Goal: Task Accomplishment & Management: Use online tool/utility

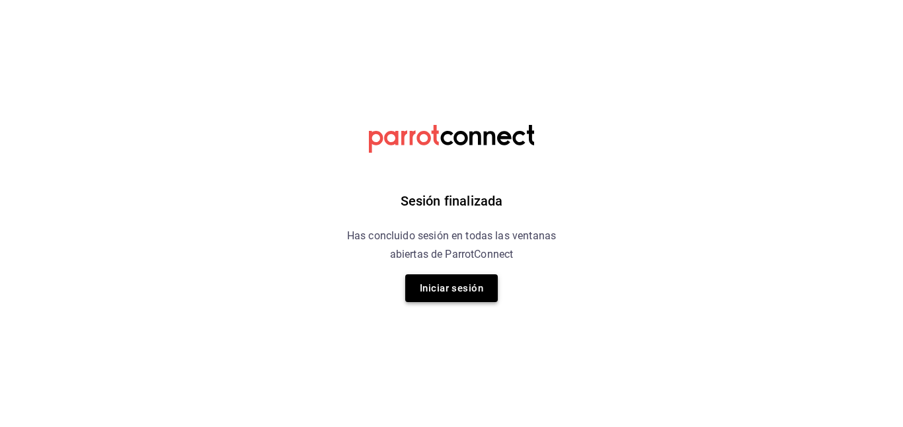
click at [436, 292] on button "Iniciar sesión" at bounding box center [451, 288] width 93 height 28
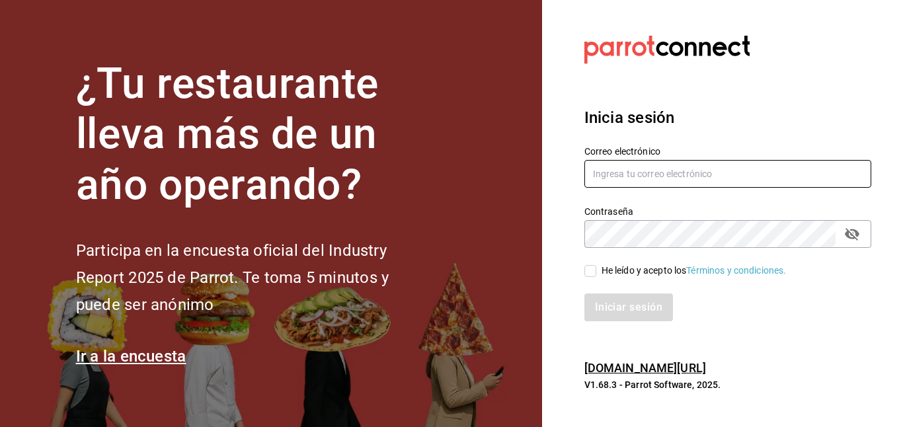
type input "maytetorres14@icloud.com"
click at [591, 269] on input "He leído y acepto los Términos y condiciones." at bounding box center [591, 271] width 12 height 12
checkbox input "true"
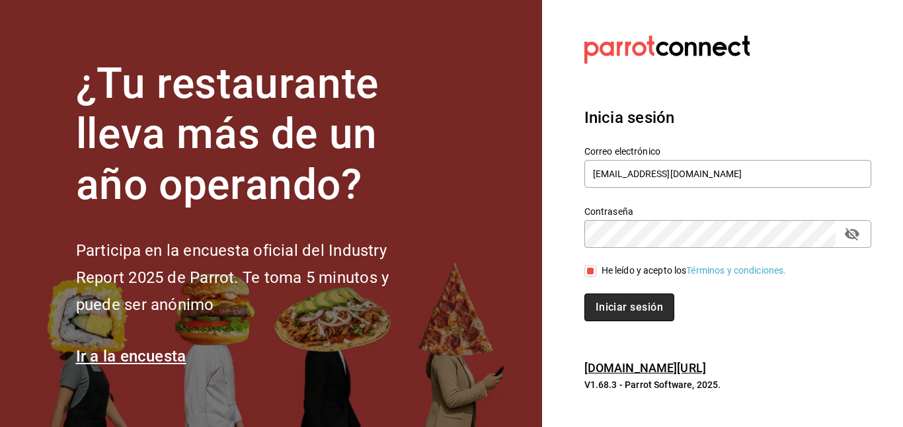
click at [607, 302] on button "Iniciar sesión" at bounding box center [630, 308] width 90 height 28
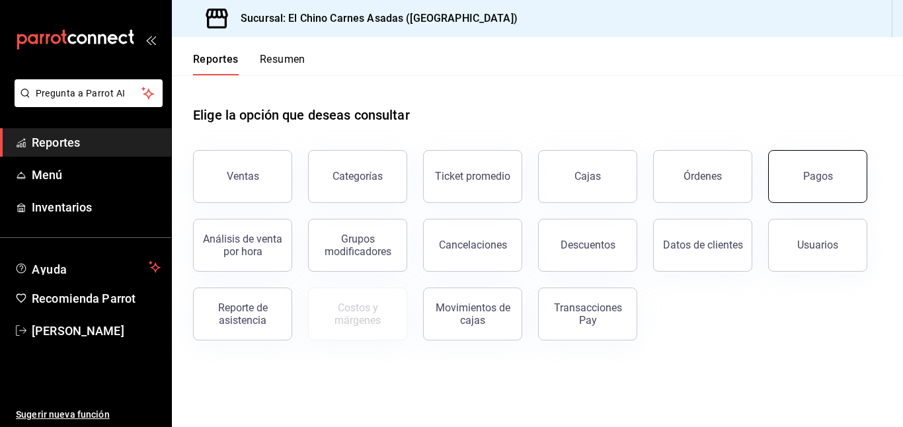
click at [817, 162] on button "Pagos" at bounding box center [817, 176] width 99 height 53
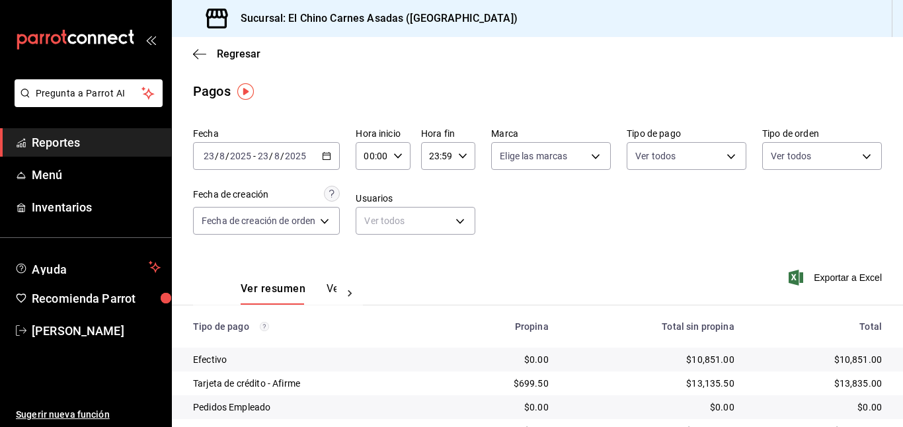
click at [817, 162] on body "Pregunta a Parrot AI Reportes Menú Inventarios Ayuda Recomienda Parrot [PERSON_…" at bounding box center [451, 213] width 903 height 427
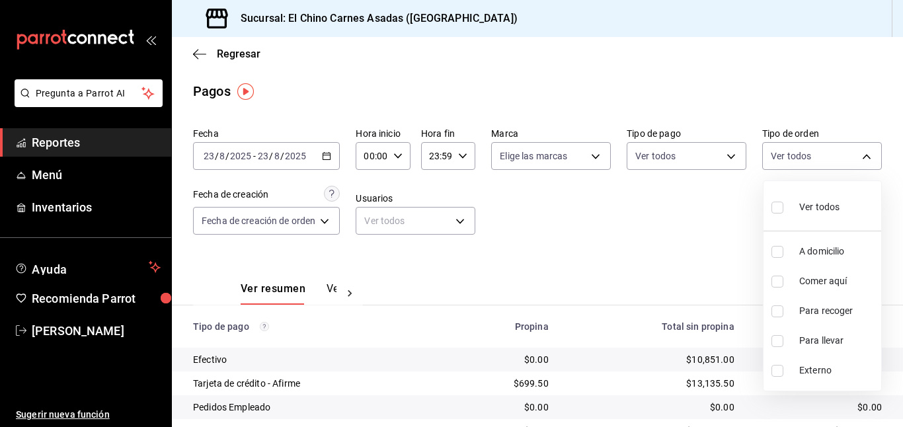
click at [780, 246] on input "checkbox" at bounding box center [778, 252] width 12 height 12
checkbox input "true"
type input "97cbf8b1-65ca-4e3d-86af-5eaa739a991f"
click at [778, 306] on input "checkbox" at bounding box center [778, 312] width 12 height 12
checkbox input "true"
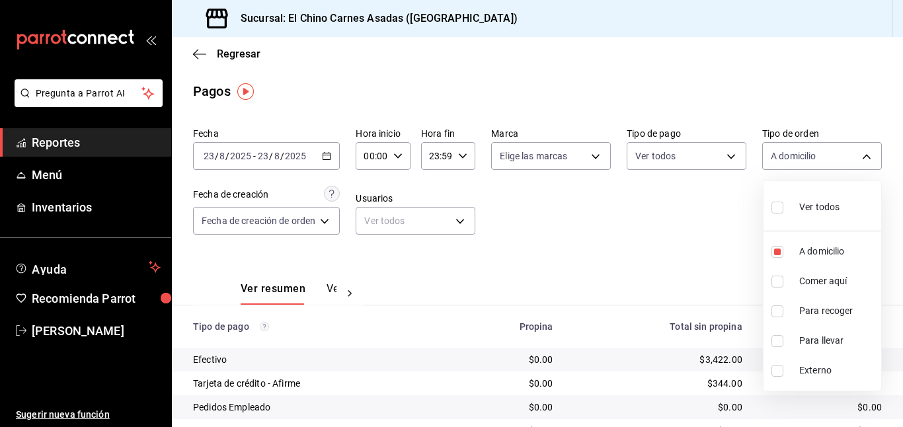
type input "97cbf8b1-65ca-4e3d-86af-5eaa739a991f,9184a79c-109f-4a06-b406-e1ad067f52b1"
click at [775, 335] on input "checkbox" at bounding box center [778, 341] width 12 height 12
checkbox input "true"
type input "97cbf8b1-65ca-4e3d-86af-5eaa739a991f,9184a79c-109f-4a06-b406-e1ad067f52b1,26f01…"
click at [695, 244] on div at bounding box center [451, 213] width 903 height 427
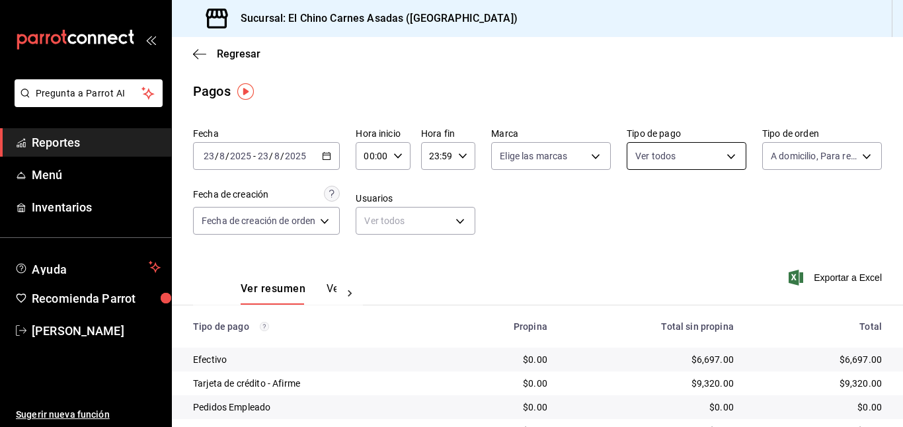
click at [696, 161] on body "Pregunta a Parrot AI Reportes Menú Inventarios Ayuda Recomienda Parrot [PERSON_…" at bounding box center [451, 213] width 903 height 427
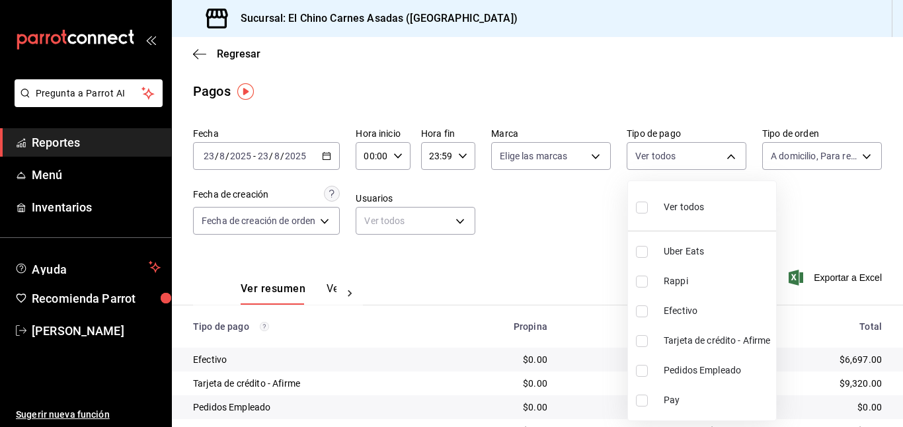
click at [649, 339] on label at bounding box center [644, 341] width 17 height 12
click at [648, 339] on input "checkbox" at bounding box center [642, 341] width 12 height 12
checkbox input "false"
click at [643, 339] on input "checkbox" at bounding box center [642, 341] width 12 height 12
checkbox input "true"
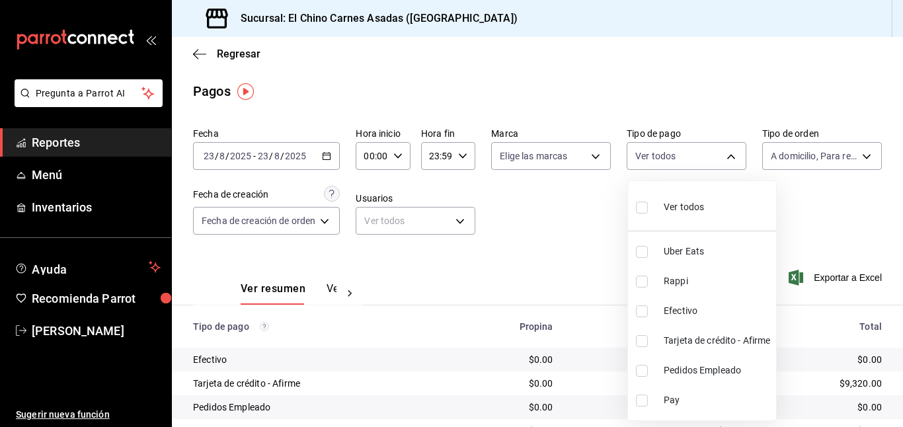
type input "911facc3-db66-4f96-9396-e27ce013f68a"
click at [330, 157] on div at bounding box center [451, 213] width 903 height 427
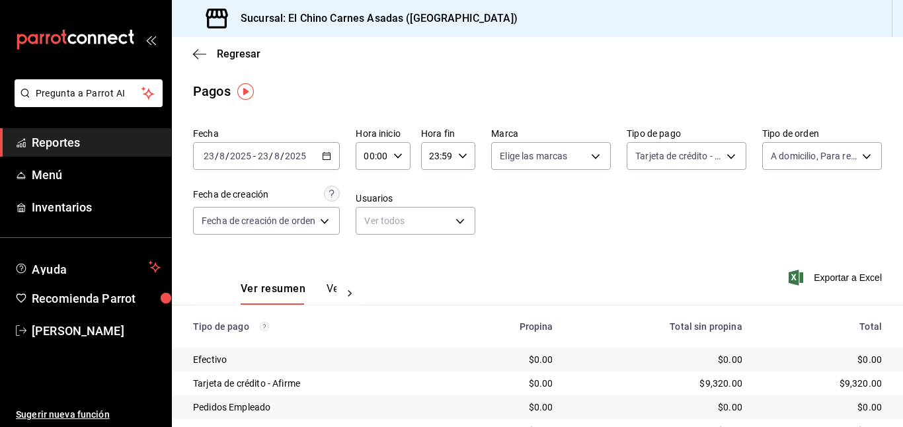
click at [330, 157] on icon "button" at bounding box center [326, 155] width 9 height 9
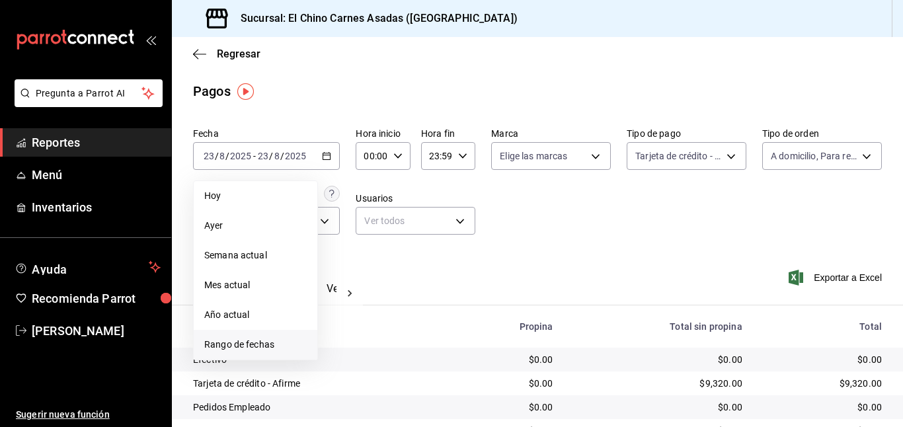
click at [235, 346] on span "Rango de fechas" at bounding box center [255, 345] width 103 height 14
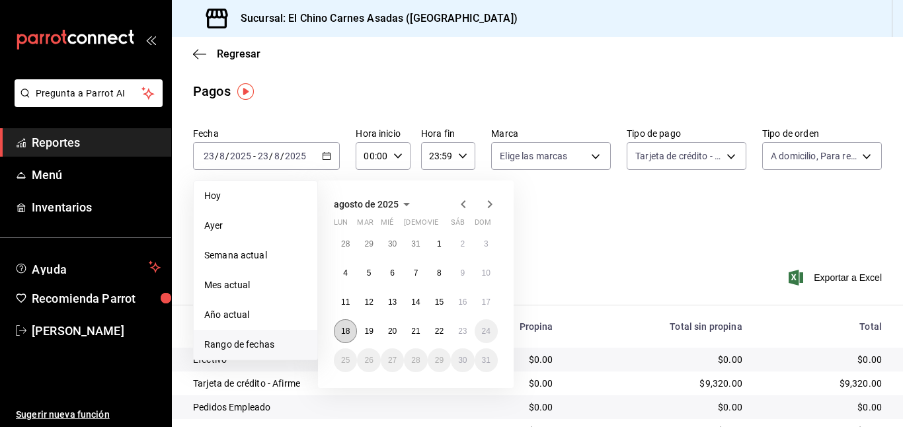
click at [349, 329] on abbr "18" at bounding box center [345, 331] width 9 height 9
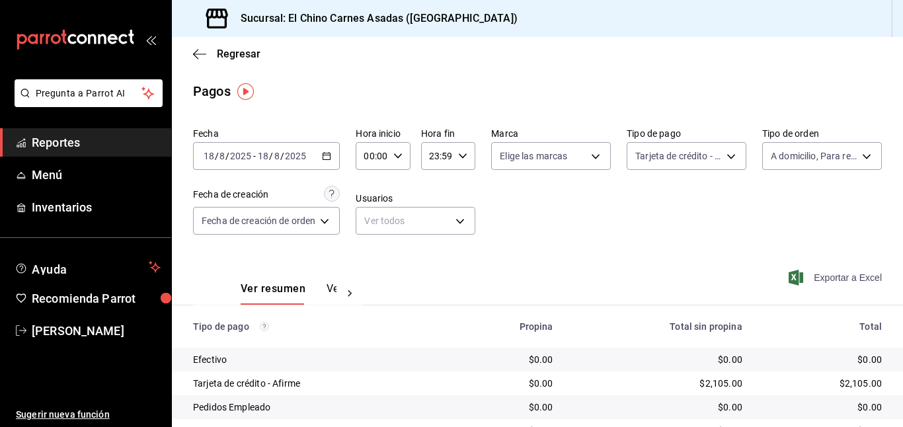
click at [800, 278] on icon "button" at bounding box center [796, 278] width 15 height 16
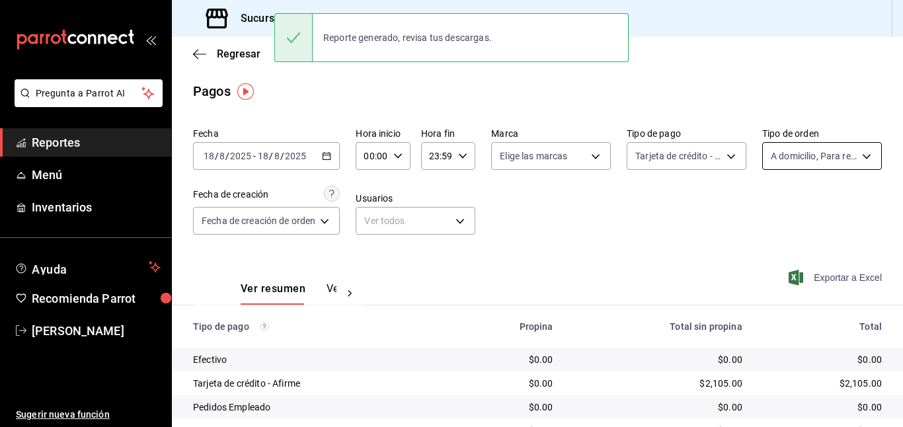
click at [804, 151] on body "Pregunta a Parrot AI Reportes Menú Inventarios Ayuda Recomienda Parrot [PERSON_…" at bounding box center [451, 213] width 903 height 427
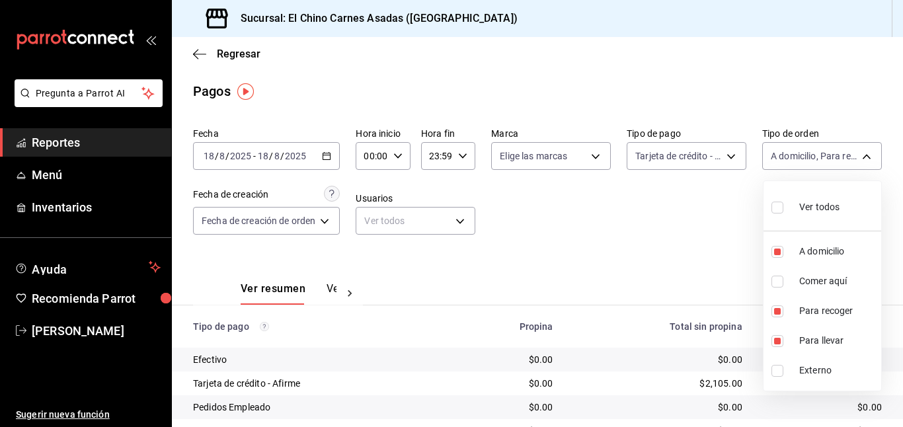
click at [692, 157] on div at bounding box center [451, 213] width 903 height 427
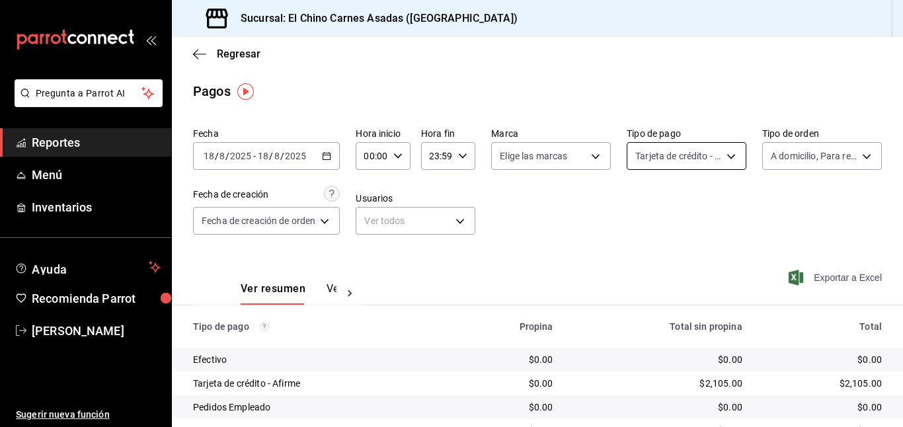
click at [692, 161] on body "Pregunta a Parrot AI Reportes Menú Inventarios Ayuda Recomienda Parrot [PERSON_…" at bounding box center [451, 213] width 903 height 427
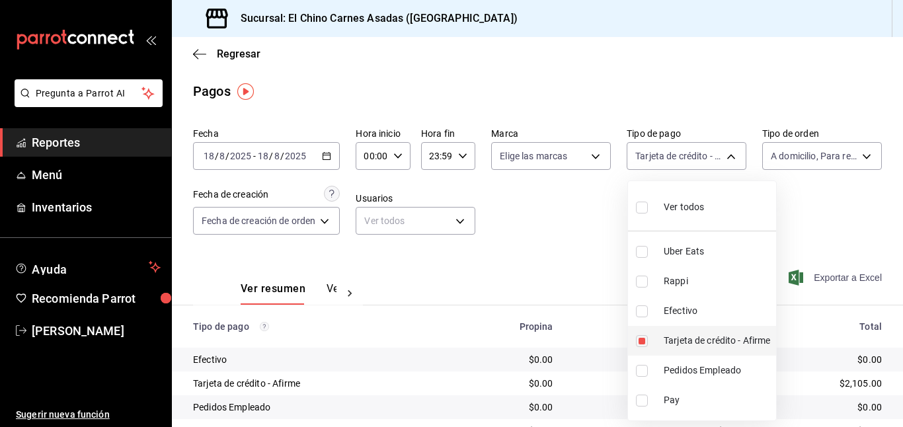
click at [647, 340] on input "checkbox" at bounding box center [642, 341] width 12 height 12
checkbox input "false"
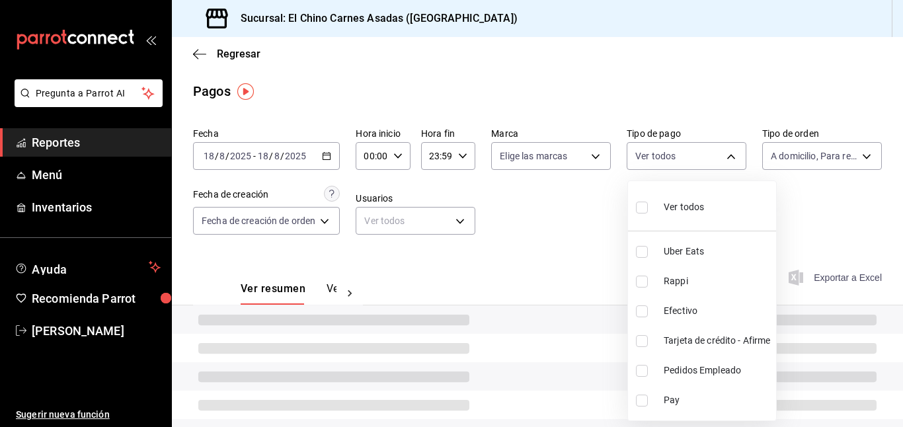
click at [642, 309] on input "checkbox" at bounding box center [642, 312] width 12 height 12
checkbox input "true"
type input "1ec4ab05-2c6d-4a73-bd6f-51d991b2c058"
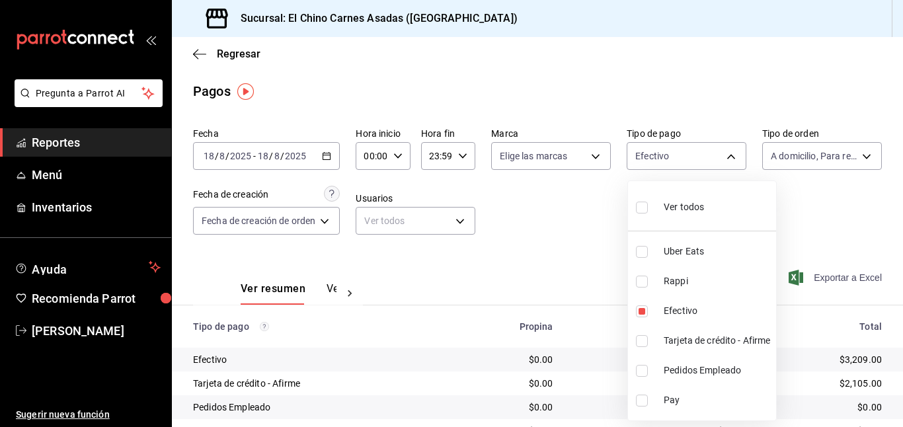
click at [573, 245] on div at bounding box center [451, 213] width 903 height 427
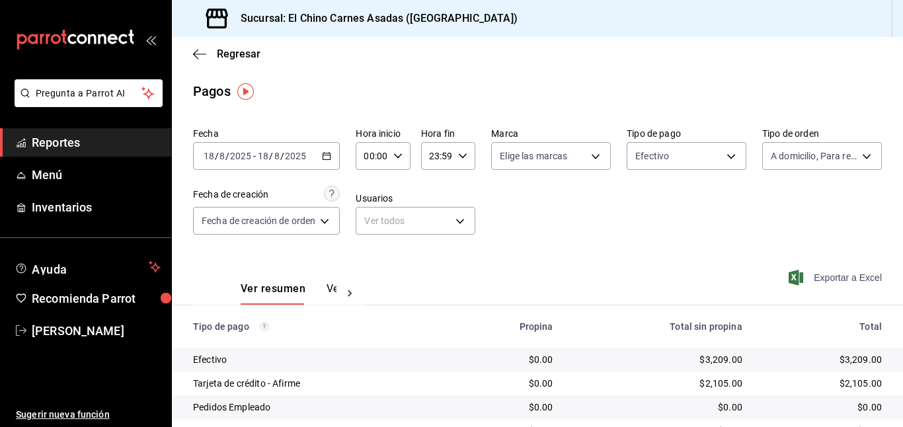
click at [818, 278] on span "Exportar a Excel" at bounding box center [837, 278] width 91 height 16
click at [829, 155] on body "Pregunta a Parrot AI Reportes Menú Inventarios Ayuda Recomienda Parrot [PERSON_…" at bounding box center [451, 213] width 903 height 427
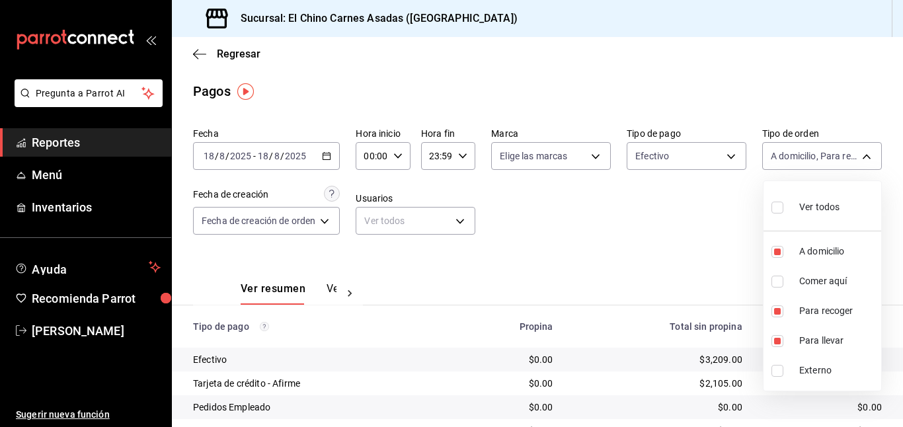
click at [780, 203] on input "checkbox" at bounding box center [778, 208] width 12 height 12
checkbox input "true"
type input "97cbf8b1-65ca-4e3d-86af-5eaa739a991f,85e642e5-1fae-4f46-8d5d-6355efdb8fdd,9184a…"
checkbox input "true"
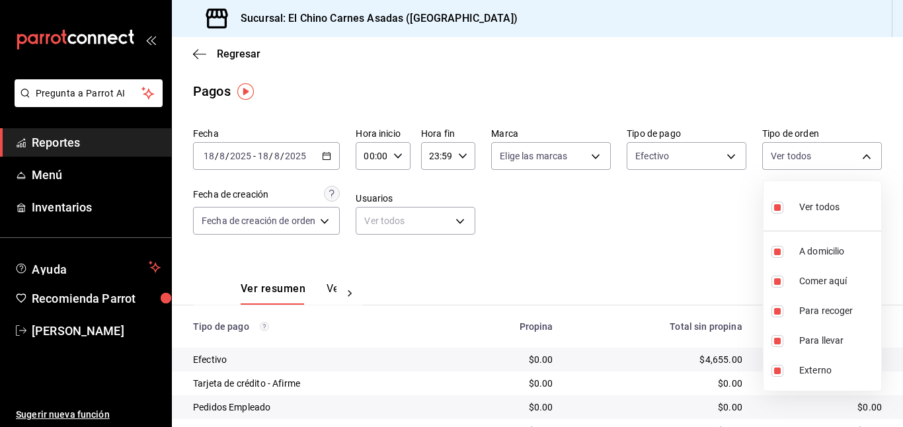
click at [717, 161] on div at bounding box center [451, 213] width 903 height 427
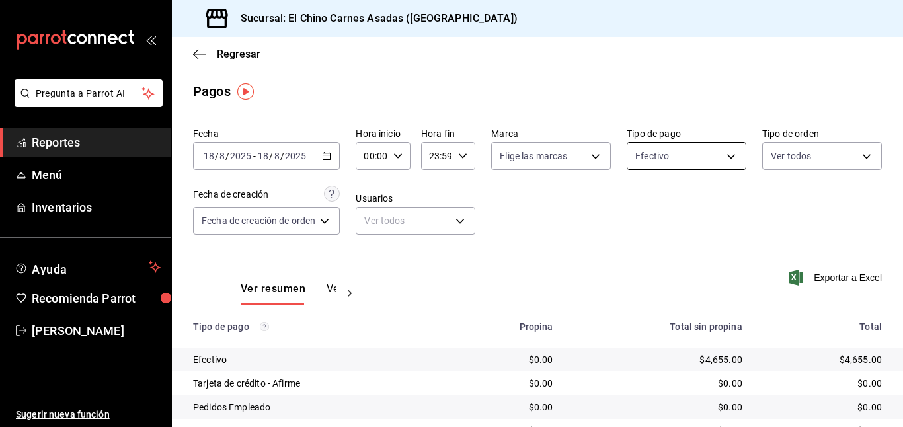
click at [692, 158] on body "Pregunta a Parrot AI Reportes Menú Inventarios Ayuda Recomienda Parrot [PERSON_…" at bounding box center [451, 213] width 903 height 427
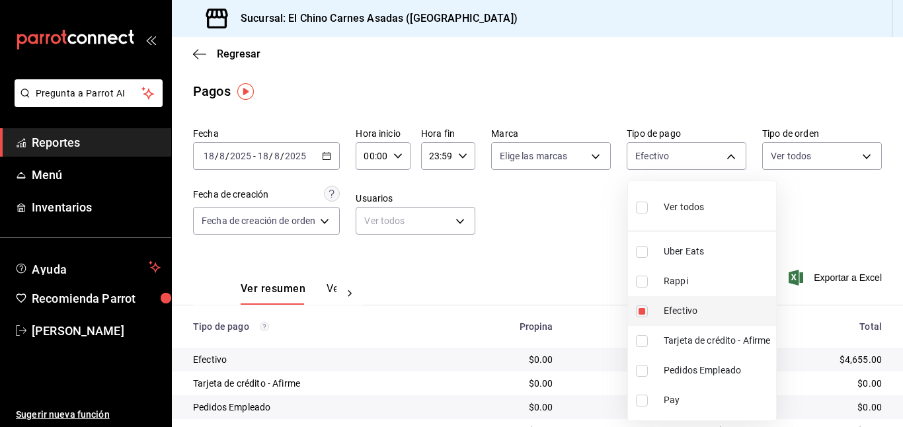
click at [639, 308] on input "checkbox" at bounding box center [642, 312] width 12 height 12
checkbox input "false"
click at [642, 287] on li "Rappi" at bounding box center [702, 282] width 148 height 30
type input "c4801f15-3c0b-449a-993a-8f6a6652c3e6"
checkbox input "true"
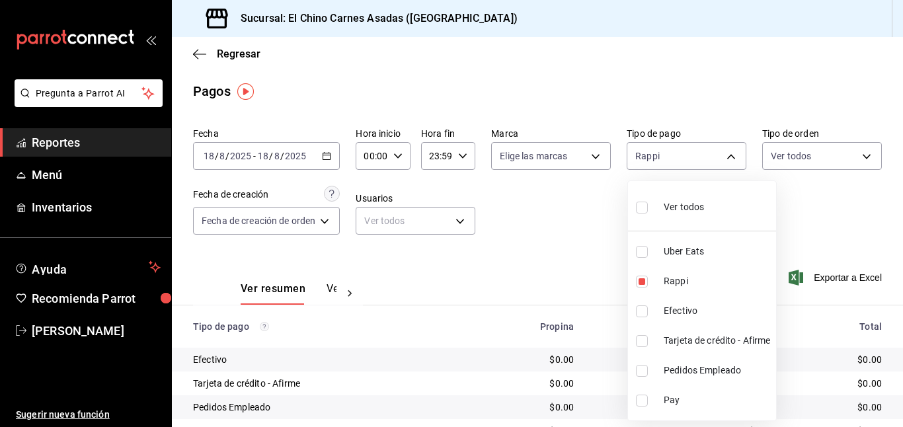
click at [640, 253] on input "checkbox" at bounding box center [642, 252] width 12 height 12
checkbox input "true"
type input "c4801f15-3c0b-449a-993a-8f6a6652c3e6,067e2e58-163f-431b-a29b-4254b34a315f"
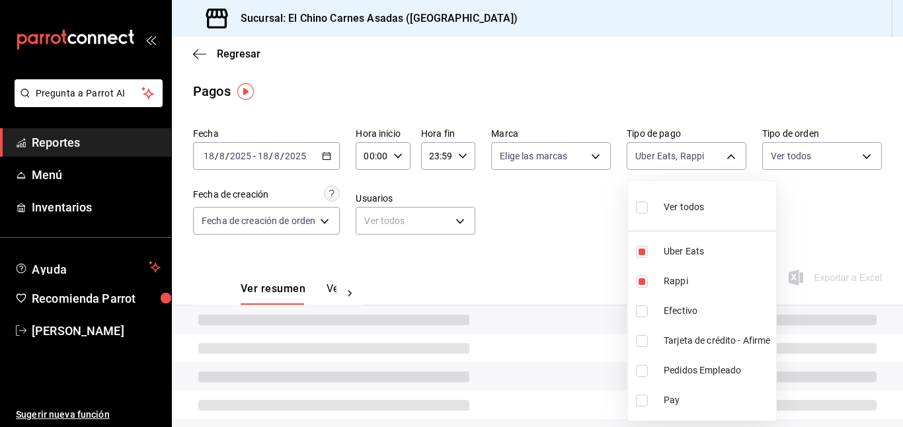
click at [568, 254] on div at bounding box center [451, 213] width 903 height 427
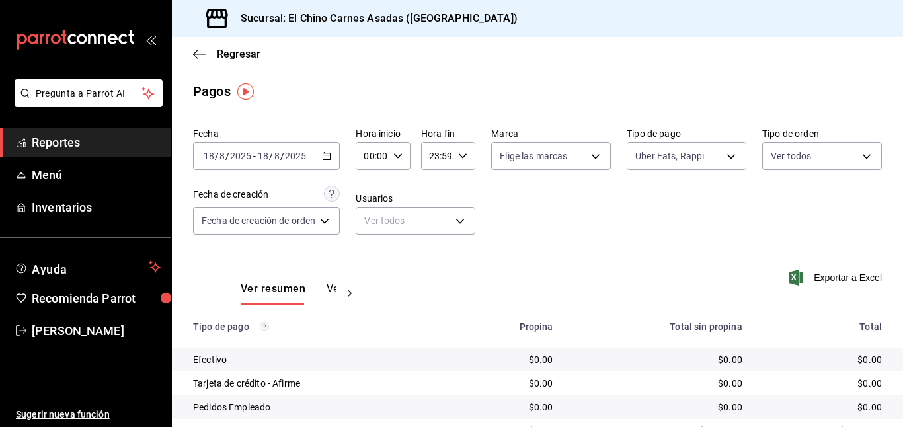
click at [800, 276] on icon "button" at bounding box center [796, 278] width 15 height 16
click at [666, 152] on body "Pregunta a Parrot AI Reportes Menú Inventarios Ayuda Recomienda Parrot [PERSON_…" at bounding box center [451, 213] width 903 height 427
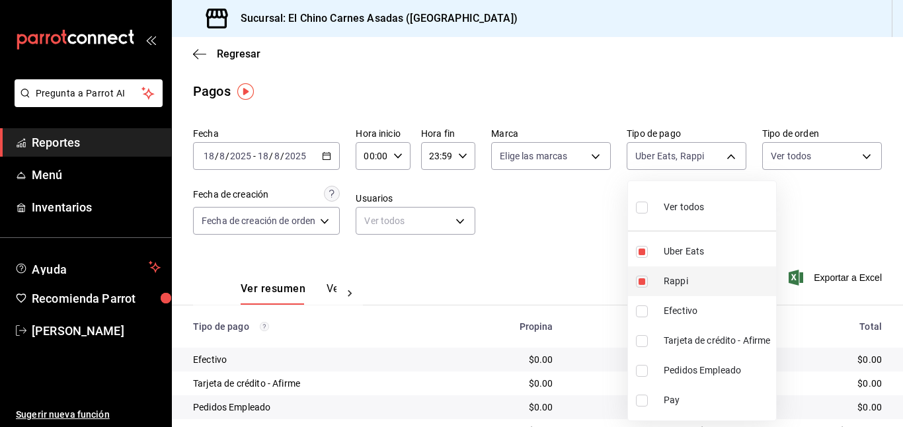
click at [640, 278] on input "checkbox" at bounding box center [642, 282] width 12 height 12
checkbox input "false"
type input "067e2e58-163f-431b-a29b-4254b34a315f"
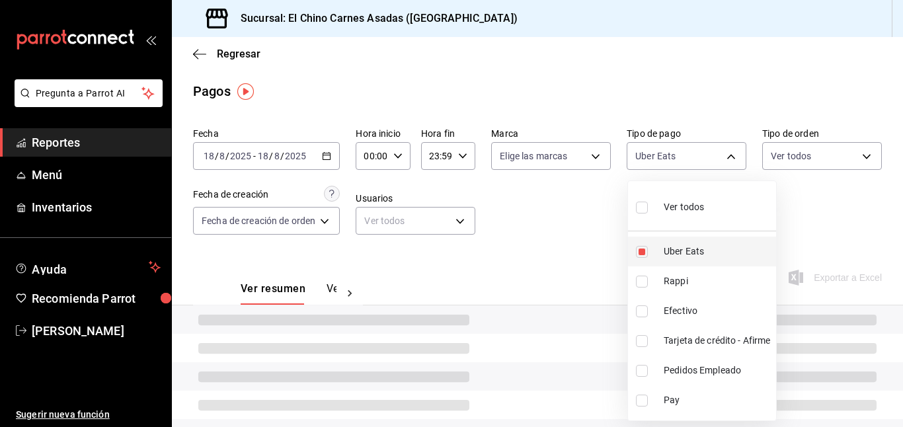
click at [645, 247] on input "checkbox" at bounding box center [642, 252] width 12 height 12
checkbox input "false"
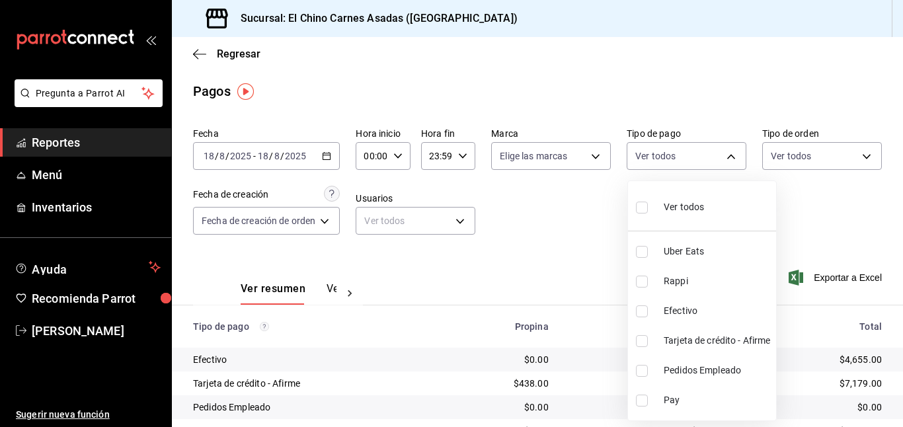
click at [641, 308] on input "checkbox" at bounding box center [642, 312] width 12 height 12
checkbox input "true"
type input "1ec4ab05-2c6d-4a73-bd6f-51d991b2c058"
click at [642, 337] on input "checkbox" at bounding box center [642, 341] width 12 height 12
checkbox input "true"
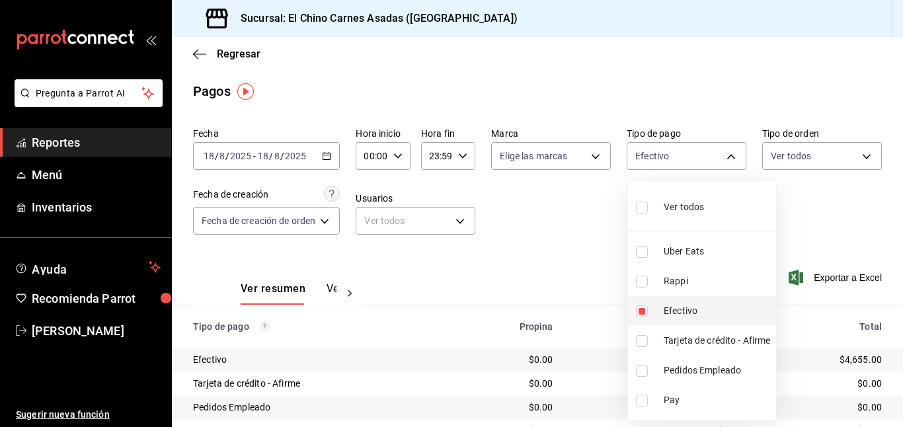
type input "1ec4ab05-2c6d-4a73-bd6f-51d991b2c058,911facc3-db66-4f96-9396-e27ce013f68a"
click at [643, 314] on input "checkbox" at bounding box center [642, 312] width 12 height 12
checkbox input "false"
type input "911facc3-db66-4f96-9396-e27ce013f68a"
click at [554, 251] on div at bounding box center [451, 213] width 903 height 427
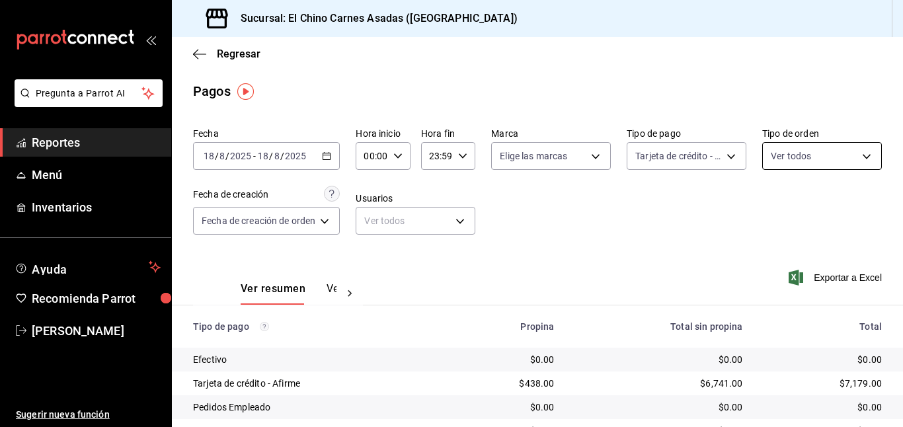
click at [780, 161] on body "Pregunta a Parrot AI Reportes Menú Inventarios Ayuda Recomienda Parrot [PERSON_…" at bounding box center [451, 213] width 903 height 427
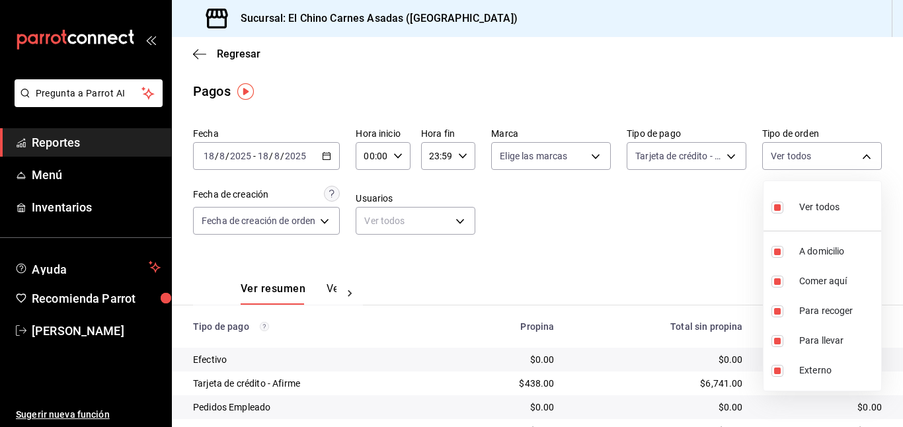
click at [779, 208] on input "checkbox" at bounding box center [778, 208] width 12 height 12
checkbox input "false"
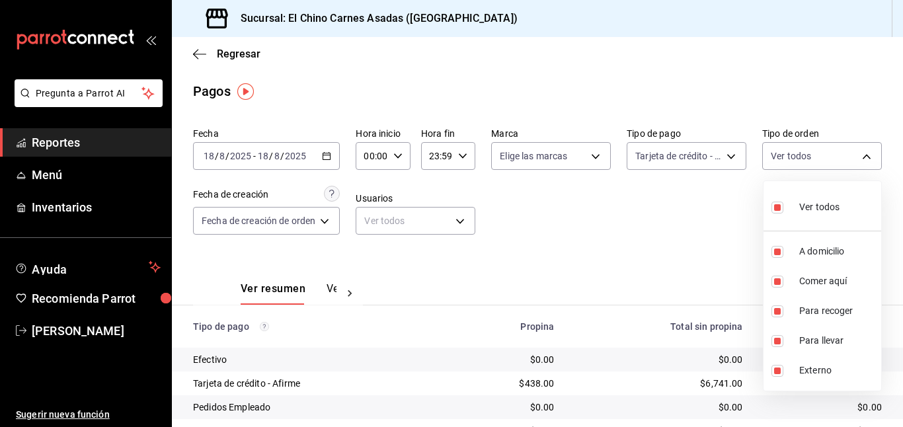
checkbox input "false"
click at [779, 279] on input "checkbox" at bounding box center [778, 282] width 12 height 12
checkbox input "true"
type input "85e642e5-1fae-4f46-8d5d-6355efdb8fdd"
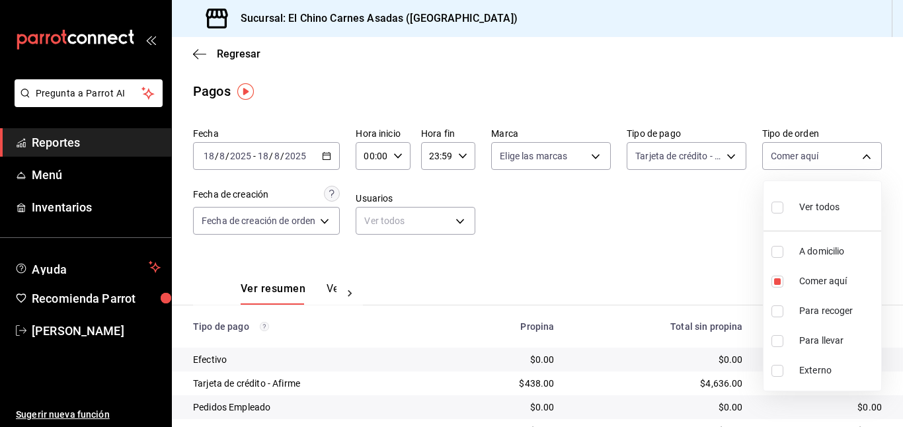
click at [698, 224] on div at bounding box center [451, 213] width 903 height 427
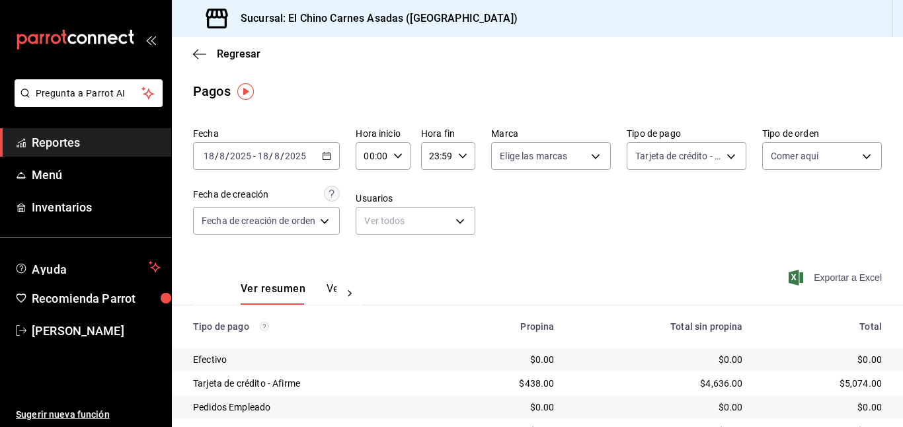
click at [809, 280] on span "Exportar a Excel" at bounding box center [837, 278] width 91 height 16
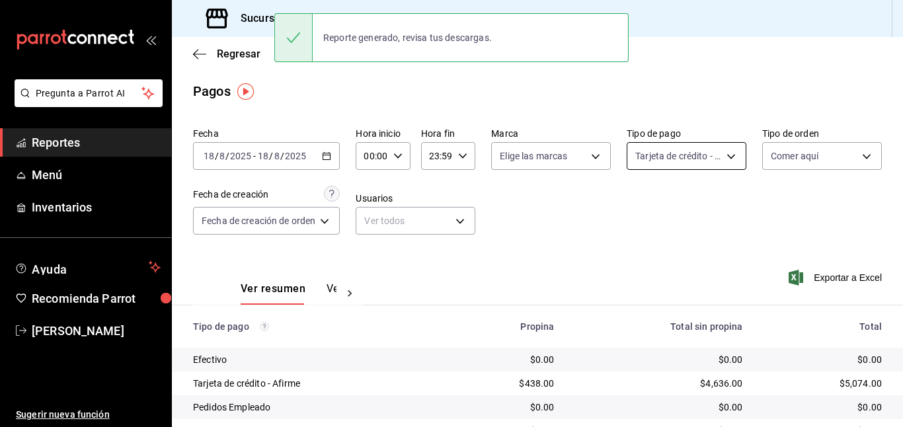
click at [681, 153] on body "Pregunta a Parrot AI Reportes Menú Inventarios Ayuda Recomienda Parrot [PERSON_…" at bounding box center [451, 213] width 903 height 427
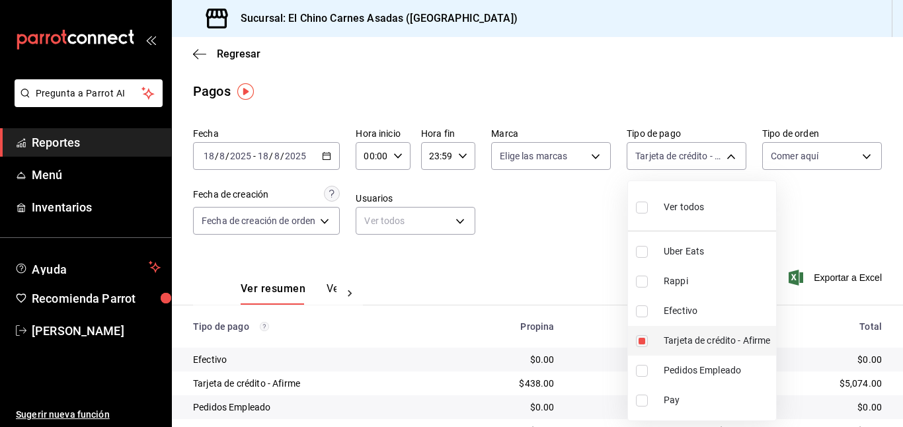
click at [641, 339] on input "checkbox" at bounding box center [642, 341] width 12 height 12
checkbox input "false"
click at [640, 312] on input "checkbox" at bounding box center [642, 312] width 12 height 12
checkbox input "true"
click at [562, 253] on div at bounding box center [451, 213] width 903 height 427
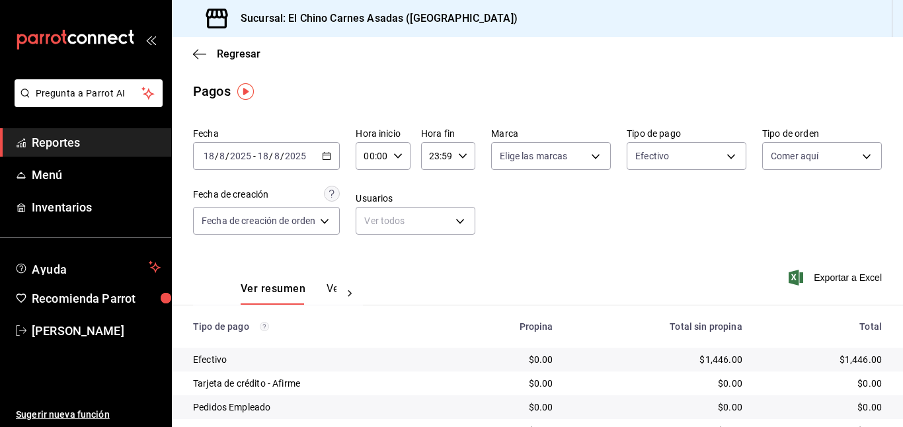
click at [795, 280] on icon "button" at bounding box center [796, 278] width 15 height 16
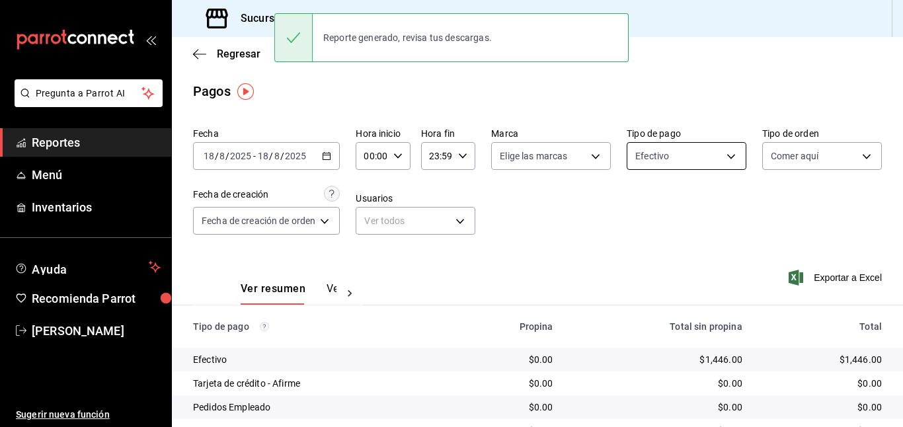
click at [705, 149] on body "Pregunta a Parrot AI Reportes Menú Inventarios Ayuda Recomienda Parrot [PERSON_…" at bounding box center [451, 213] width 903 height 427
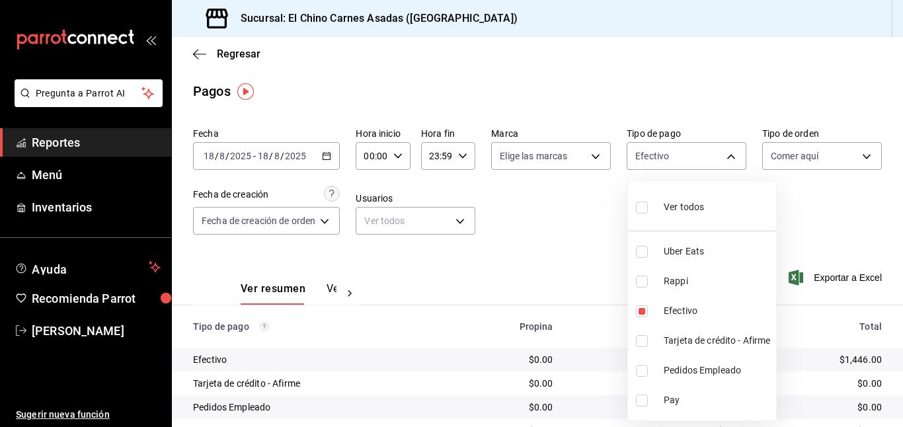
click at [714, 202] on li "Ver todos" at bounding box center [702, 205] width 148 height 39
type input "067e2e58-163f-431b-a29b-4254b34a315f,c4801f15-3c0b-449a-993a-8f6a6652c3e6,1ec4a…"
checkbox input "true"
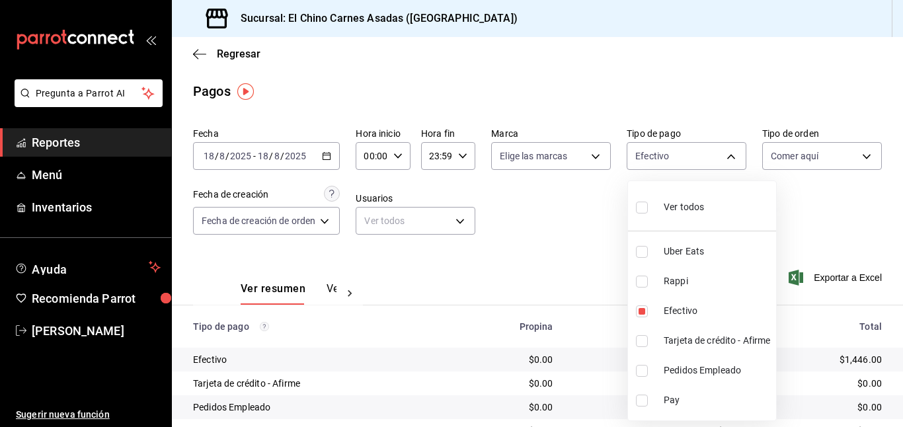
checkbox input "true"
click at [818, 202] on div at bounding box center [451, 213] width 903 height 427
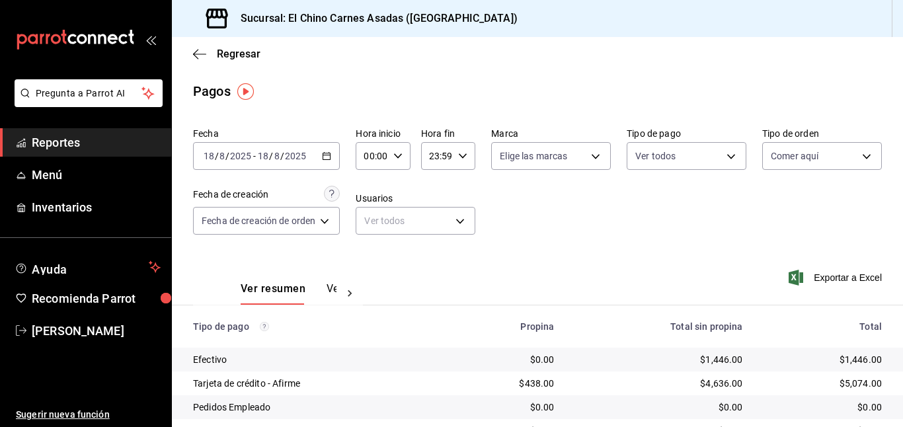
click at [804, 159] on body "Pregunta a Parrot AI Reportes Menú Inventarios Ayuda Recomienda Parrot [PERSON_…" at bounding box center [451, 213] width 903 height 427
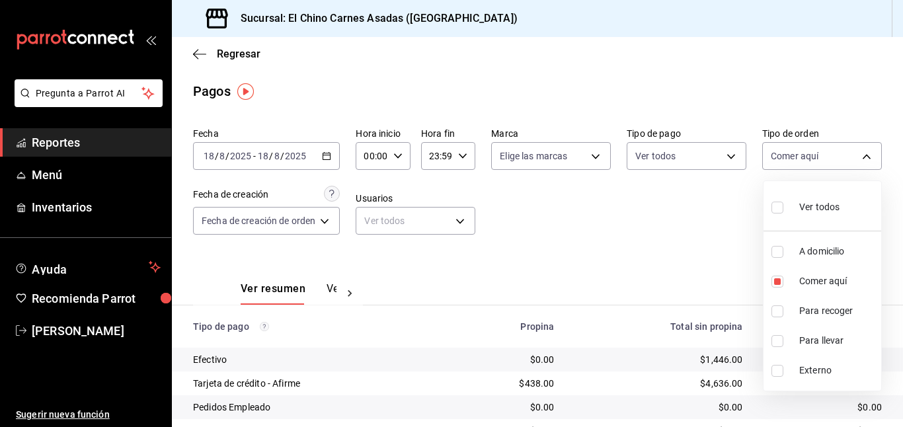
click at [814, 204] on span "Ver todos" at bounding box center [820, 207] width 40 height 14
type input "97cbf8b1-65ca-4e3d-86af-5eaa739a991f,85e642e5-1fae-4f46-8d5d-6355efdb8fdd,9184a…"
checkbox input "true"
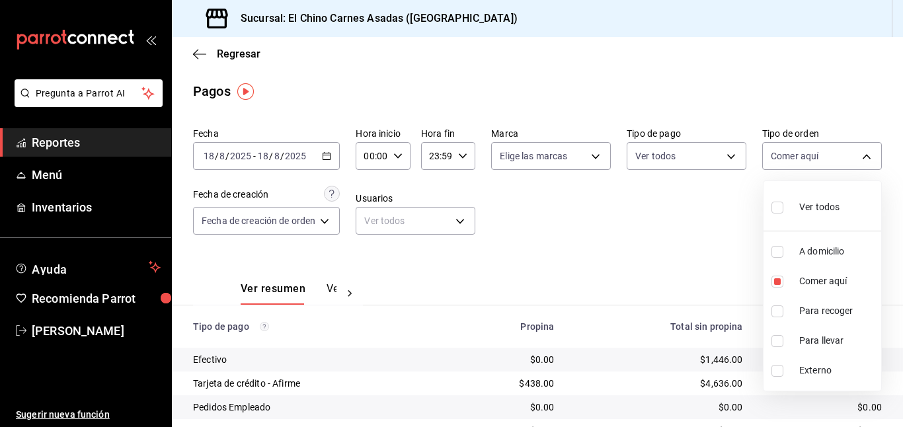
checkbox input "true"
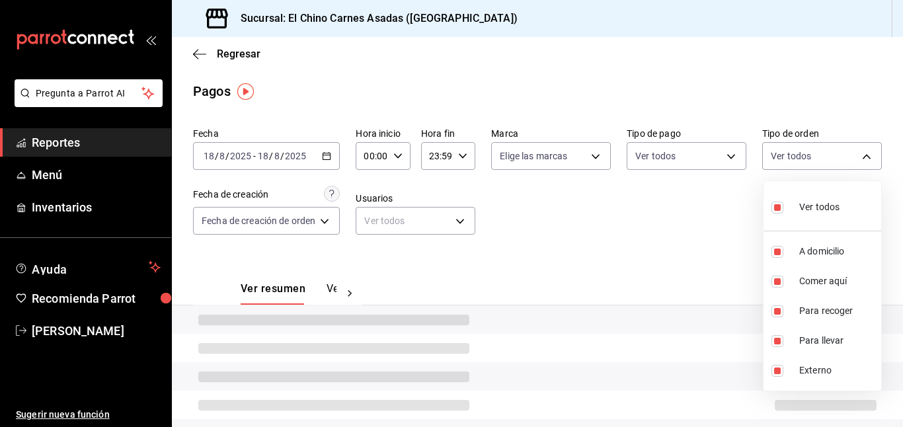
click at [678, 210] on div at bounding box center [451, 213] width 903 height 427
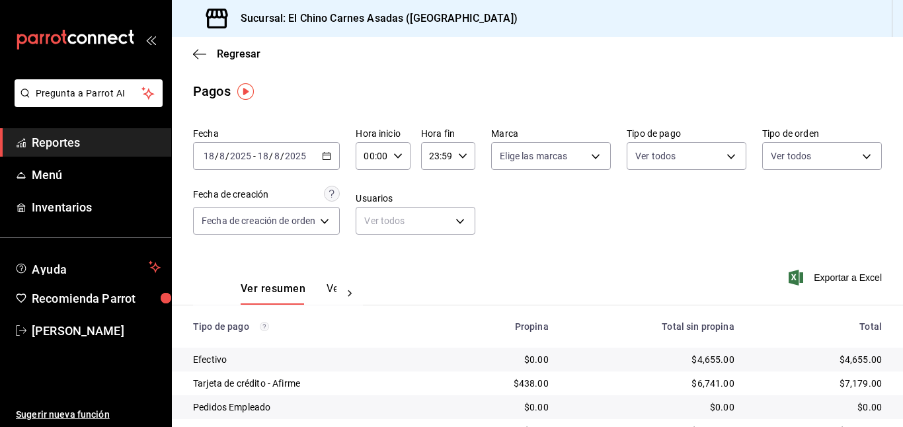
click at [331, 154] on \(Stroke\) "button" at bounding box center [327, 156] width 8 height 7
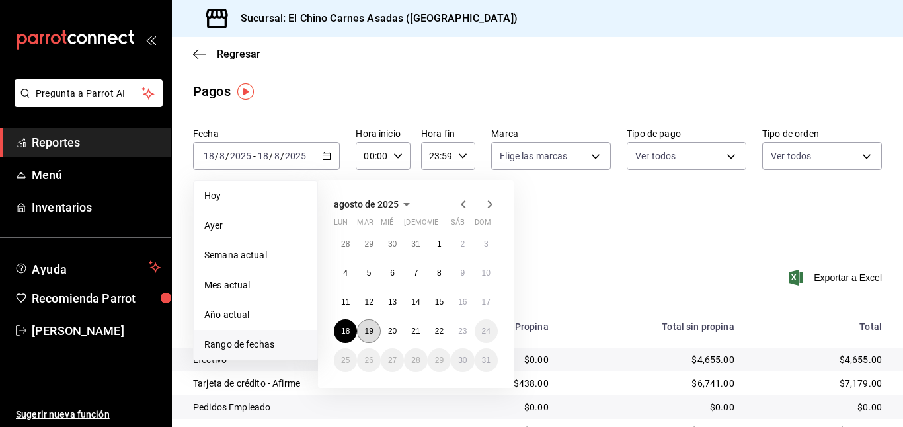
click at [371, 327] on abbr "19" at bounding box center [368, 331] width 9 height 9
click at [702, 222] on div "Fecha [DATE] [DATE] - [DATE] [DATE] [DATE] [DATE] Semana actual Mes actual Año …" at bounding box center [537, 186] width 689 height 128
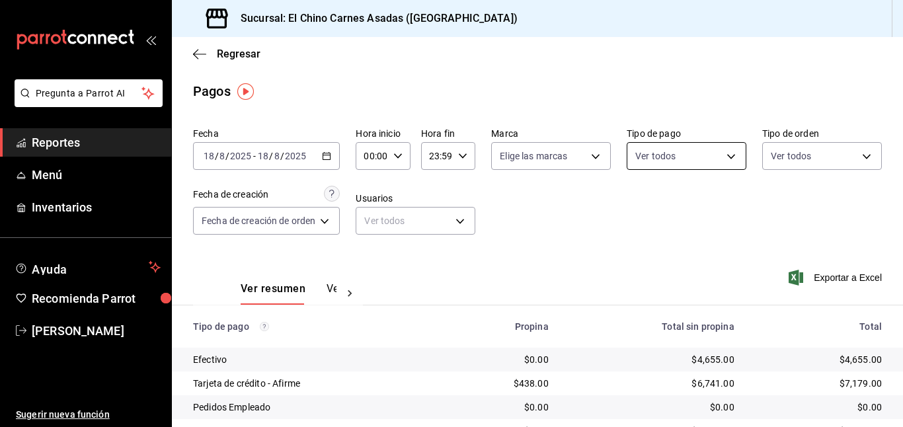
click at [687, 153] on body "Pregunta a Parrot AI Reportes Menú Inventarios Ayuda Recomienda Parrot [PERSON_…" at bounding box center [451, 213] width 903 height 427
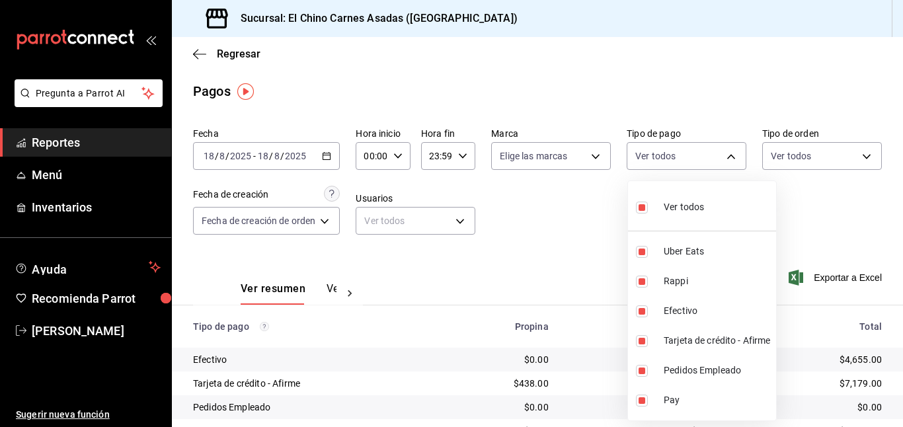
click at [676, 214] on span "Ver todos" at bounding box center [684, 207] width 40 height 14
checkbox input "false"
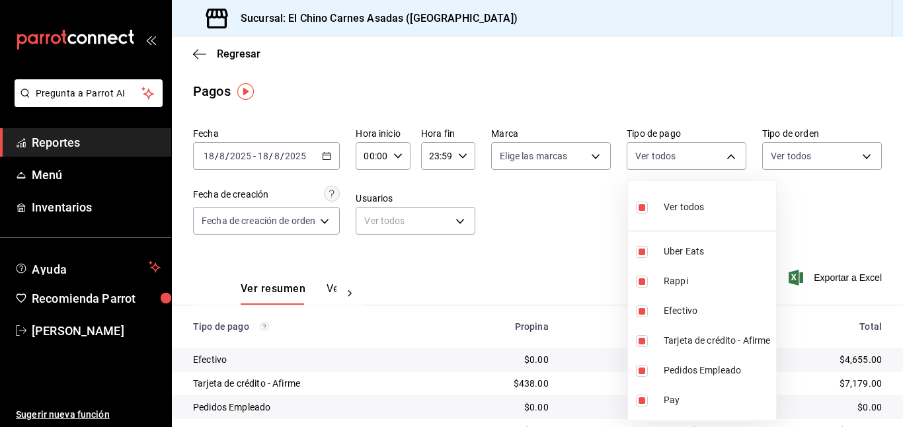
checkbox input "false"
click at [648, 338] on label at bounding box center [644, 341] width 17 height 12
click at [648, 338] on input "checkbox" at bounding box center [642, 341] width 12 height 12
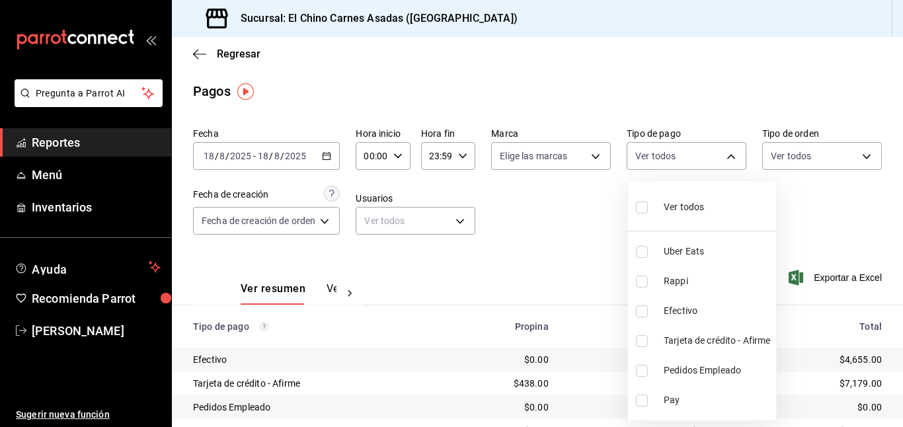
checkbox input "false"
click at [634, 341] on li "Tarjeta de crédito - Afirme" at bounding box center [702, 341] width 148 height 30
type input "911facc3-db66-4f96-9396-e27ce013f68a"
checkbox input "true"
click at [579, 267] on div at bounding box center [451, 213] width 903 height 427
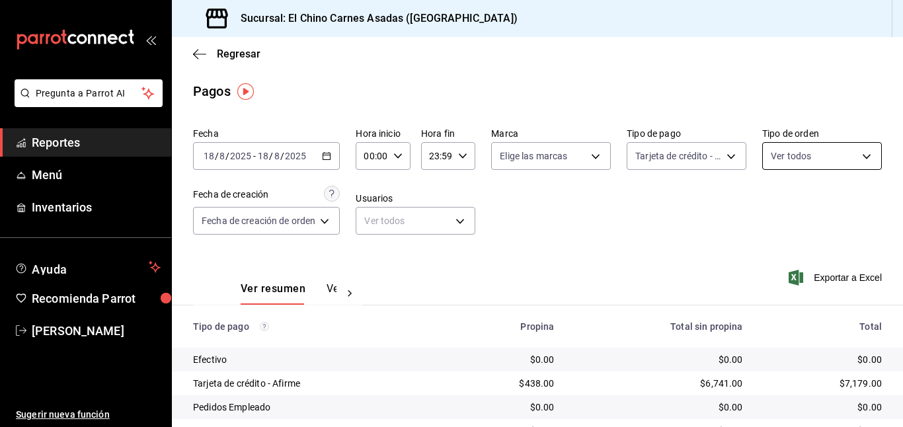
click at [814, 163] on body "Pregunta a Parrot AI Reportes Menú Inventarios Ayuda Recomienda Parrot [PERSON_…" at bounding box center [451, 213] width 903 height 427
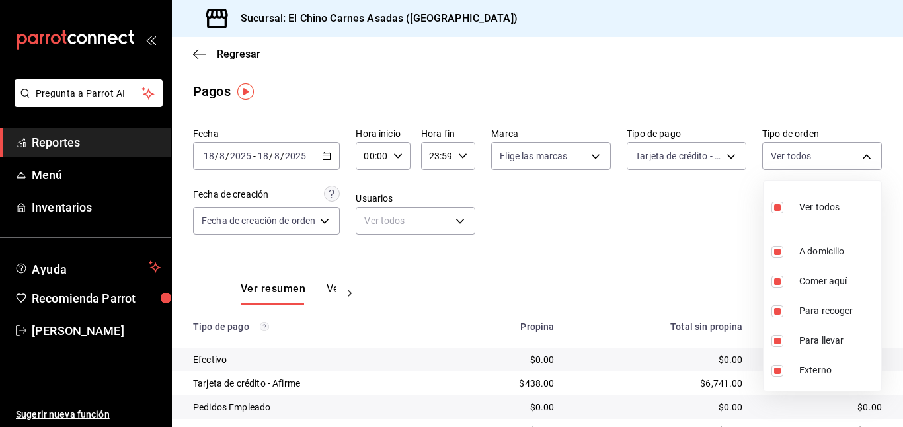
click at [787, 208] on label at bounding box center [780, 207] width 17 height 19
click at [784, 208] on input "checkbox" at bounding box center [778, 208] width 12 height 12
checkbox input "true"
type input "97cbf8b1-65ca-4e3d-86af-5eaa739a991f,85e642e5-1fae-4f46-8d5d-6355efdb8fdd,9184a…"
checkbox input "true"
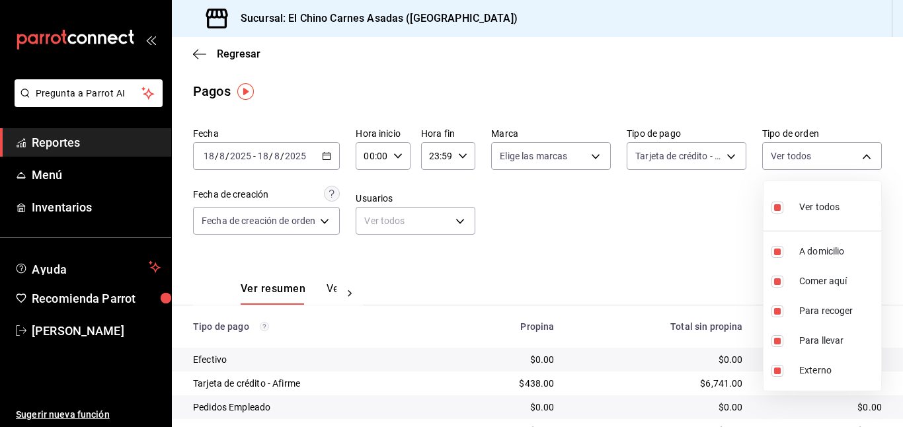
checkbox input "true"
click at [786, 209] on label at bounding box center [780, 207] width 17 height 19
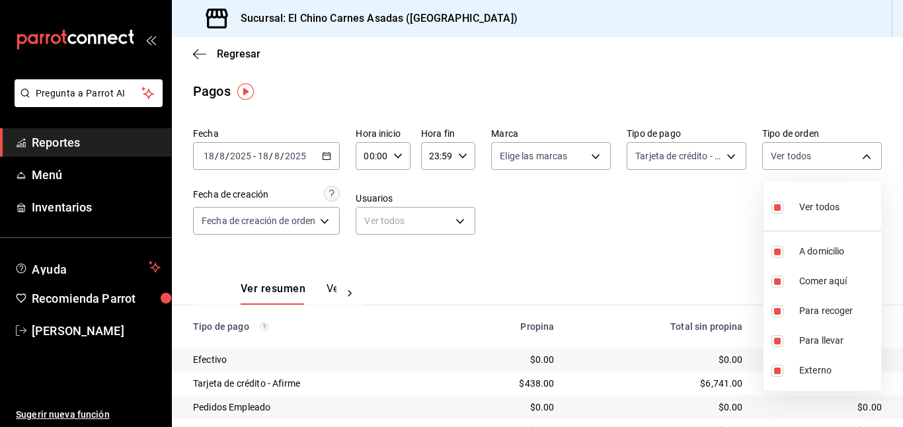
click at [784, 209] on input "checkbox" at bounding box center [778, 208] width 12 height 12
checkbox input "true"
type input "97cbf8b1-65ca-4e3d-86af-5eaa739a991f,85e642e5-1fae-4f46-8d5d-6355efdb8fdd,9184a…"
checkbox input "true"
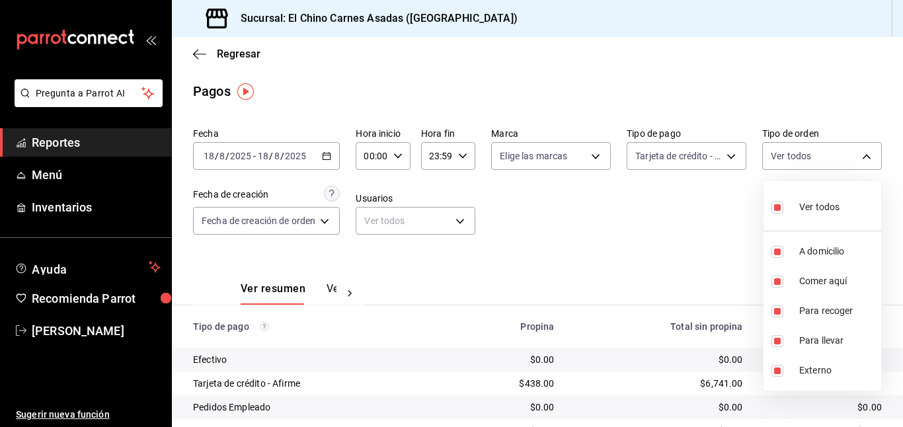
checkbox input "true"
click at [777, 281] on input "checkbox" at bounding box center [778, 282] width 12 height 12
checkbox input "false"
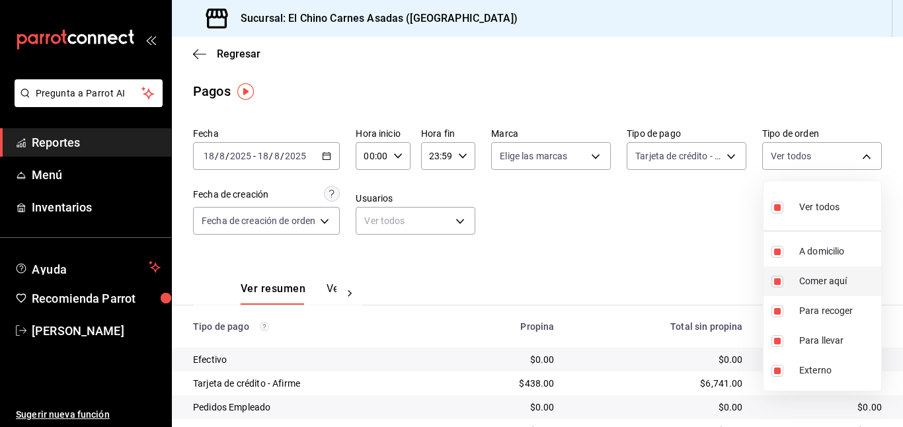
type input "97cbf8b1-65ca-4e3d-86af-5eaa739a991f,9184a79c-109f-4a06-b406-e1ad067f52b1,26f01…"
checkbox input "false"
click at [779, 369] on input "checkbox" at bounding box center [778, 371] width 12 height 12
checkbox input "false"
type input "97cbf8b1-65ca-4e3d-86af-5eaa739a991f,9184a79c-109f-4a06-b406-e1ad067f52b1,26f01…"
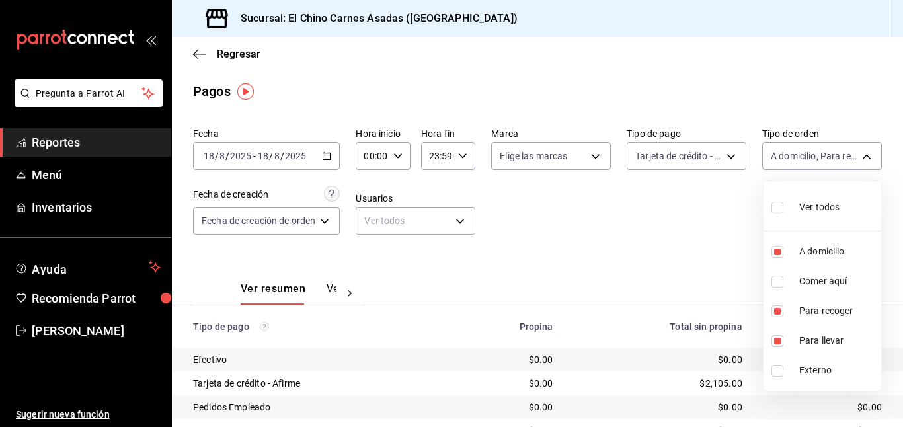
click at [684, 243] on div at bounding box center [451, 213] width 903 height 427
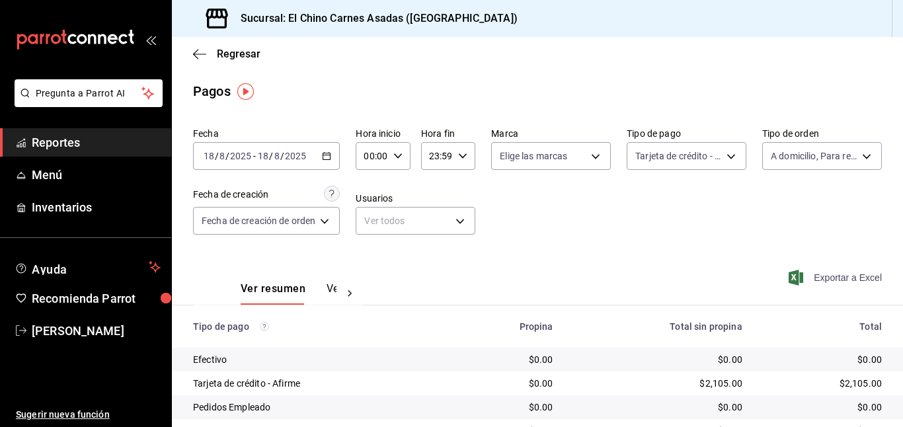
click at [805, 273] on span "Exportar a Excel" at bounding box center [837, 278] width 91 height 16
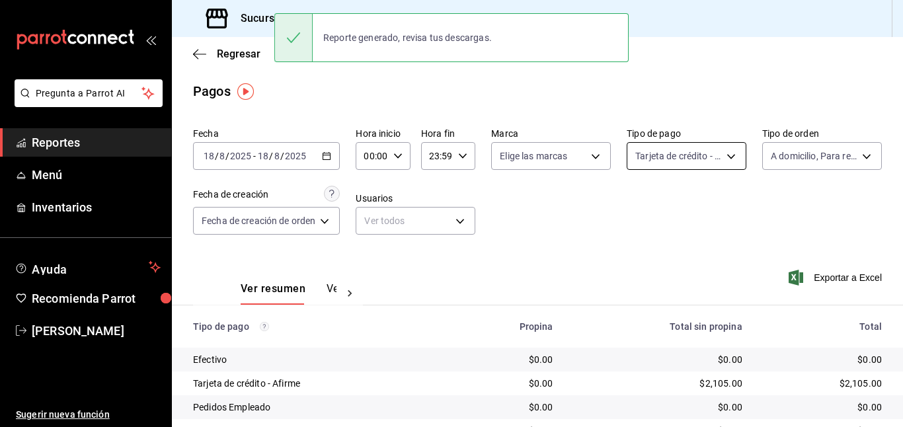
scroll to position [11, 0]
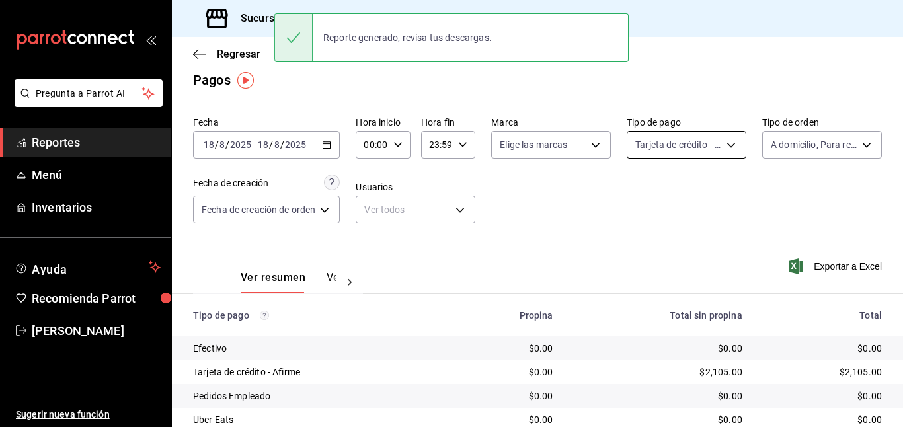
click at [673, 147] on body "Pregunta a Parrot AI Reportes Menú Inventarios Ayuda Recomienda Parrot [PERSON_…" at bounding box center [451, 213] width 903 height 427
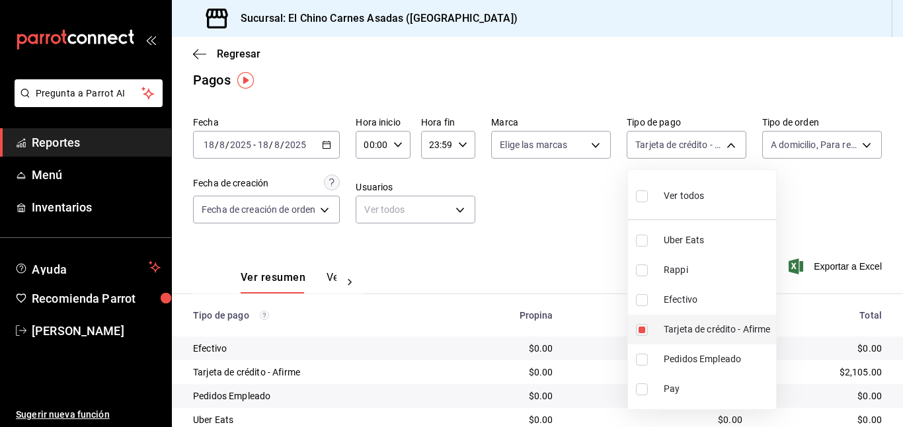
click at [638, 321] on li "Tarjeta de crédito - Afirme" at bounding box center [702, 330] width 148 height 30
checkbox input "false"
click at [639, 299] on input "checkbox" at bounding box center [642, 300] width 12 height 12
checkbox input "true"
type input "1ec4ab05-2c6d-4a73-bd6f-51d991b2c058"
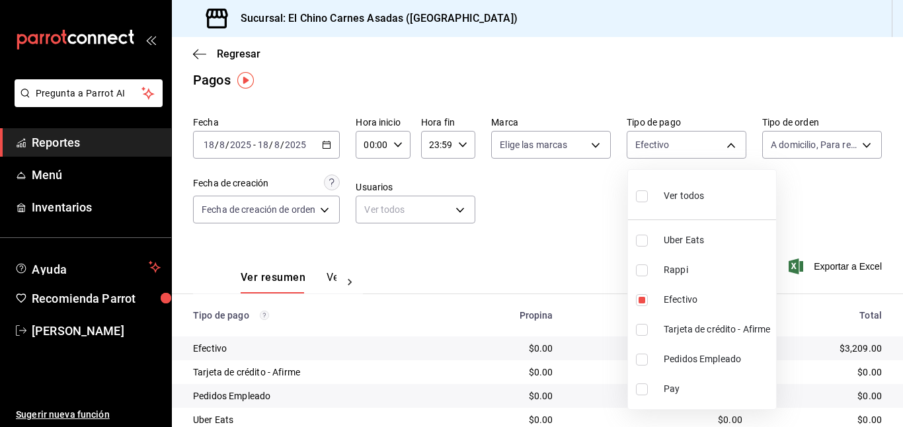
click at [590, 271] on div at bounding box center [451, 213] width 903 height 427
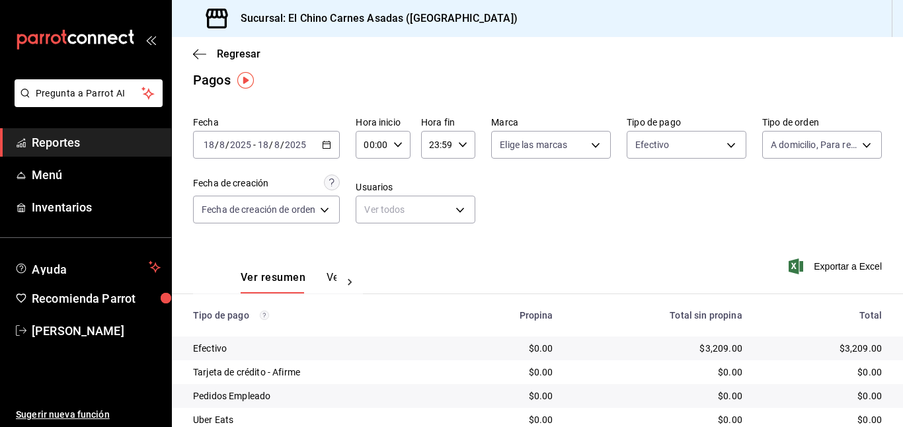
click at [801, 268] on icon "button" at bounding box center [796, 267] width 15 height 16
click at [663, 136] on body "Pregunta a Parrot AI Reportes Menú Inventarios Ayuda Recomienda Parrot [PERSON_…" at bounding box center [451, 213] width 903 height 427
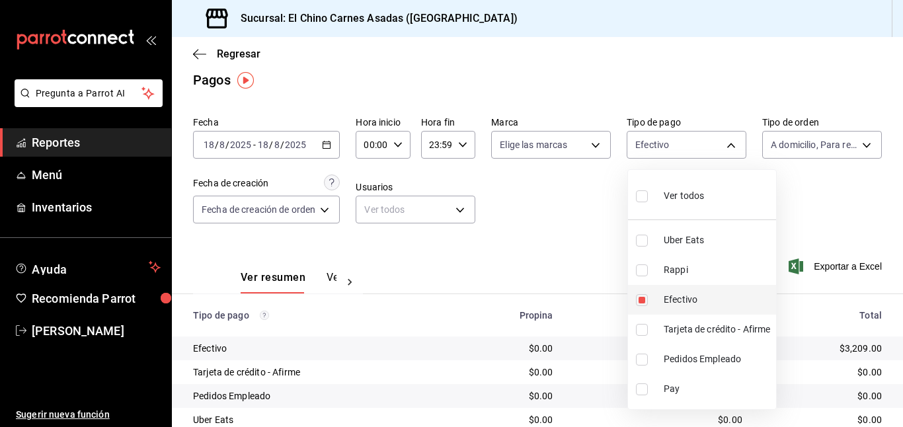
click at [640, 295] on input "checkbox" at bounding box center [642, 300] width 12 height 12
checkbox input "false"
click at [639, 239] on input "checkbox" at bounding box center [642, 241] width 12 height 12
checkbox input "true"
type input "067e2e58-163f-431b-a29b-4254b34a315f"
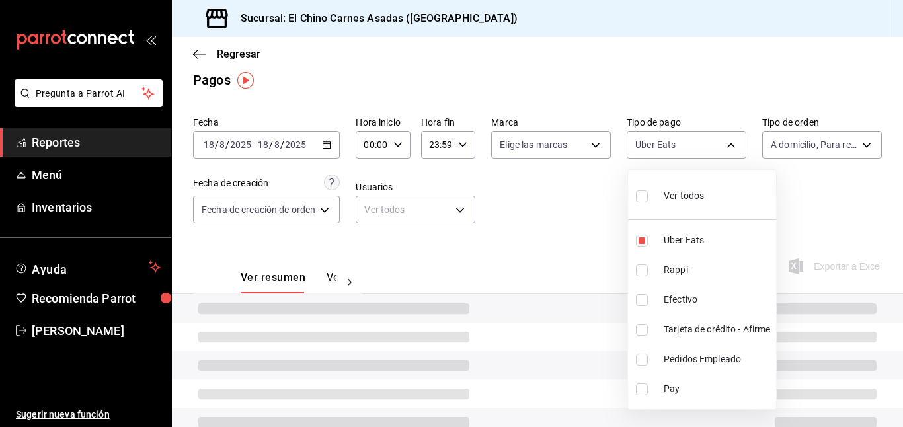
click at [641, 267] on input "checkbox" at bounding box center [642, 271] width 12 height 12
checkbox input "true"
type input "067e2e58-163f-431b-a29b-4254b34a315f,c4801f15-3c0b-449a-993a-8f6a6652c3e6"
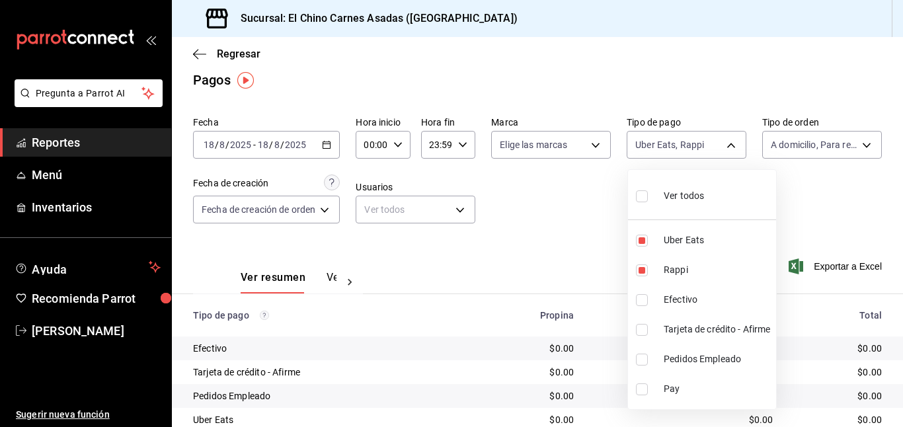
click at [556, 194] on div at bounding box center [451, 213] width 903 height 427
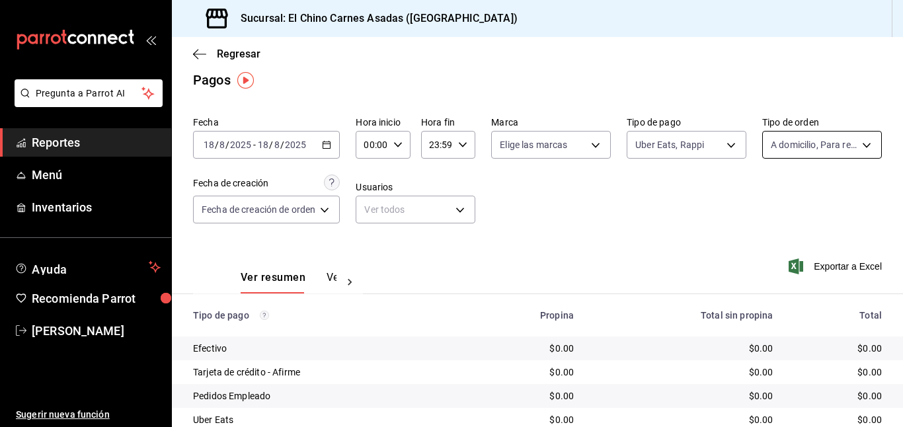
click at [793, 140] on body "Pregunta a Parrot AI Reportes Menú Inventarios Ayuda Recomienda Parrot [PERSON_…" at bounding box center [451, 213] width 903 height 427
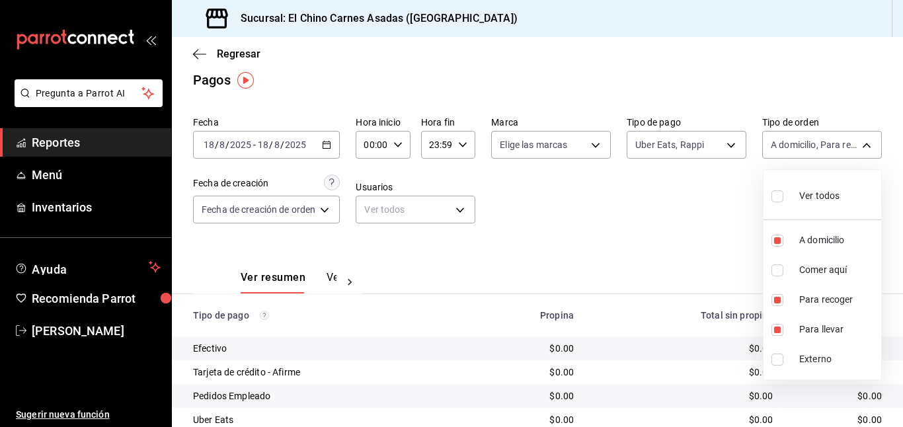
click at [800, 200] on span "Ver todos" at bounding box center [820, 196] width 40 height 14
type input "97cbf8b1-65ca-4e3d-86af-5eaa739a991f,85e642e5-1fae-4f46-8d5d-6355efdb8fdd,9184a…"
checkbox input "true"
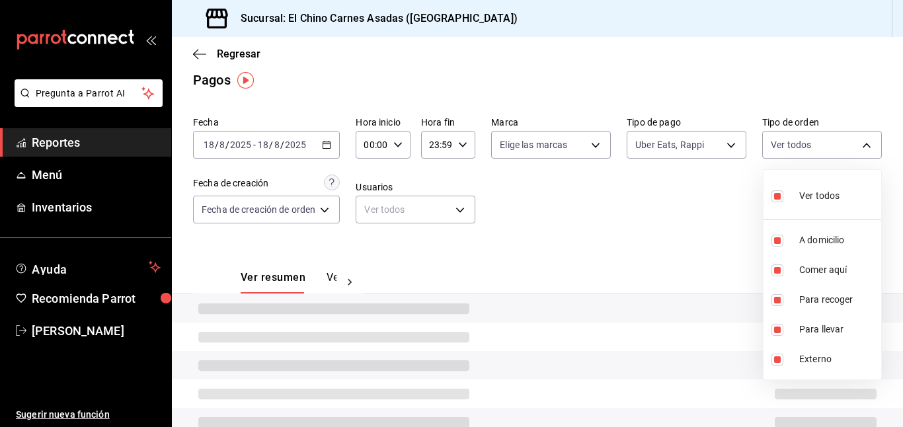
click at [689, 207] on div at bounding box center [451, 213] width 903 height 427
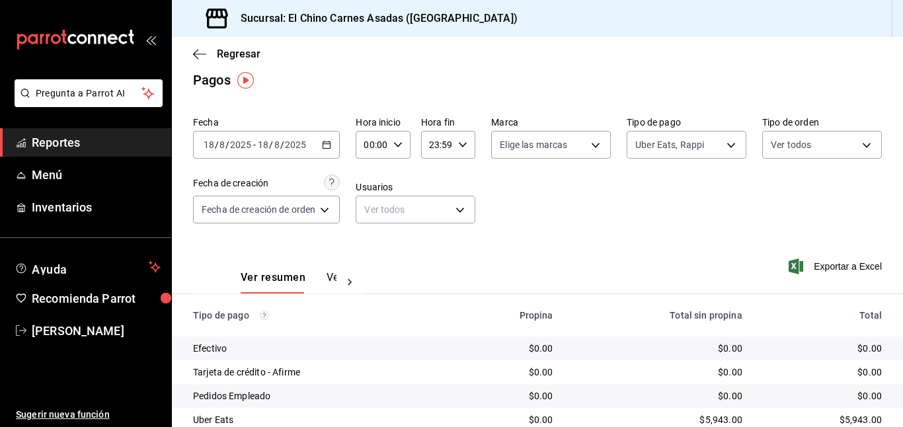
click at [796, 263] on icon "button" at bounding box center [796, 267] width 15 height 16
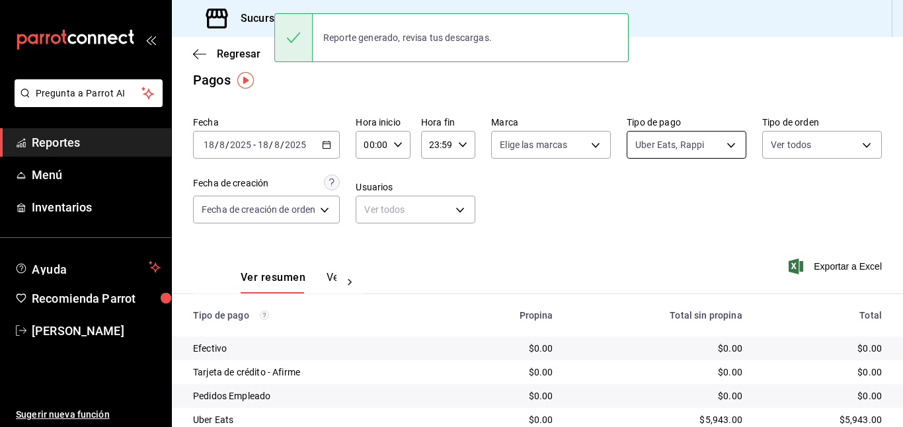
click at [687, 141] on body "Pregunta a Parrot AI Reportes Menú Inventarios Ayuda Recomienda Parrot [PERSON_…" at bounding box center [451, 213] width 903 height 427
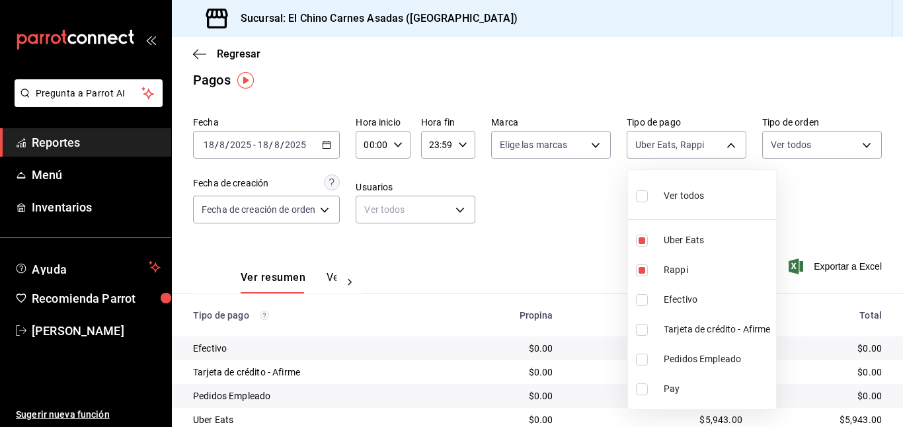
click at [572, 233] on div at bounding box center [451, 213] width 903 height 427
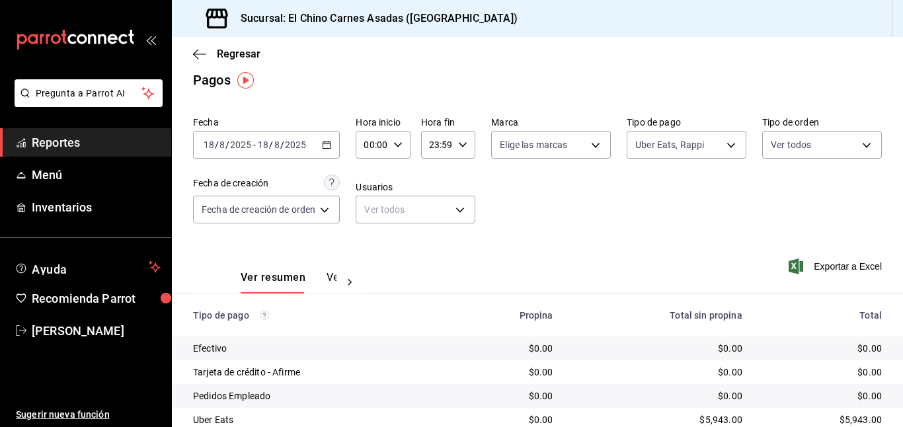
click at [331, 144] on icon "button" at bounding box center [326, 144] width 9 height 9
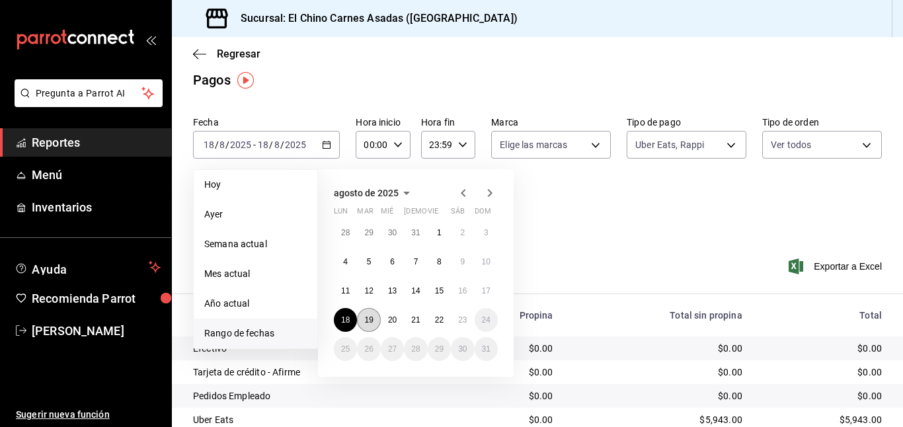
click at [371, 318] on abbr "19" at bounding box center [368, 319] width 9 height 9
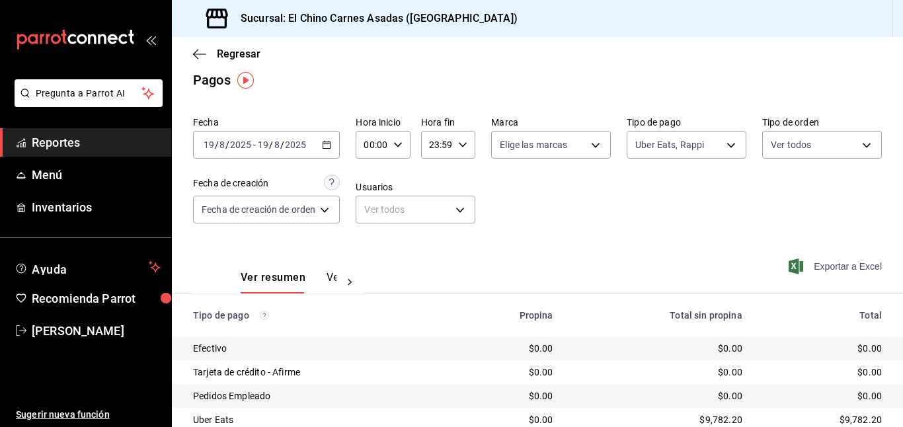
click at [809, 264] on span "Exportar a Excel" at bounding box center [837, 267] width 91 height 16
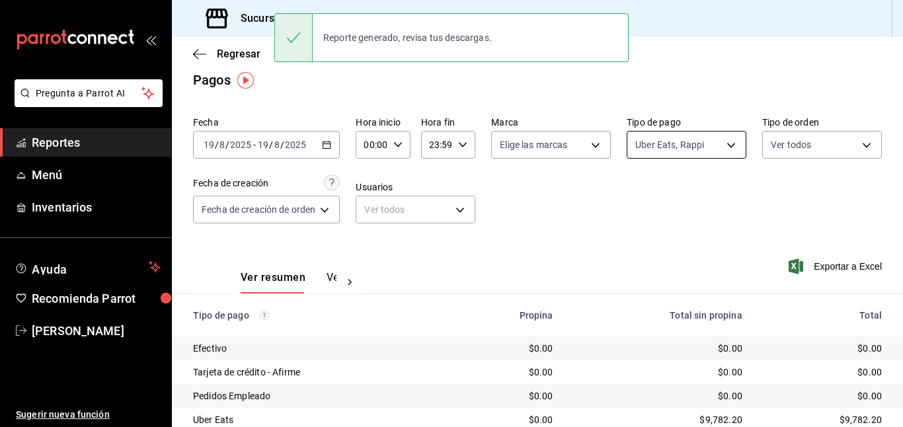
click at [690, 139] on body "Pregunta a Parrot AI Reportes Menú Inventarios Ayuda Recomienda Parrot [PERSON_…" at bounding box center [451, 213] width 903 height 427
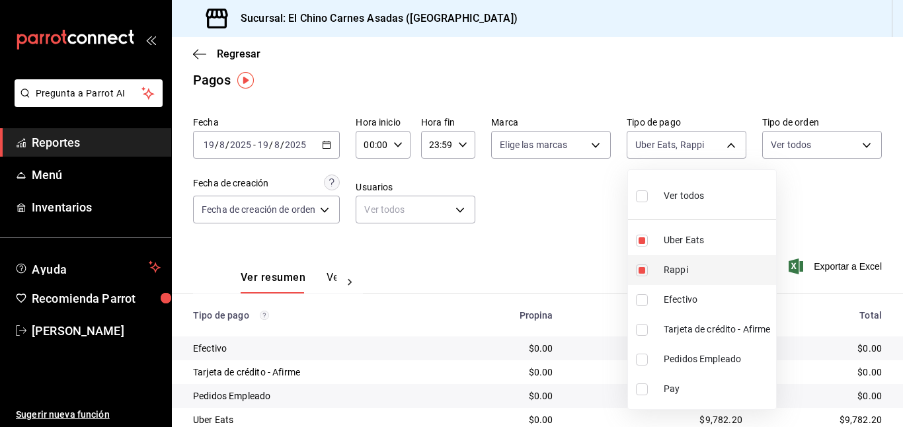
click at [643, 267] on input "checkbox" at bounding box center [642, 271] width 12 height 12
checkbox input "false"
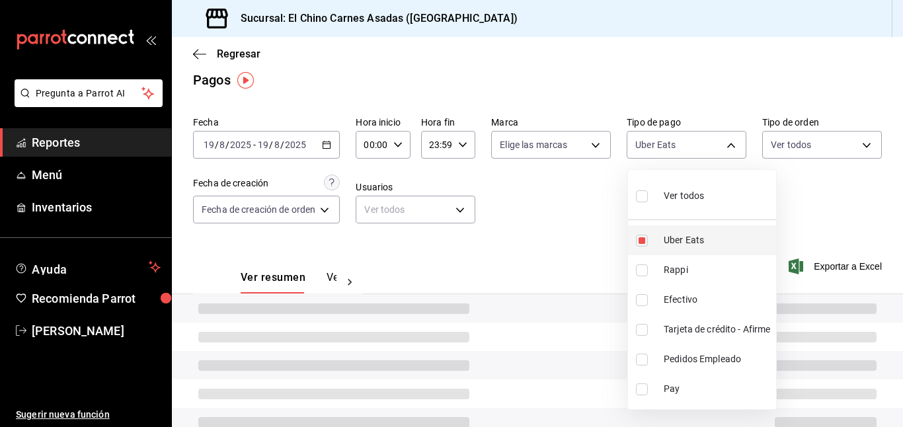
type input "067e2e58-163f-431b-a29b-4254b34a315f"
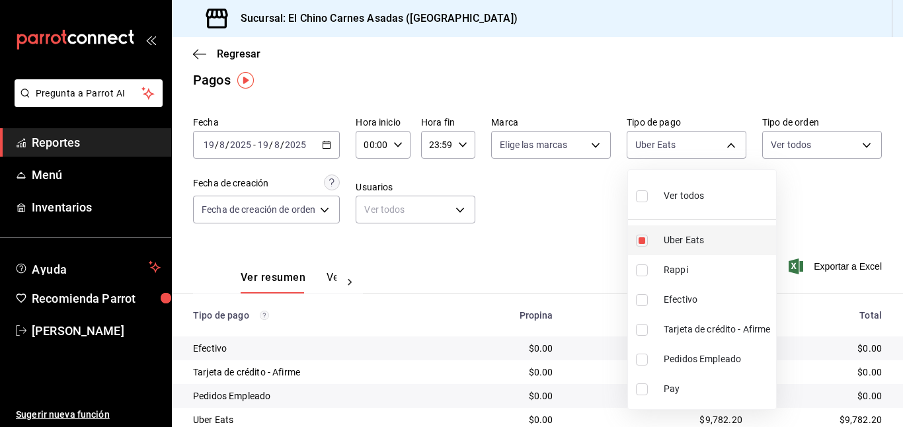
click at [645, 240] on input "checkbox" at bounding box center [642, 241] width 12 height 12
checkbox input "false"
click at [642, 304] on input "checkbox" at bounding box center [642, 300] width 12 height 12
checkbox input "true"
type input "1ec4ab05-2c6d-4a73-bd6f-51d991b2c058"
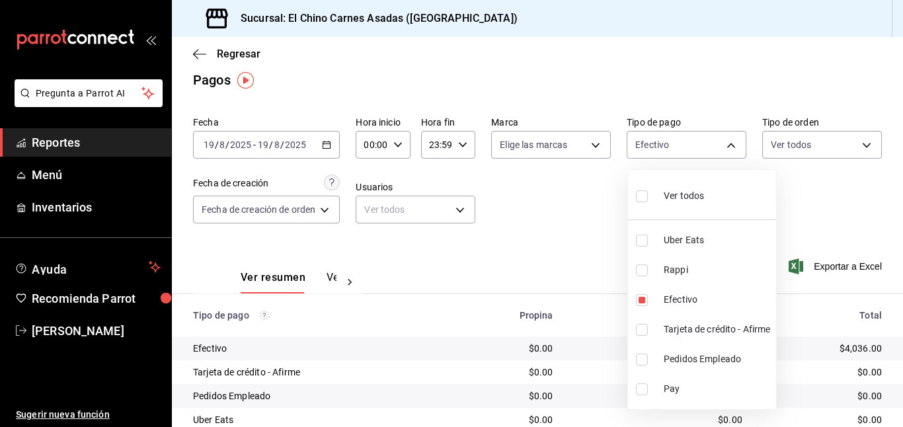
click at [591, 266] on div at bounding box center [451, 213] width 903 height 427
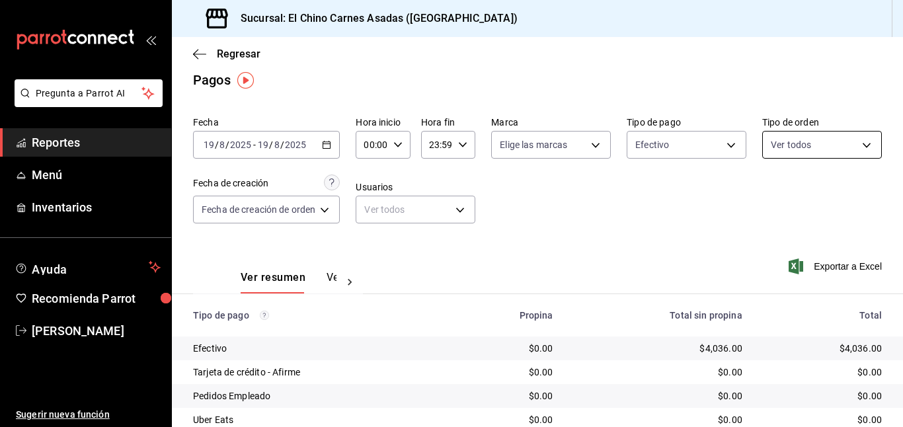
click at [794, 146] on body "Pregunta a Parrot AI Reportes Menú Inventarios Ayuda Recomienda Parrot [PERSON_…" at bounding box center [451, 213] width 903 height 427
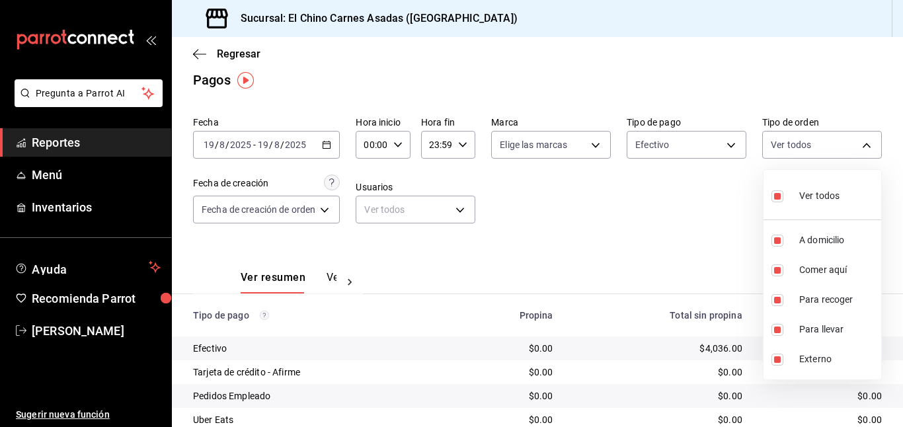
click at [776, 197] on input "checkbox" at bounding box center [778, 196] width 12 height 12
checkbox input "false"
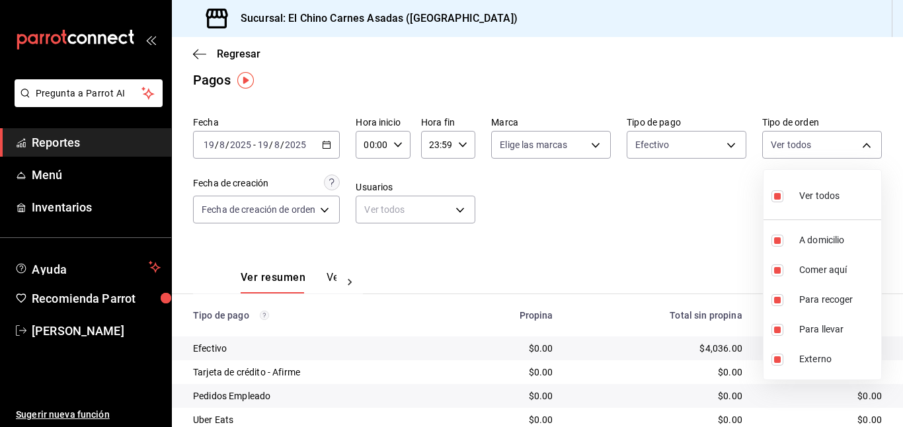
checkbox input "false"
click at [778, 237] on input "checkbox" at bounding box center [778, 241] width 12 height 12
checkbox input "true"
type input "97cbf8b1-65ca-4e3d-86af-5eaa739a991f"
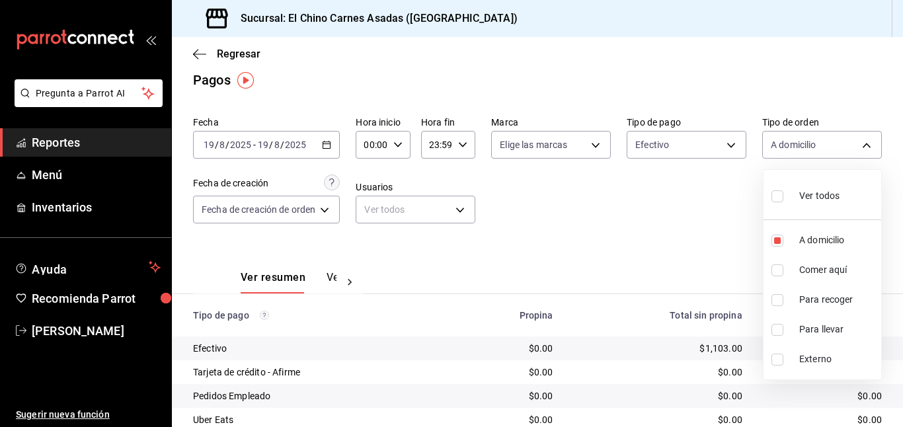
click at [780, 294] on input "checkbox" at bounding box center [778, 300] width 12 height 12
checkbox input "true"
type input "97cbf8b1-65ca-4e3d-86af-5eaa739a991f,9184a79c-109f-4a06-b406-e1ad067f52b1"
click at [778, 324] on input "checkbox" at bounding box center [778, 330] width 12 height 12
checkbox input "true"
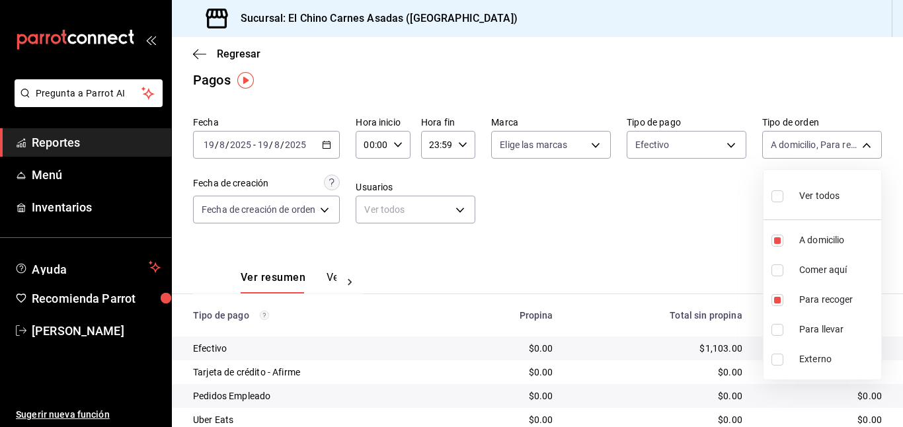
type input "97cbf8b1-65ca-4e3d-86af-5eaa739a991f,9184a79c-109f-4a06-b406-e1ad067f52b1,26f01…"
click at [716, 242] on div at bounding box center [451, 213] width 903 height 427
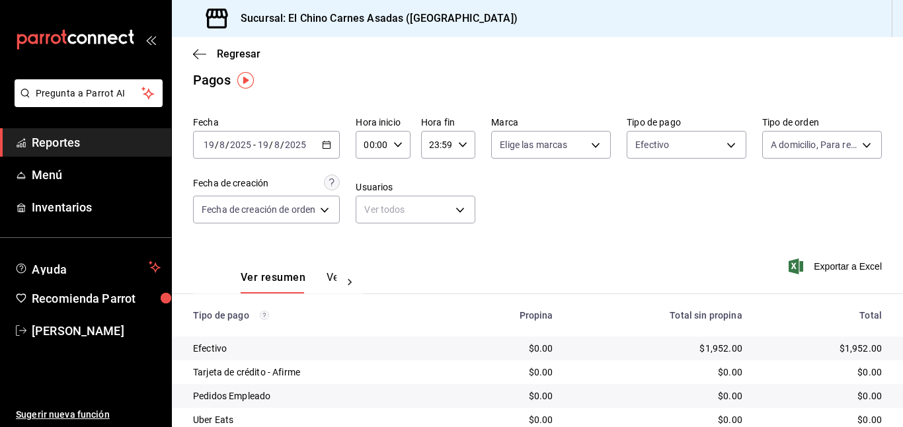
click at [796, 266] on icon "button" at bounding box center [796, 267] width 15 height 16
click at [661, 144] on body "Pregunta a Parrot AI Reportes Menú Inventarios Ayuda Recomienda Parrot [PERSON_…" at bounding box center [451, 213] width 903 height 427
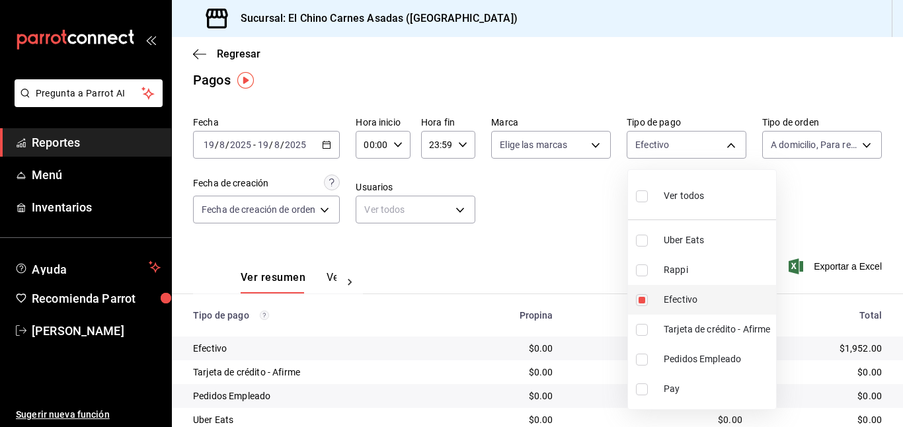
click at [641, 301] on input "checkbox" at bounding box center [642, 300] width 12 height 12
checkbox input "false"
click at [644, 324] on input "checkbox" at bounding box center [642, 330] width 12 height 12
checkbox input "true"
type input "911facc3-db66-4f96-9396-e27ce013f68a"
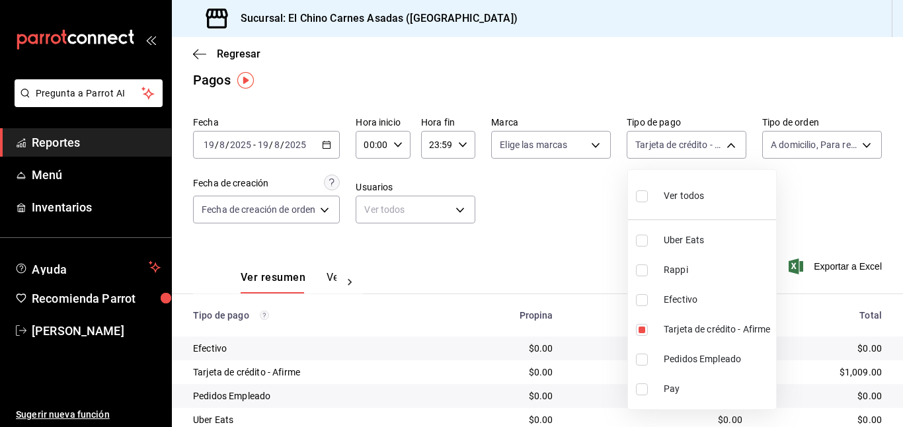
click at [568, 259] on div at bounding box center [451, 213] width 903 height 427
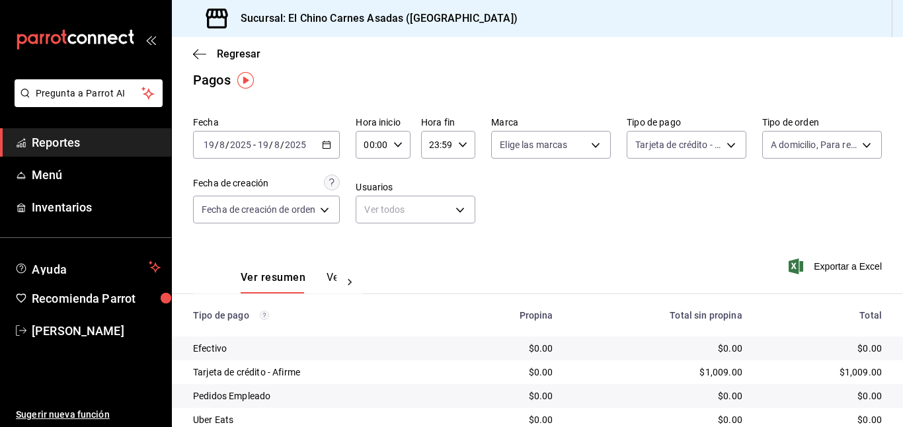
click at [787, 265] on div "Exportar a Excel" at bounding box center [818, 266] width 130 height 54
click at [805, 268] on span "Exportar a Excel" at bounding box center [837, 267] width 91 height 16
click at [663, 140] on body "Pregunta a Parrot AI Reportes Menú Inventarios Ayuda Recomienda Parrot [PERSON_…" at bounding box center [451, 213] width 903 height 427
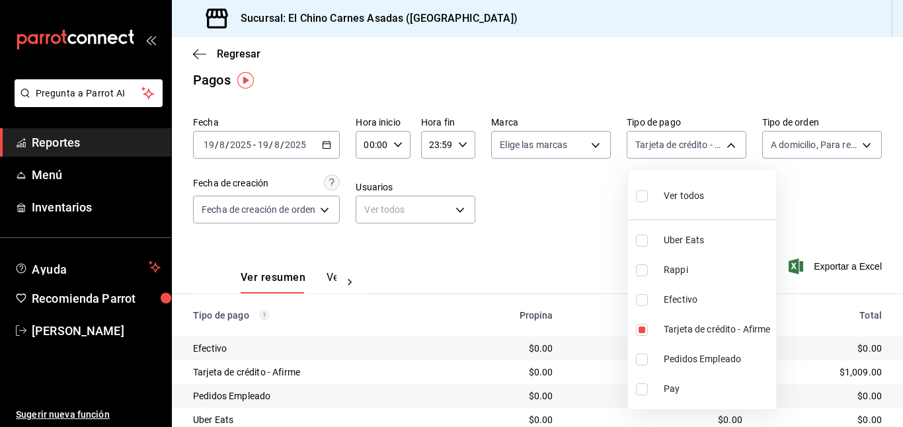
click at [815, 171] on div at bounding box center [451, 213] width 903 height 427
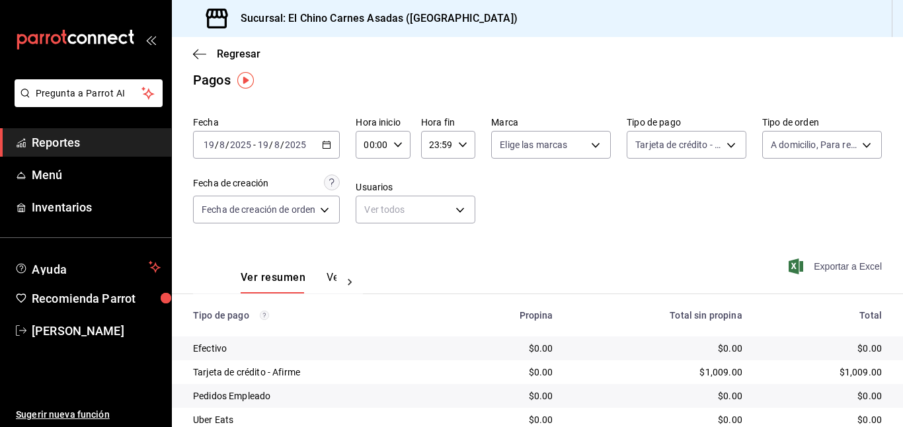
click at [821, 270] on span "Exportar a Excel" at bounding box center [837, 267] width 91 height 16
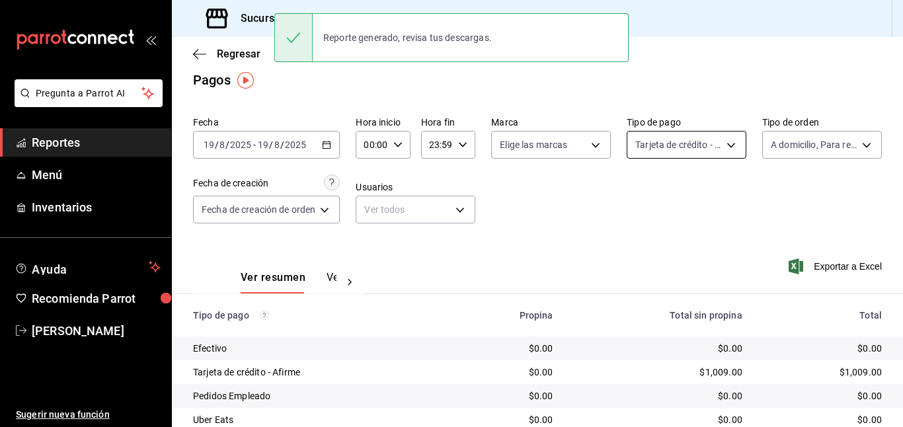
click at [684, 138] on body "Pregunta a Parrot AI Reportes Menú Inventarios Ayuda Recomienda Parrot [PERSON_…" at bounding box center [451, 213] width 903 height 427
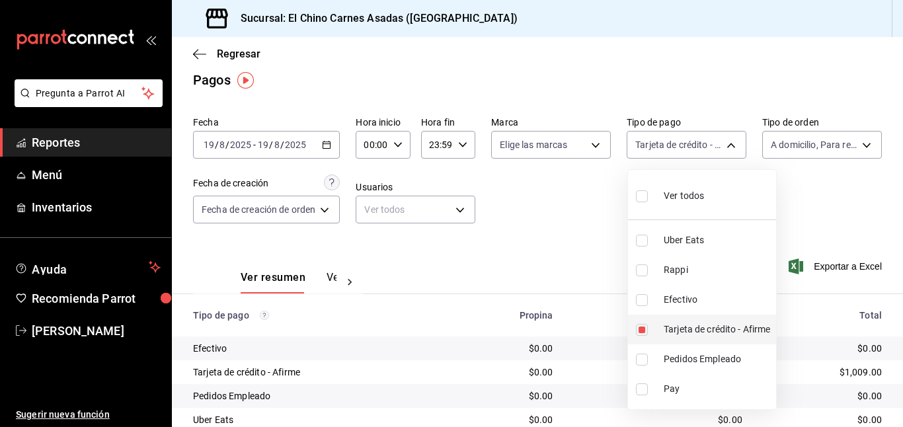
click at [648, 329] on label at bounding box center [644, 330] width 17 height 12
click at [648, 329] on input "checkbox" at bounding box center [642, 330] width 12 height 12
checkbox input "true"
type input "911facc3-db66-4f96-9396-e27ce013f68a"
click at [642, 327] on input "checkbox" at bounding box center [642, 330] width 12 height 12
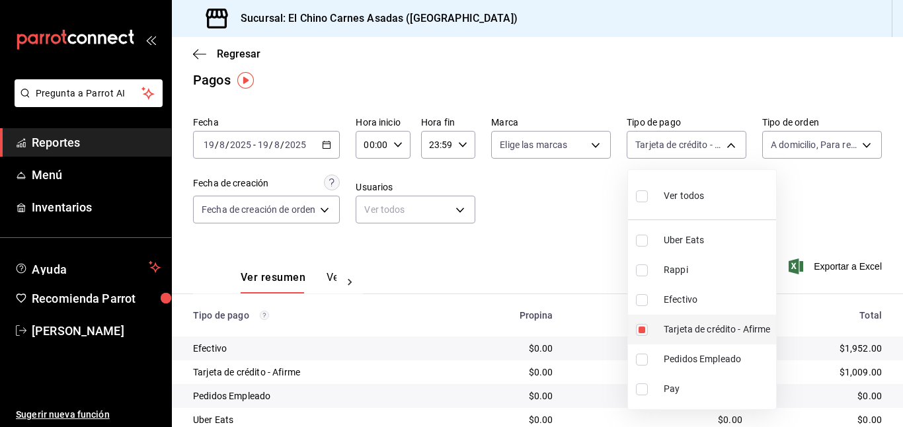
checkbox input "false"
click at [641, 325] on input "checkbox" at bounding box center [642, 330] width 12 height 12
checkbox input "true"
type input "911facc3-db66-4f96-9396-e27ce013f68a"
click at [545, 241] on div at bounding box center [451, 213] width 903 height 427
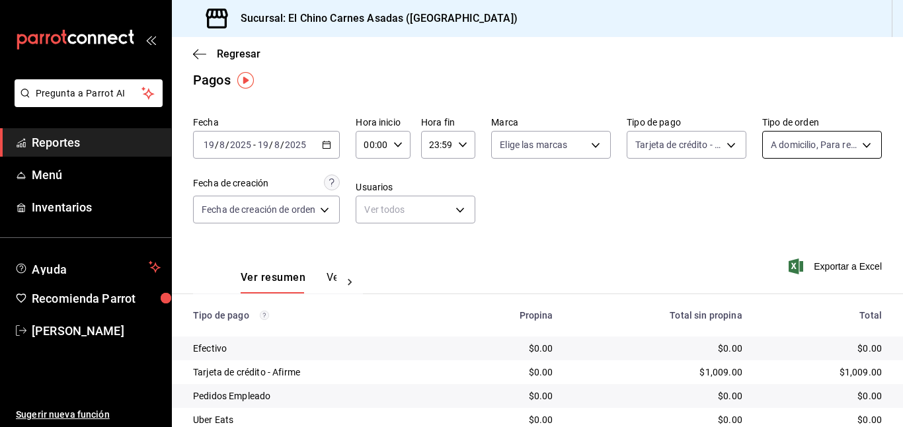
click at [829, 144] on body "Pregunta a Parrot AI Reportes Menú Inventarios Ayuda Recomienda Parrot [PERSON_…" at bounding box center [451, 213] width 903 height 427
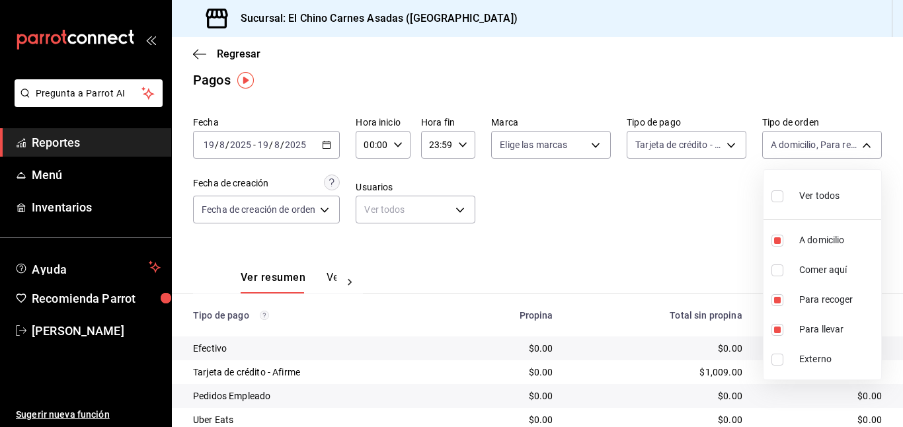
click at [779, 202] on label at bounding box center [780, 195] width 17 height 19
click at [779, 202] on input "checkbox" at bounding box center [778, 196] width 12 height 12
checkbox input "false"
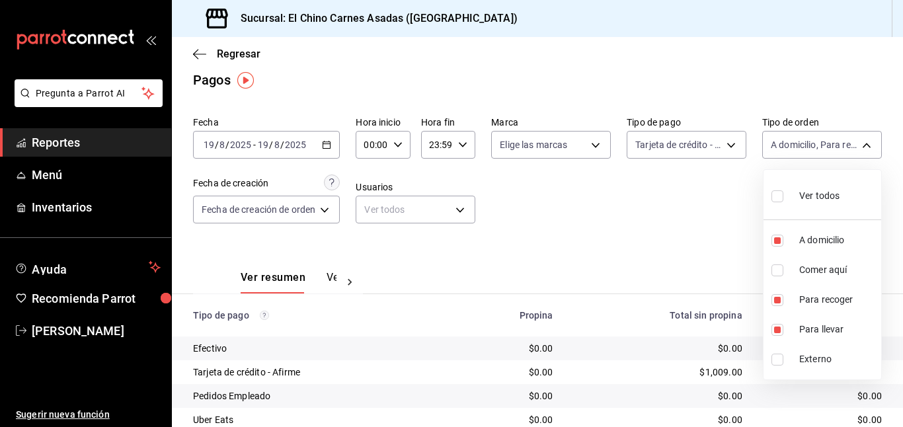
checkbox input "false"
click at [781, 270] on input "checkbox" at bounding box center [778, 271] width 12 height 12
checkbox input "true"
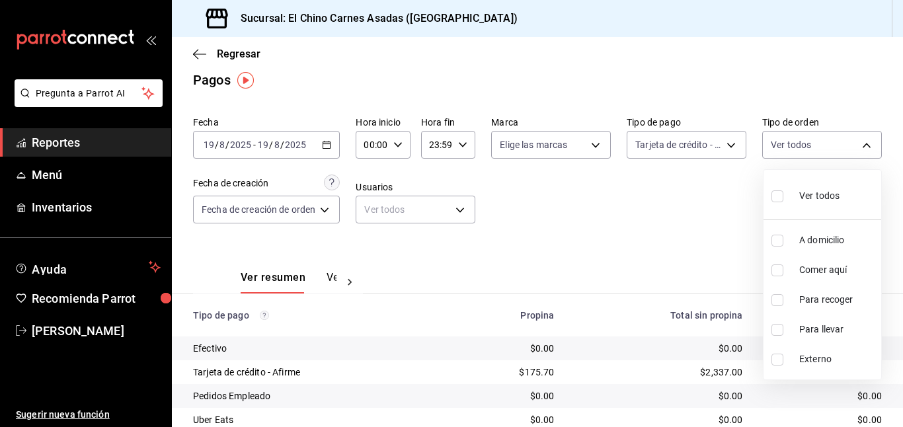
type input "85e642e5-1fae-4f46-8d5d-6355efdb8fdd"
click at [724, 246] on div at bounding box center [451, 213] width 903 height 427
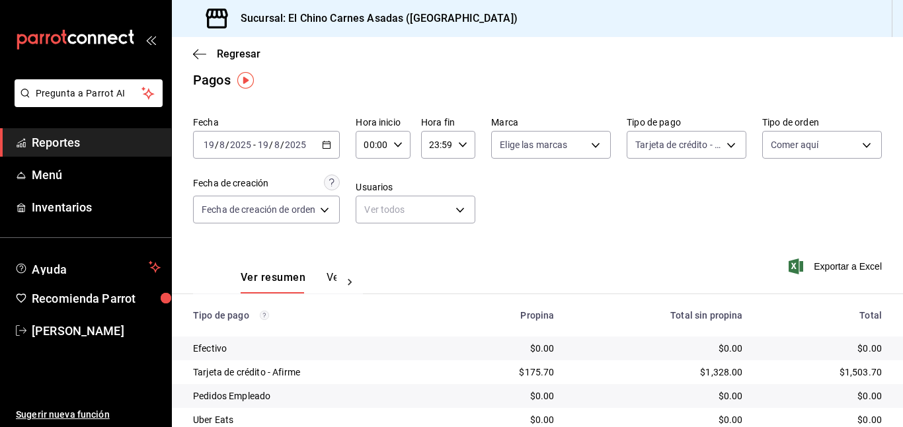
click at [802, 270] on icon "button" at bounding box center [796, 267] width 15 height 16
click at [674, 146] on body "Pregunta a Parrot AI Reportes Menú Inventarios Ayuda Recomienda Parrot [PERSON_…" at bounding box center [451, 213] width 903 height 427
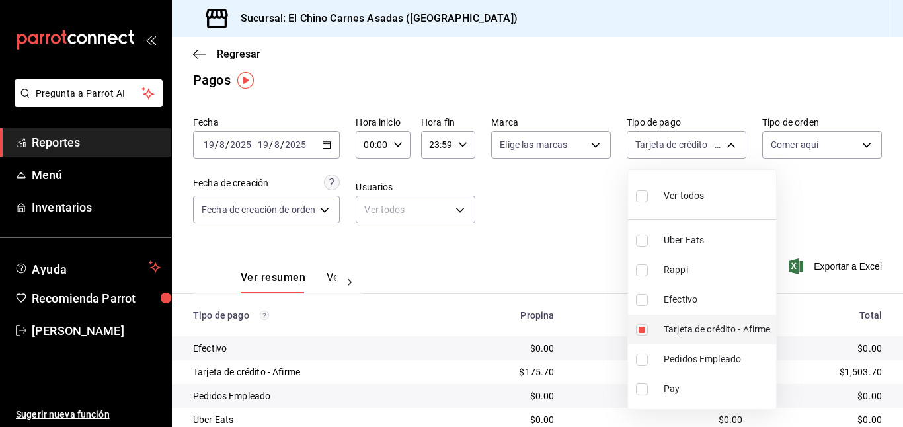
click at [637, 330] on input "checkbox" at bounding box center [642, 330] width 12 height 12
checkbox input "false"
click at [649, 298] on label at bounding box center [644, 300] width 17 height 12
click at [648, 298] on input "checkbox" at bounding box center [642, 300] width 12 height 12
checkbox input "false"
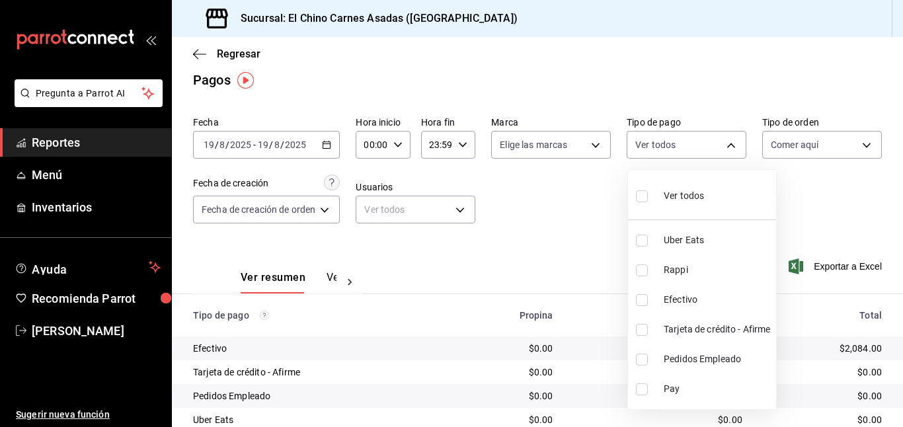
click at [679, 304] on span "Efectivo" at bounding box center [717, 300] width 107 height 14
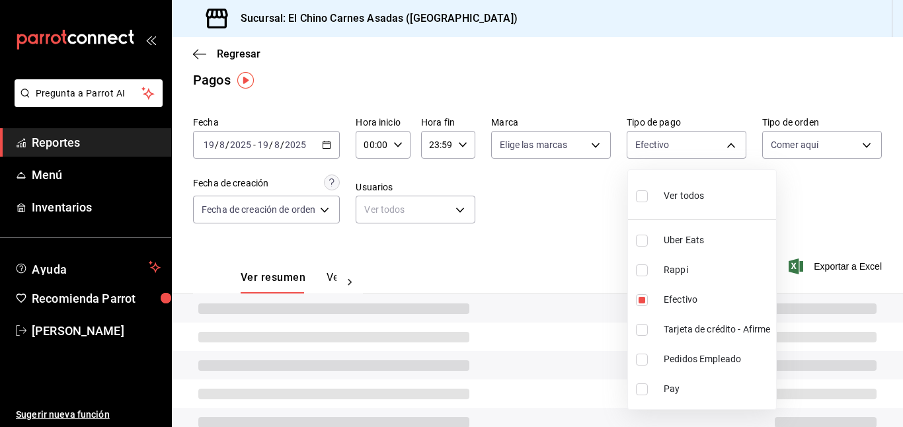
type input "1ec4ab05-2c6d-4a73-bd6f-51d991b2c058"
checkbox input "true"
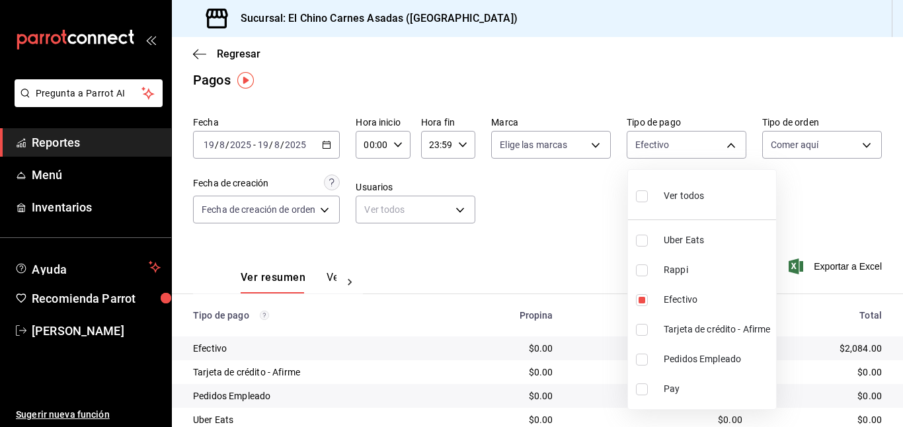
click at [593, 243] on div at bounding box center [451, 213] width 903 height 427
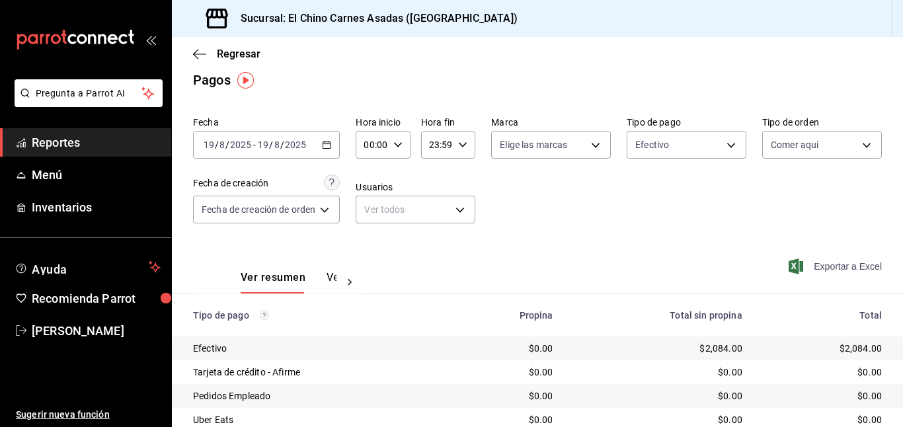
click at [815, 272] on span "Exportar a Excel" at bounding box center [837, 267] width 91 height 16
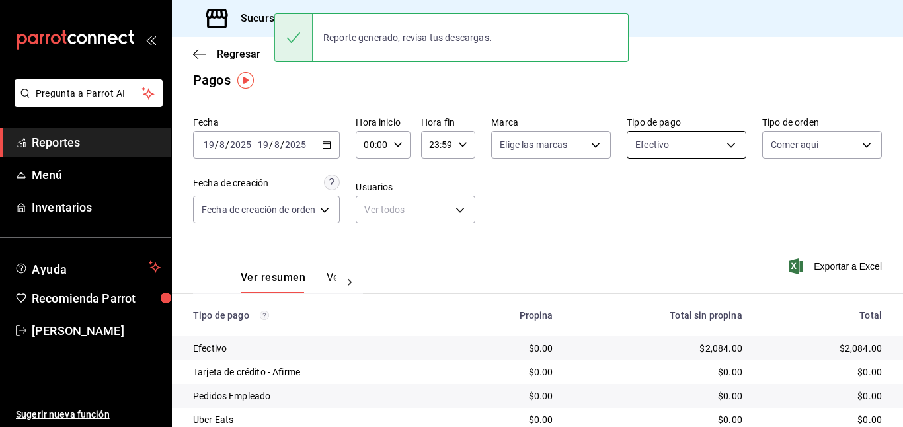
click at [696, 144] on body "Pregunta a Parrot AI Reportes Menú Inventarios Ayuda Recomienda Parrot [PERSON_…" at bounding box center [451, 213] width 903 height 427
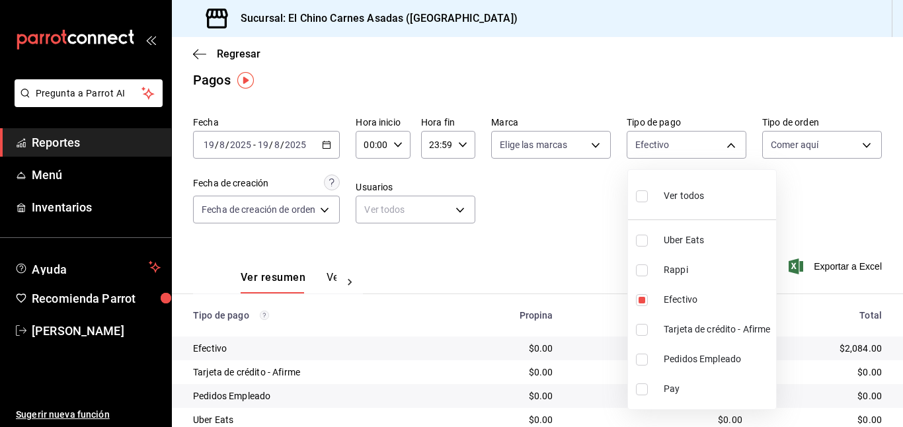
click at [681, 194] on span "Ver todos" at bounding box center [684, 196] width 40 height 14
type input "067e2e58-163f-431b-a29b-4254b34a315f,c4801f15-3c0b-449a-993a-8f6a6652c3e6,1ec4a…"
checkbox input "true"
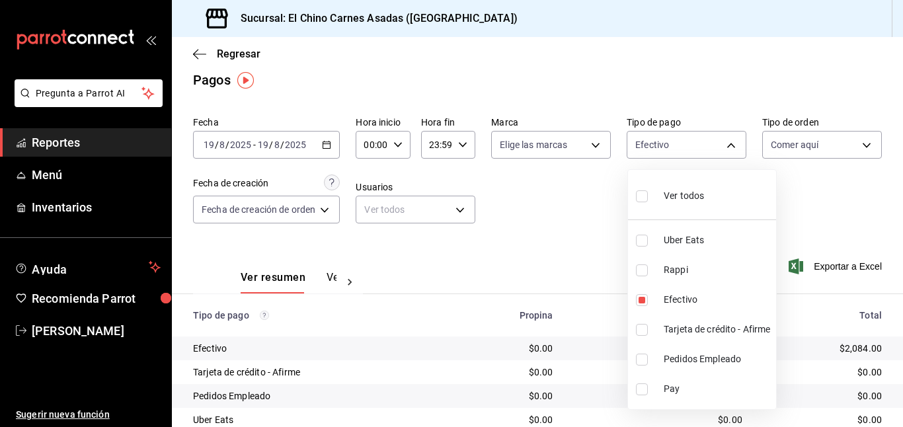
checkbox input "true"
click at [802, 132] on div at bounding box center [451, 213] width 903 height 427
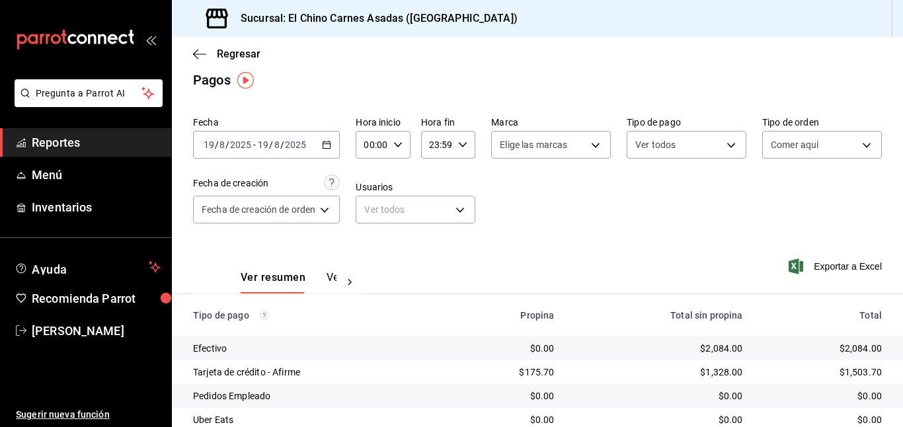
click at [802, 132] on body "Pregunta a Parrot AI Reportes Menú Inventarios Ayuda Recomienda Parrot [PERSON_…" at bounding box center [451, 213] width 903 height 427
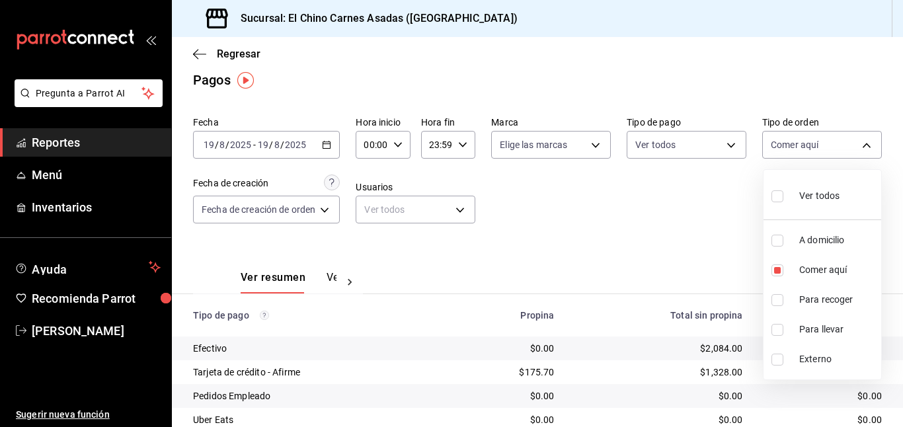
click at [804, 144] on div at bounding box center [451, 213] width 903 height 427
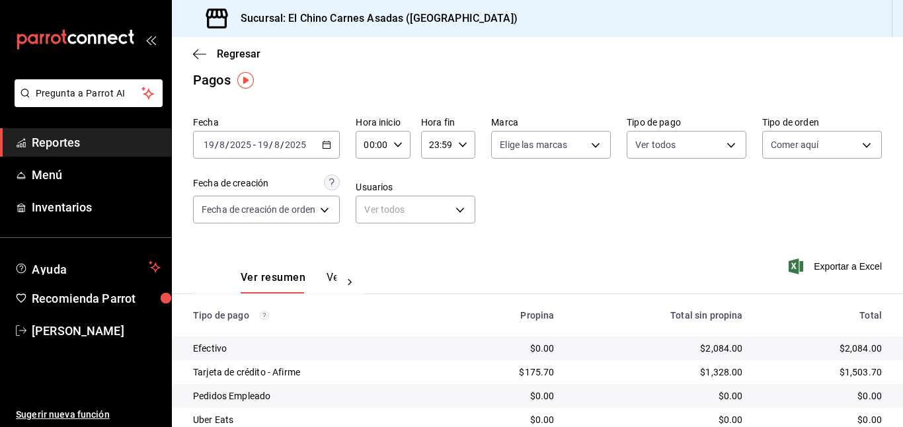
click at [804, 144] on body "Pregunta a Parrot AI Reportes Menú Inventarios Ayuda Recomienda Parrot [PERSON_…" at bounding box center [451, 213] width 903 height 427
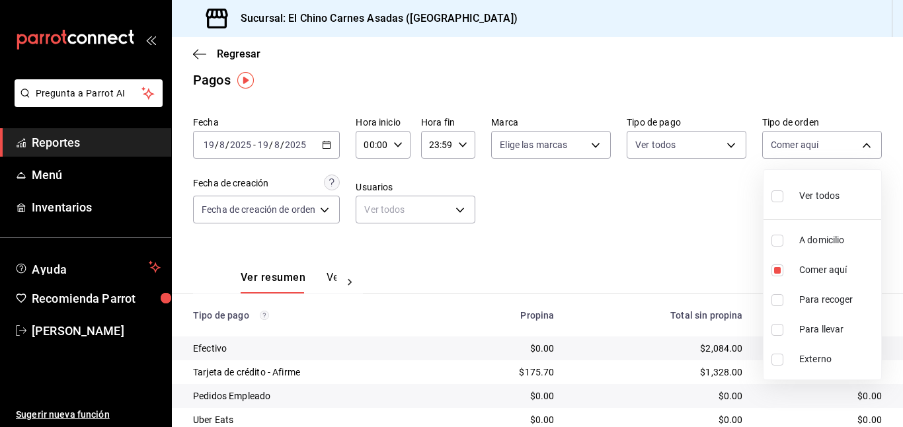
click at [822, 189] on span "Ver todos" at bounding box center [820, 196] width 40 height 14
type input "97cbf8b1-65ca-4e3d-86af-5eaa739a991f,85e642e5-1fae-4f46-8d5d-6355efdb8fdd,9184a…"
checkbox input "true"
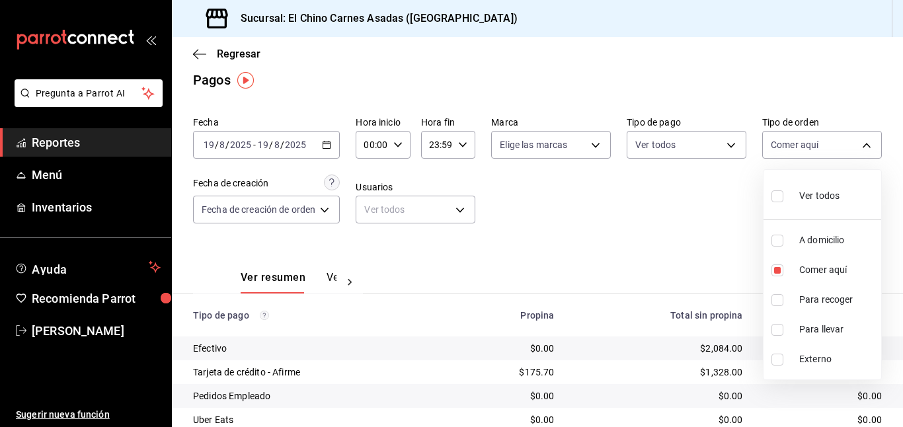
checkbox input "true"
click at [663, 188] on div at bounding box center [451, 213] width 903 height 427
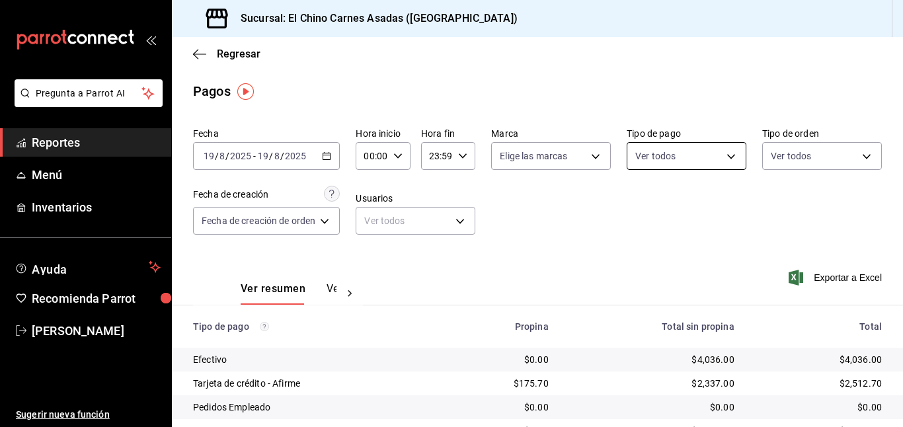
click at [640, 161] on body "Pregunta a Parrot AI Reportes Menú Inventarios Ayuda Recomienda Parrot [PERSON_…" at bounding box center [451, 213] width 903 height 427
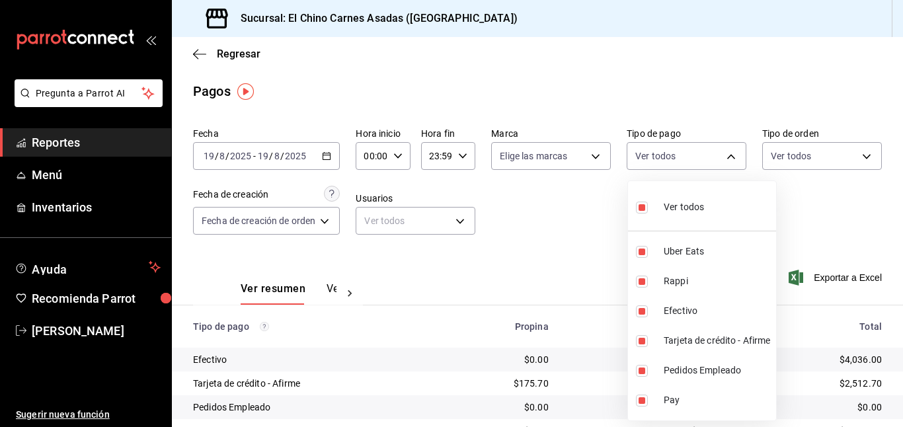
click at [658, 202] on div "Ver todos" at bounding box center [670, 206] width 68 height 28
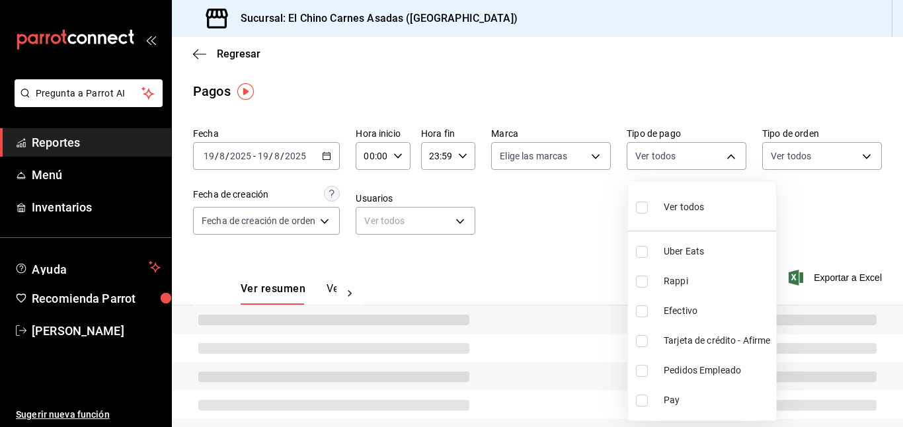
checkbox input "false"
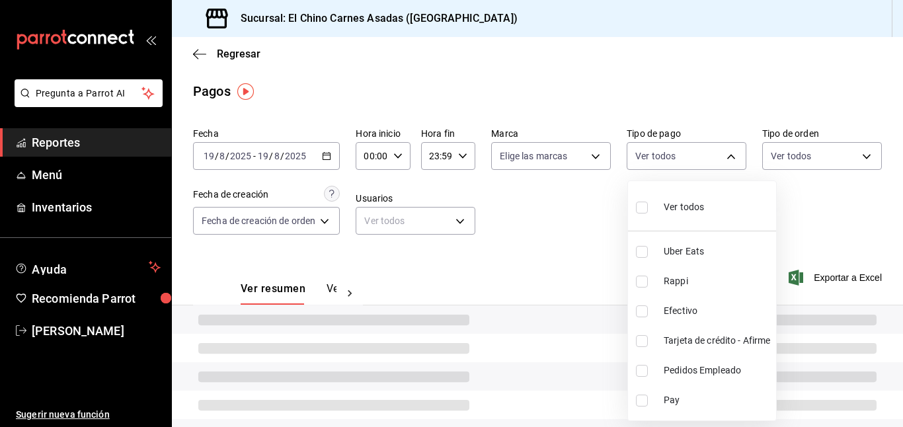
checkbox input "false"
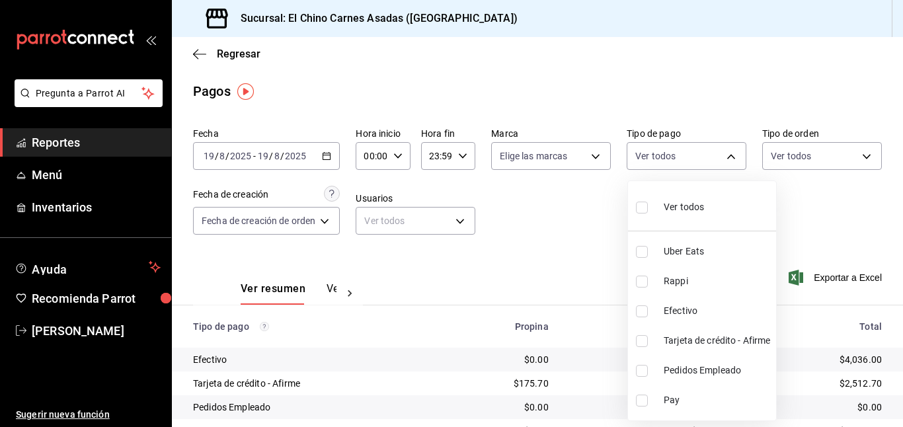
click at [645, 337] on input "checkbox" at bounding box center [642, 341] width 12 height 12
checkbox input "true"
type input "911facc3-db66-4f96-9396-e27ce013f68a"
click at [579, 263] on div at bounding box center [451, 213] width 903 height 427
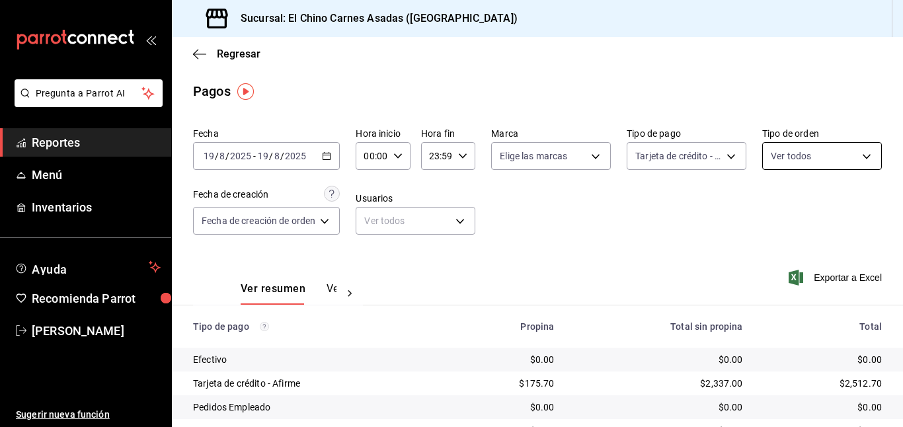
click at [852, 144] on body "Pregunta a Parrot AI Reportes Menú Inventarios Ayuda Recomienda Parrot [PERSON_…" at bounding box center [451, 213] width 903 height 427
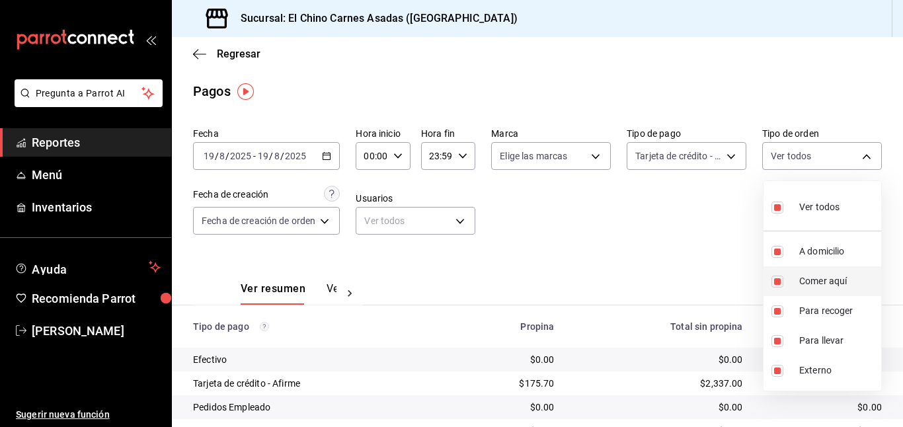
click at [779, 276] on input "checkbox" at bounding box center [778, 282] width 12 height 12
checkbox input "false"
type input "97cbf8b1-65ca-4e3d-86af-5eaa739a991f,9184a79c-109f-4a06-b406-e1ad067f52b1,26f01…"
checkbox input "false"
click at [780, 363] on li "Externo" at bounding box center [823, 371] width 118 height 30
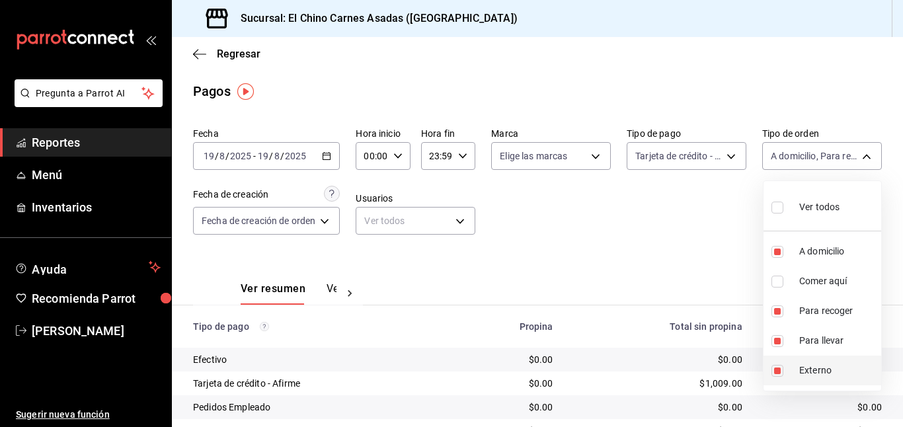
type input "97cbf8b1-65ca-4e3d-86af-5eaa739a991f,9184a79c-109f-4a06-b406-e1ad067f52b1,26f01…"
checkbox input "false"
click at [693, 225] on div at bounding box center [451, 213] width 903 height 427
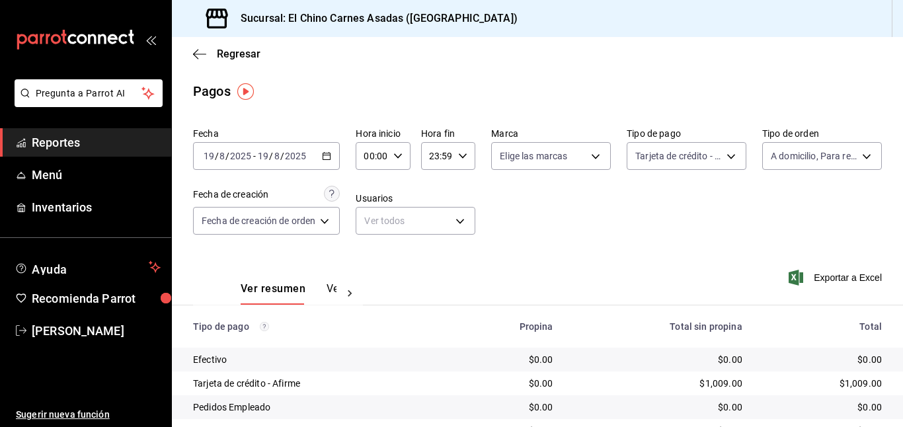
click at [802, 272] on icon "button" at bounding box center [796, 278] width 15 height 16
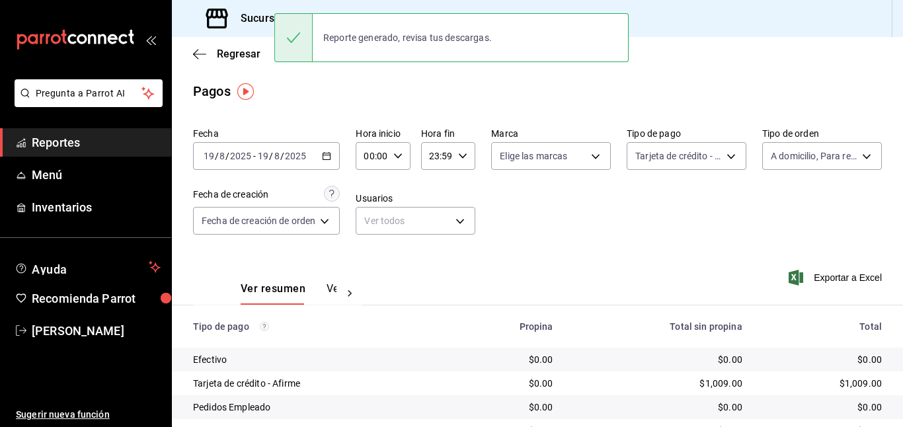
click at [317, 160] on div "[DATE] [DATE] - [DATE] [DATE]" at bounding box center [266, 156] width 147 height 28
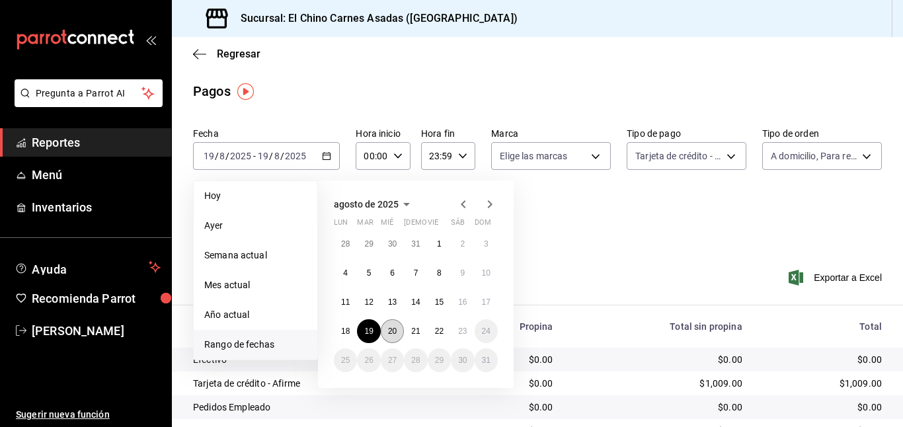
click at [396, 332] on abbr "20" at bounding box center [392, 331] width 9 height 9
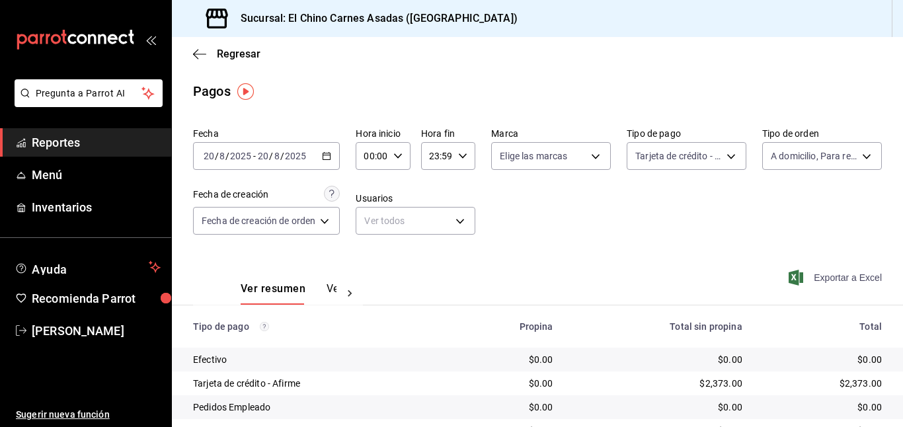
click at [804, 275] on span "Exportar a Excel" at bounding box center [837, 278] width 91 height 16
click at [800, 268] on div "Exportar a Excel" at bounding box center [818, 278] width 130 height 54
click at [792, 282] on icon "button" at bounding box center [796, 278] width 15 height 16
click at [664, 153] on body "Pregunta a Parrot AI Reportes Menú Inventarios Ayuda Recomienda Parrot [PERSON_…" at bounding box center [451, 213] width 903 height 427
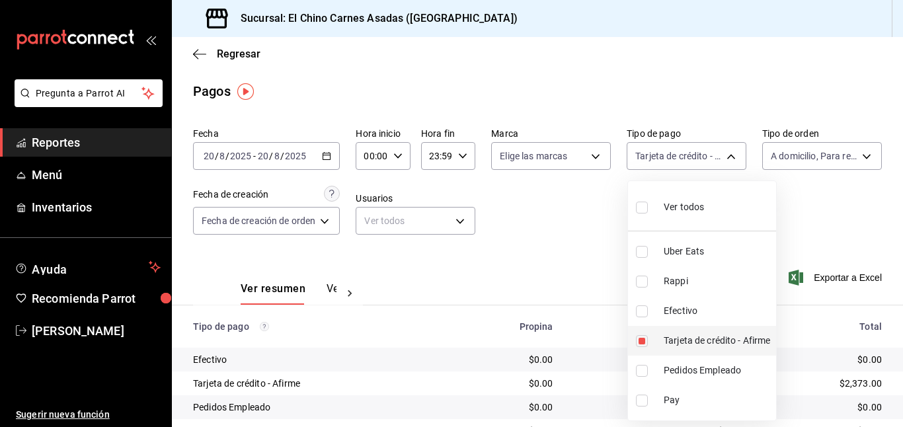
click at [643, 339] on input "checkbox" at bounding box center [642, 341] width 12 height 12
checkbox input "false"
click at [643, 310] on input "checkbox" at bounding box center [642, 312] width 12 height 12
checkbox input "true"
type input "1ec4ab05-2c6d-4a73-bd6f-51d991b2c058"
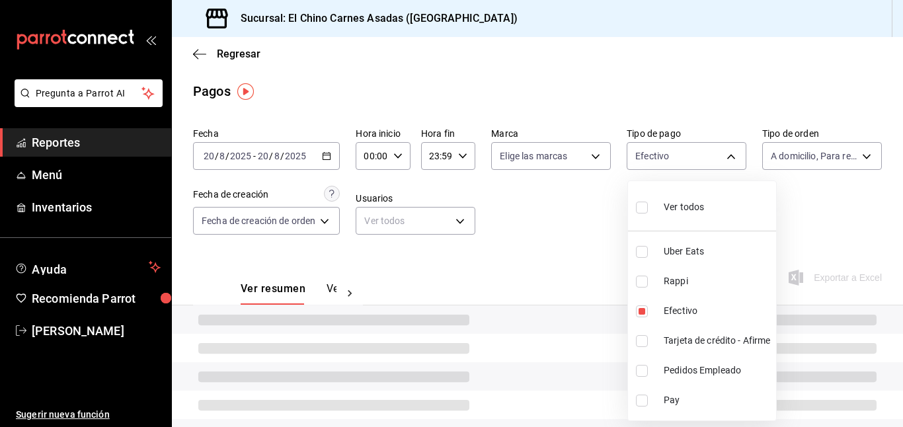
click at [581, 257] on div at bounding box center [451, 213] width 903 height 427
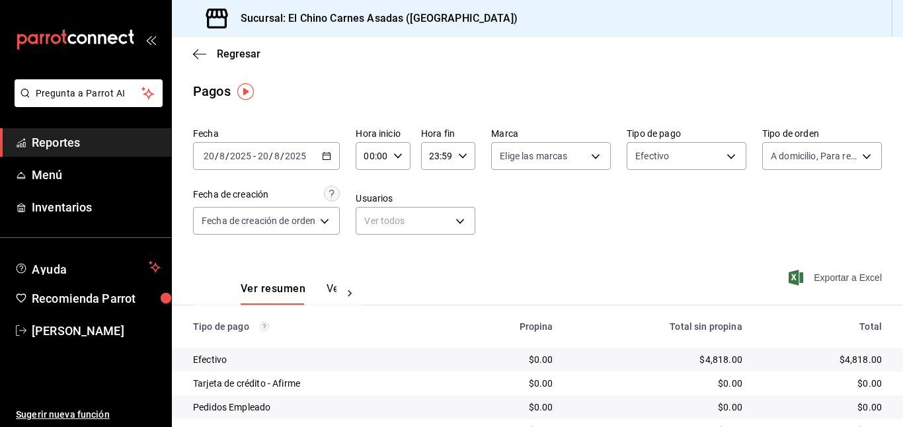
click at [843, 277] on span "Exportar a Excel" at bounding box center [837, 278] width 91 height 16
click at [677, 160] on body "Pregunta a Parrot AI Reportes Menú Inventarios Ayuda Recomienda Parrot [PERSON_…" at bounding box center [451, 213] width 903 height 427
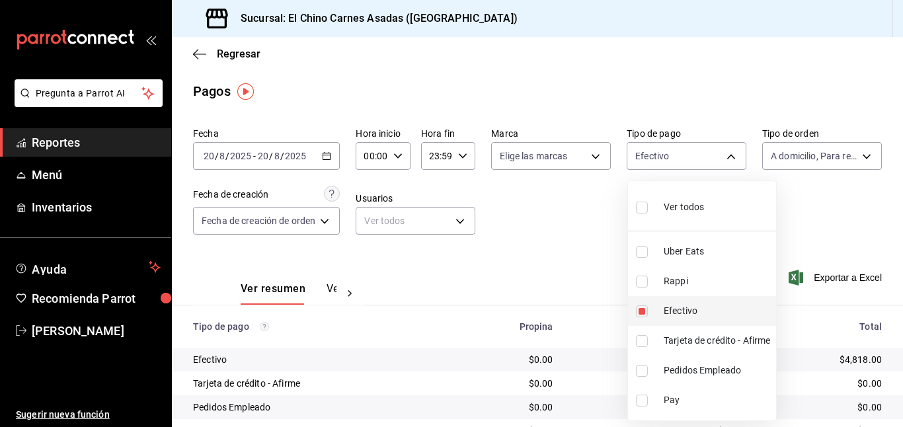
click at [644, 300] on li "Efectivo" at bounding box center [702, 311] width 148 height 30
checkbox input "false"
click at [645, 276] on input "checkbox" at bounding box center [642, 282] width 12 height 12
checkbox input "true"
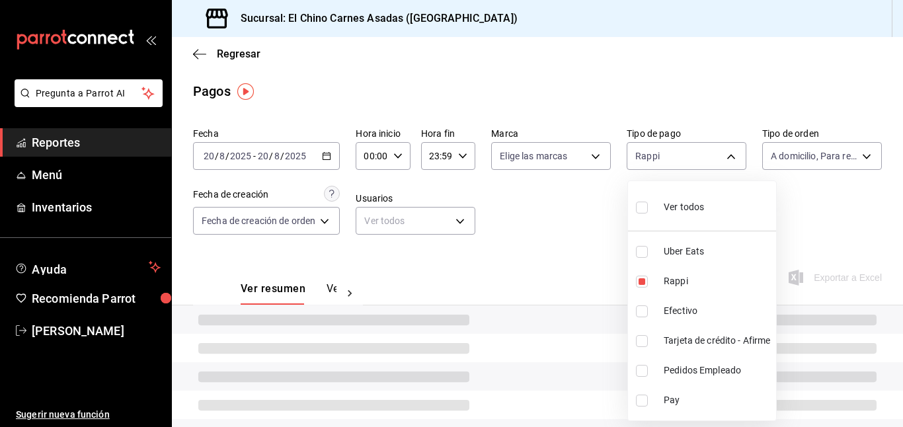
click at [645, 258] on li "Uber Eats" at bounding box center [702, 252] width 148 height 30
type input "c4801f15-3c0b-449a-993a-8f6a6652c3e6,067e2e58-163f-431b-a29b-4254b34a315f"
checkbox input "true"
click at [548, 233] on div at bounding box center [451, 213] width 903 height 427
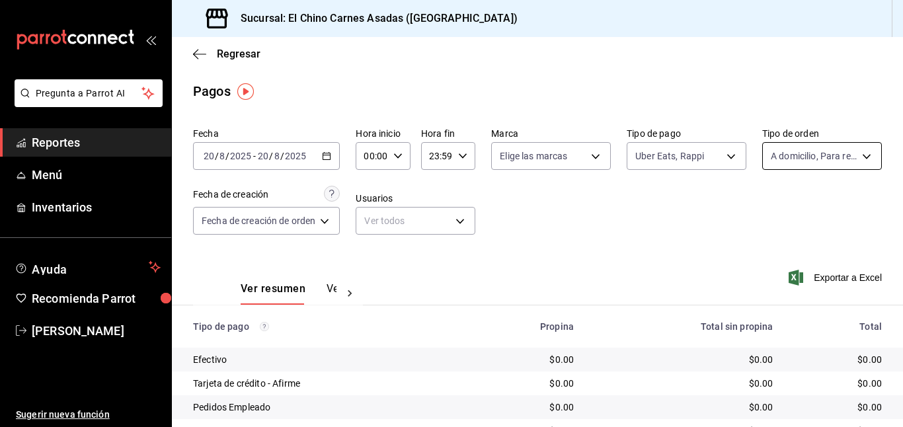
click at [805, 147] on body "Pregunta a Parrot AI Reportes Menú Inventarios Ayuda Recomienda Parrot [PERSON_…" at bounding box center [451, 213] width 903 height 427
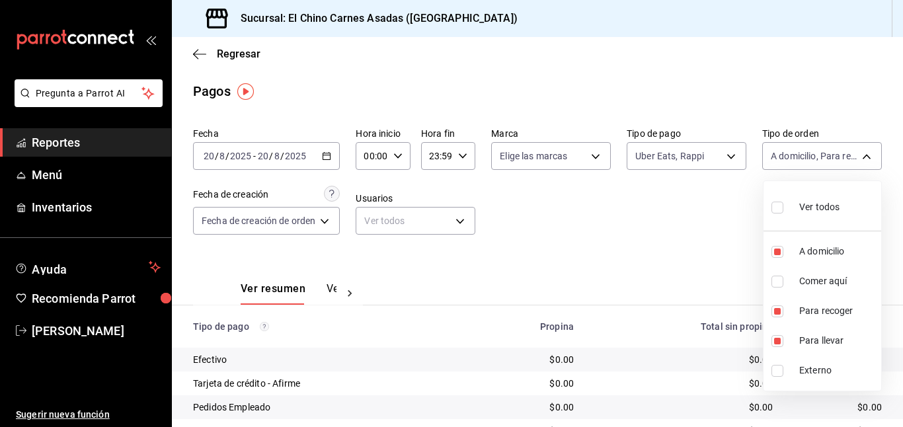
click at [809, 202] on span "Ver todos" at bounding box center [820, 207] width 40 height 14
type input "97cbf8b1-65ca-4e3d-86af-5eaa739a991f,85e642e5-1fae-4f46-8d5d-6355efdb8fdd,9184a…"
checkbox input "true"
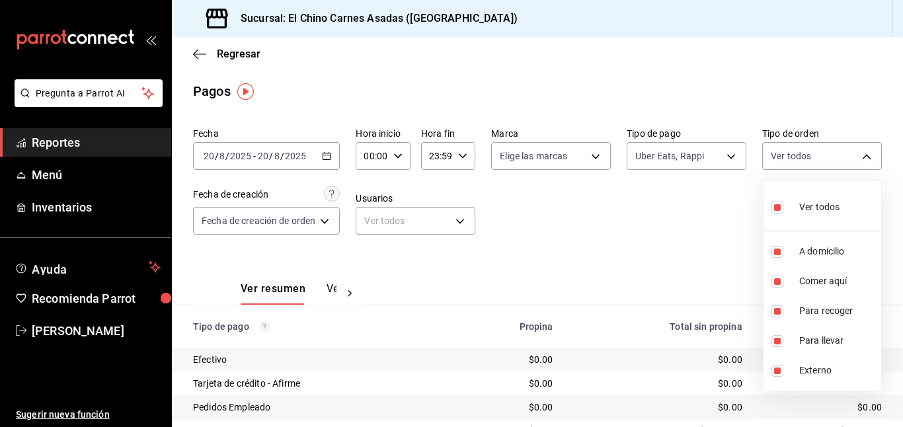
click at [667, 224] on div at bounding box center [451, 213] width 903 height 427
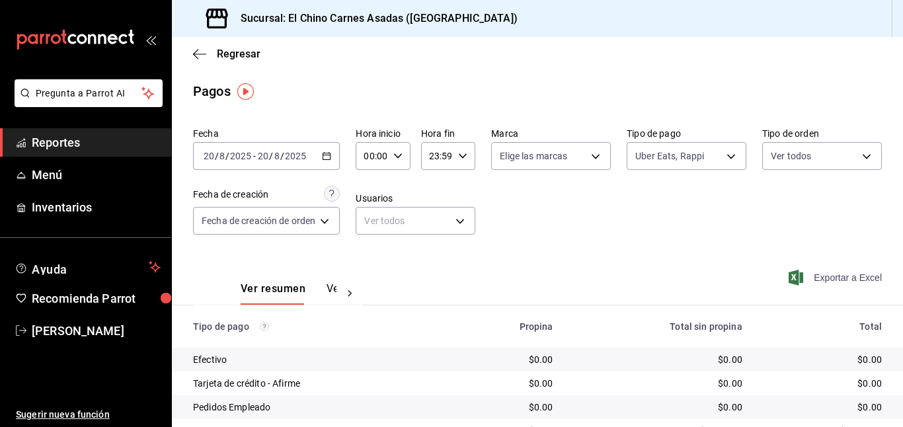
click at [813, 280] on span "Exportar a Excel" at bounding box center [837, 278] width 91 height 16
click at [692, 159] on body "Pregunta a Parrot AI Reportes Menú Inventarios Ayuda Recomienda Parrot [PERSON_…" at bounding box center [451, 213] width 903 height 427
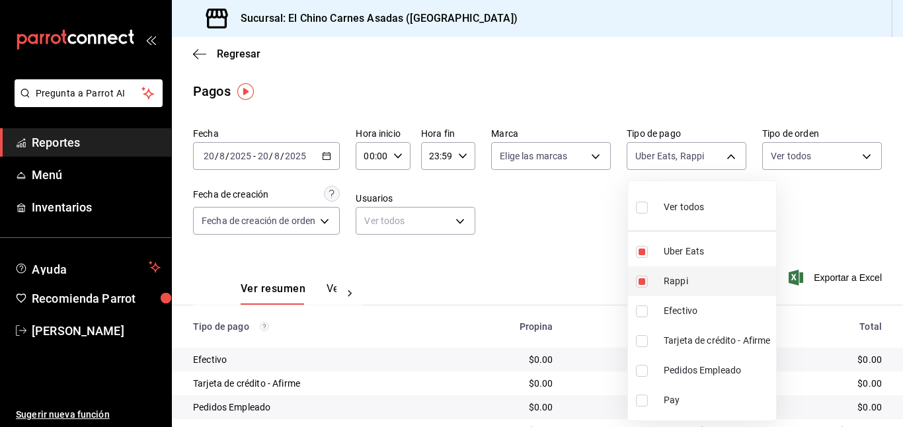
click at [645, 282] on input "checkbox" at bounding box center [642, 282] width 12 height 12
checkbox input "false"
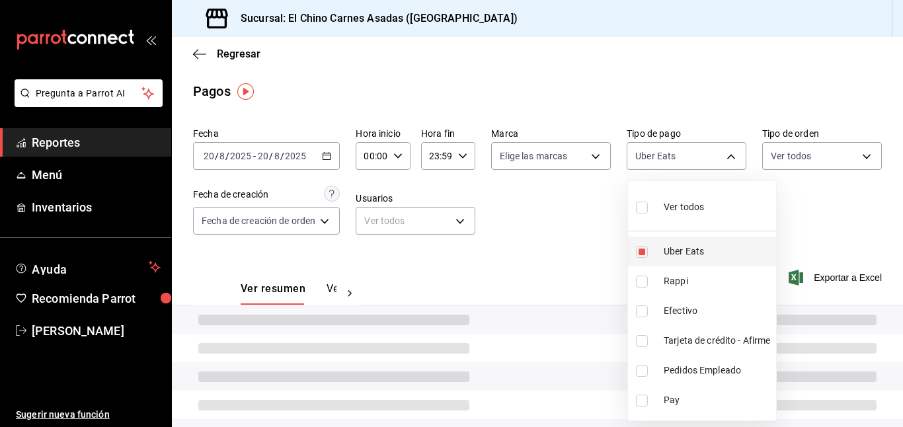
type input "067e2e58-163f-431b-a29b-4254b34a315f"
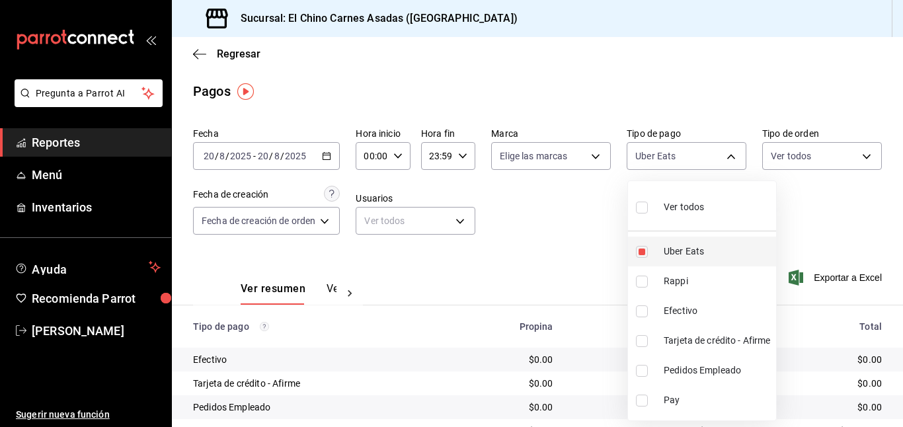
click at [644, 252] on input "checkbox" at bounding box center [642, 252] width 12 height 12
checkbox input "false"
click at [643, 339] on input "checkbox" at bounding box center [642, 341] width 12 height 12
checkbox input "true"
type input "911facc3-db66-4f96-9396-e27ce013f68a"
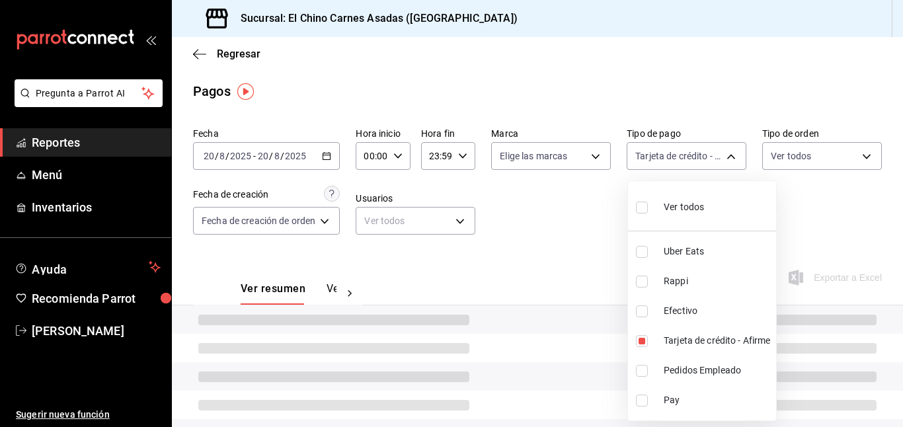
click at [593, 259] on div at bounding box center [451, 213] width 903 height 427
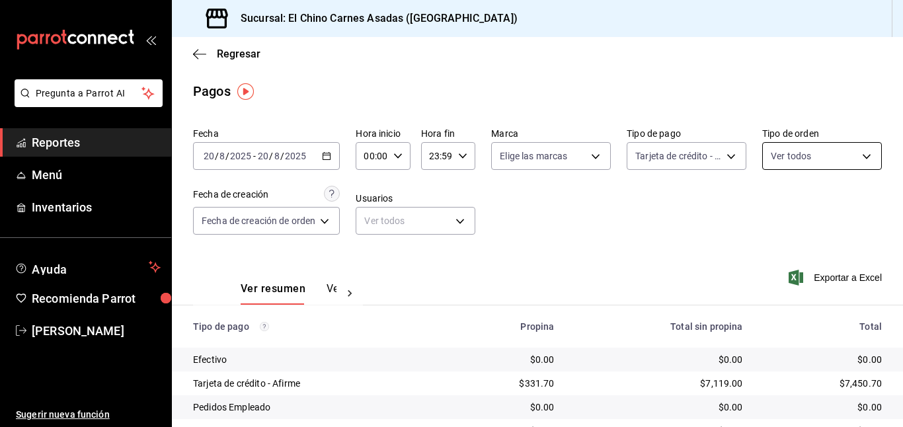
click at [839, 149] on body "Pregunta a Parrot AI Reportes Menú Inventarios Ayuda Recomienda Parrot [PERSON_…" at bounding box center [451, 213] width 903 height 427
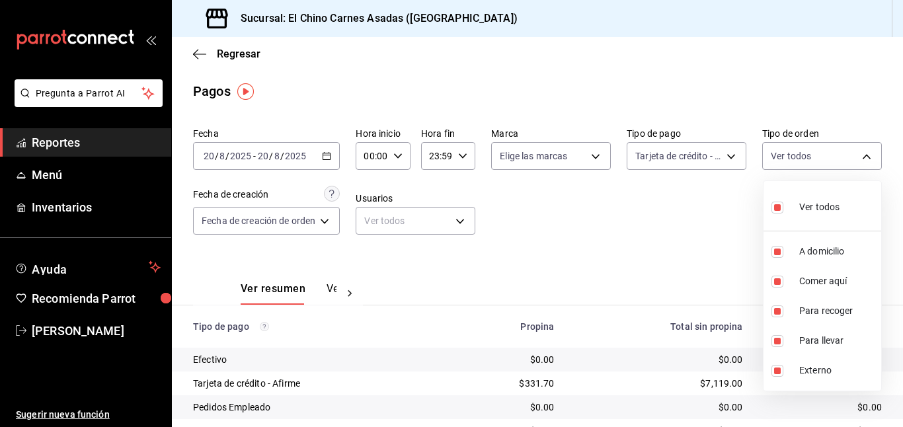
click at [782, 204] on input "checkbox" at bounding box center [778, 208] width 12 height 12
checkbox input "false"
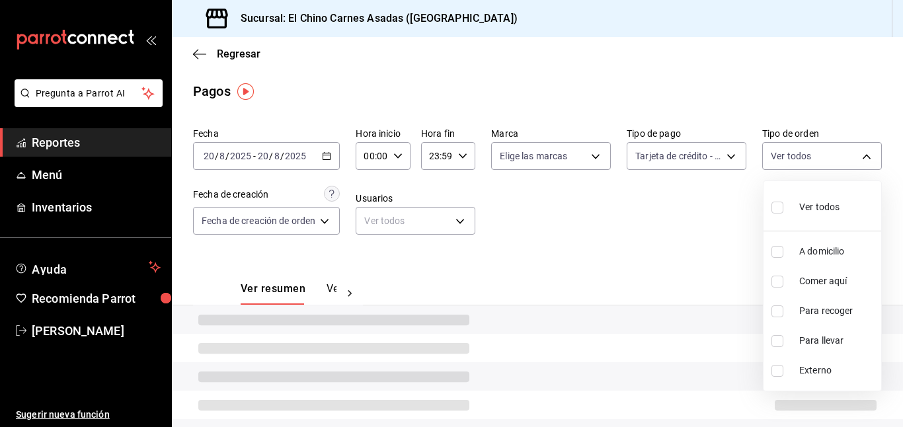
checkbox input "false"
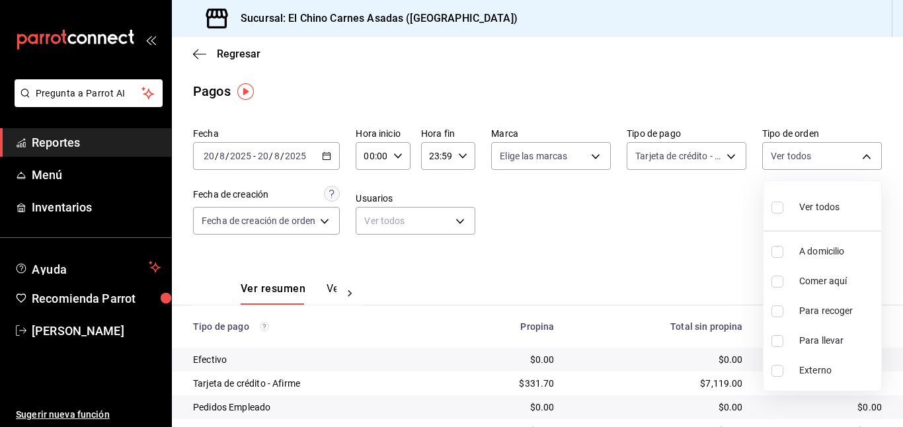
click at [778, 282] on input "checkbox" at bounding box center [778, 282] width 12 height 12
checkbox input "true"
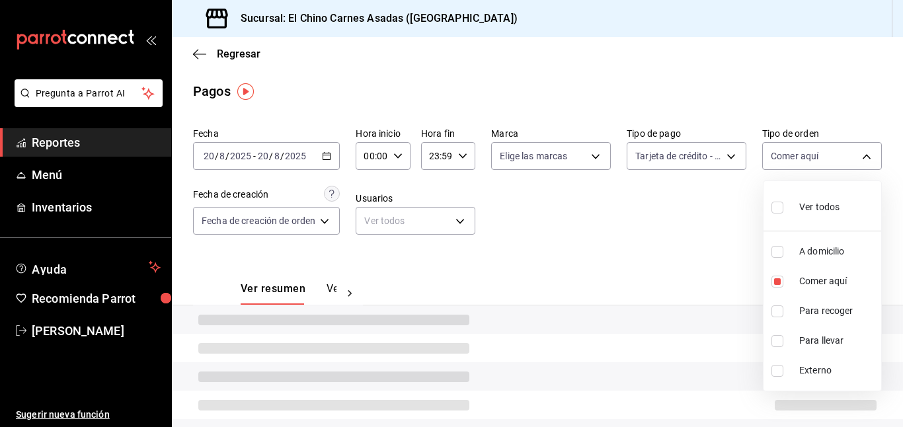
click at [706, 249] on div at bounding box center [451, 213] width 903 height 427
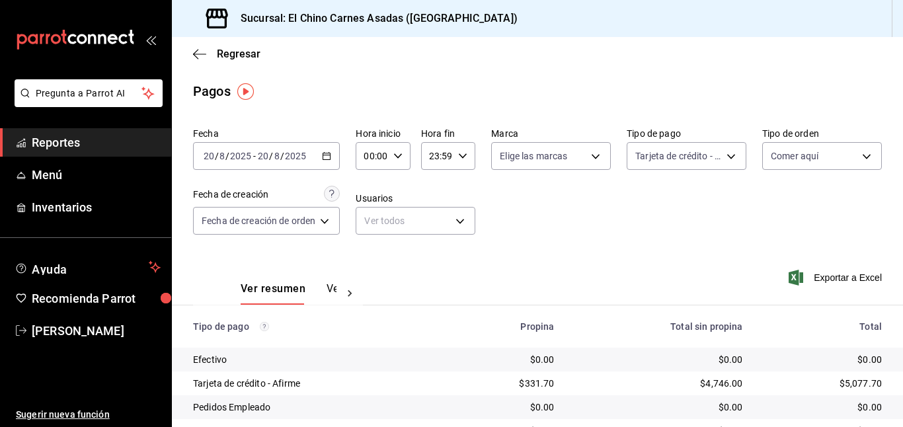
click at [796, 278] on icon "button" at bounding box center [796, 278] width 15 height 16
click at [718, 159] on body "Pregunta a Parrot AI Reportes Menú Inventarios Ayuda Recomienda Parrot [PERSON_…" at bounding box center [451, 213] width 903 height 427
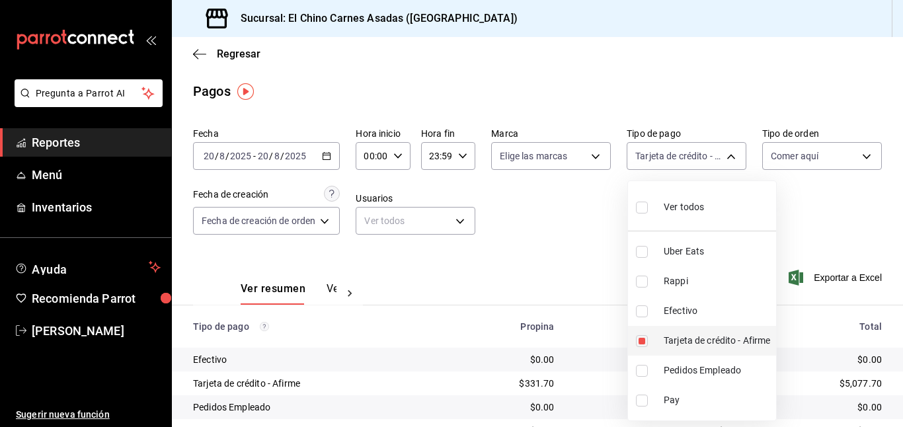
click at [645, 335] on input "checkbox" at bounding box center [642, 341] width 12 height 12
click at [645, 314] on input "checkbox" at bounding box center [642, 312] width 12 height 12
click at [577, 274] on div at bounding box center [451, 213] width 903 height 427
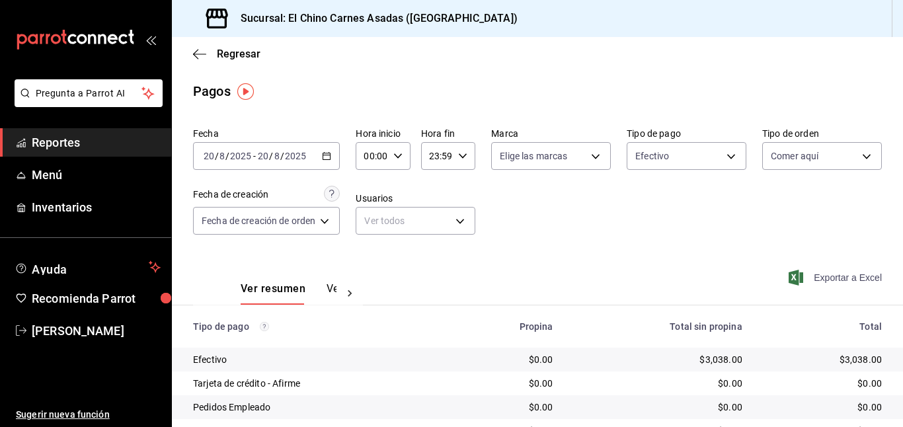
click at [821, 276] on span "Exportar a Excel" at bounding box center [837, 278] width 91 height 16
click at [825, 284] on span "Exportar a Excel" at bounding box center [837, 278] width 91 height 16
click at [658, 157] on body "Pregunta a Parrot AI Reportes Menú Inventarios Ayuda Recomienda Parrot [PERSON_…" at bounding box center [451, 213] width 903 height 427
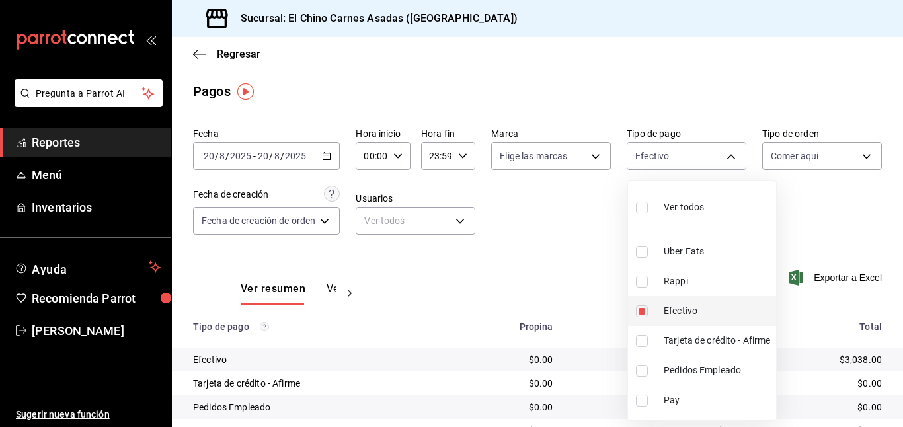
click at [639, 309] on input "checkbox" at bounding box center [642, 312] width 12 height 12
click at [640, 207] on input "checkbox" at bounding box center [642, 208] width 12 height 12
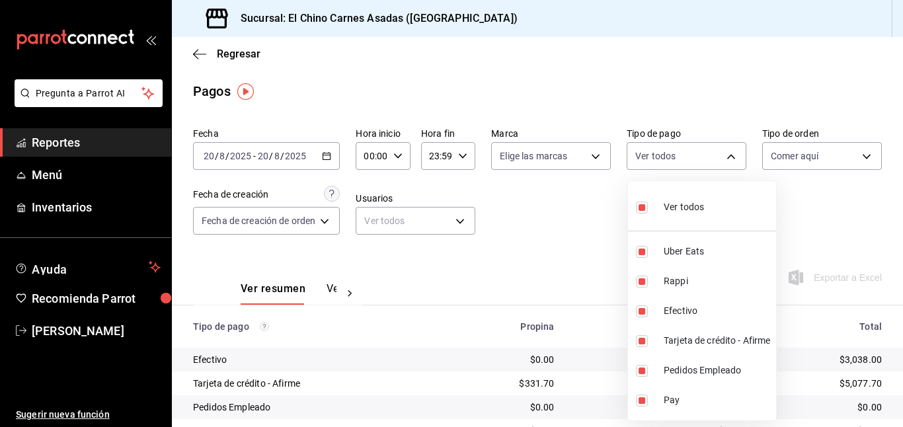
click at [791, 149] on div at bounding box center [451, 213] width 903 height 427
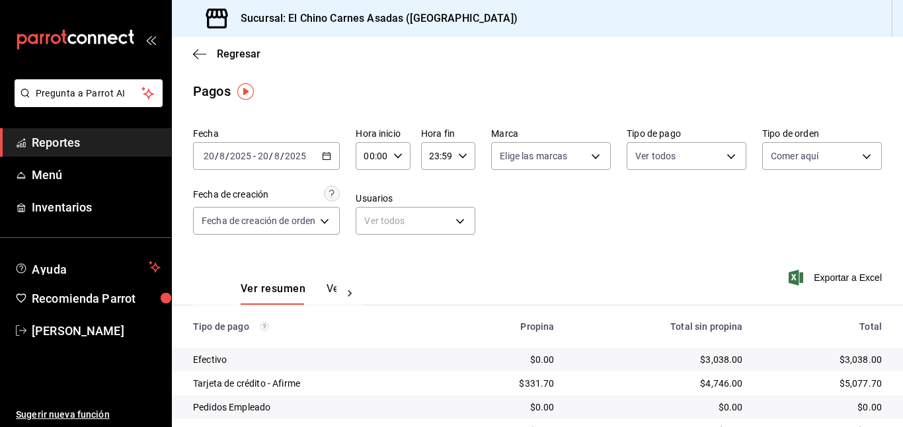
click at [791, 149] on body "Pregunta a Parrot AI Reportes Menú Inventarios Ayuda Recomienda Parrot [PERSON_…" at bounding box center [451, 213] width 903 height 427
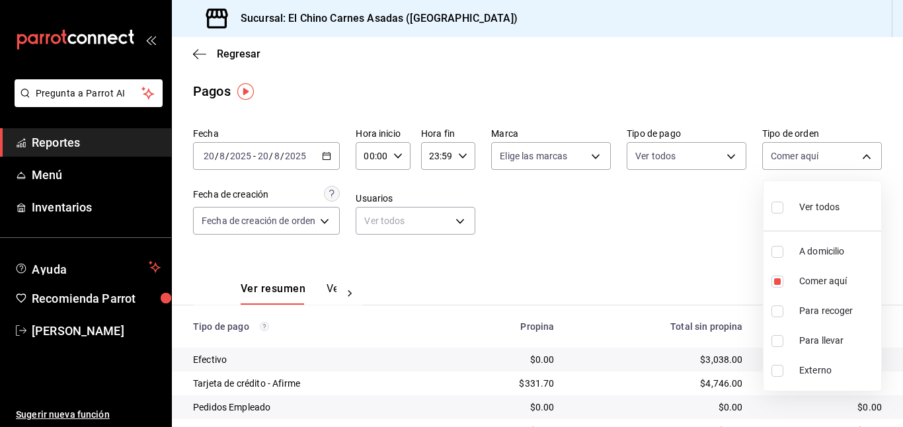
click at [776, 211] on input "checkbox" at bounding box center [778, 208] width 12 height 12
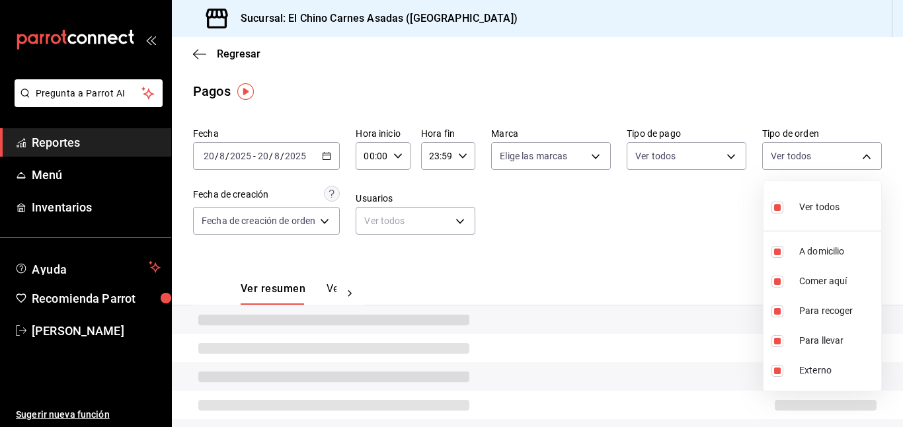
click at [704, 243] on div at bounding box center [451, 213] width 903 height 427
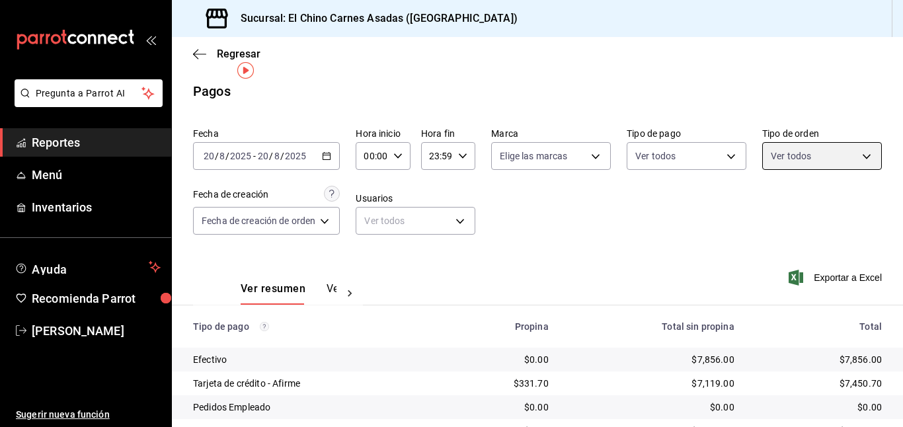
scroll to position [108, 0]
